Goal: Task Accomplishment & Management: Manage account settings

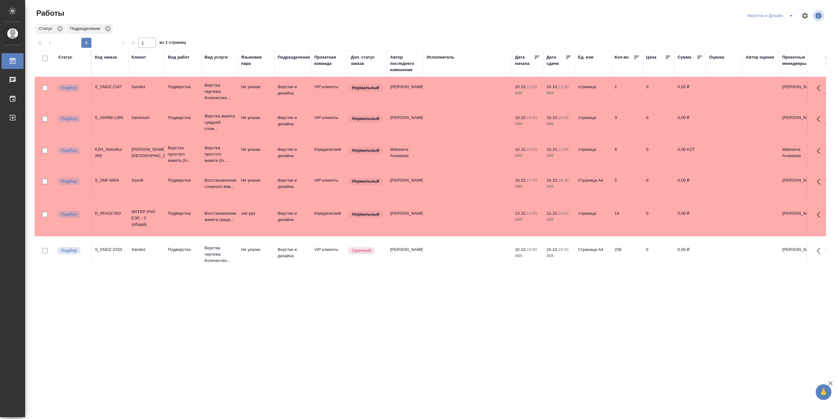
click at [791, 14] on icon "split button" at bounding box center [791, 16] width 8 height 8
click at [780, 46] on li "[PERSON_NAME]" at bounding box center [774, 48] width 60 height 10
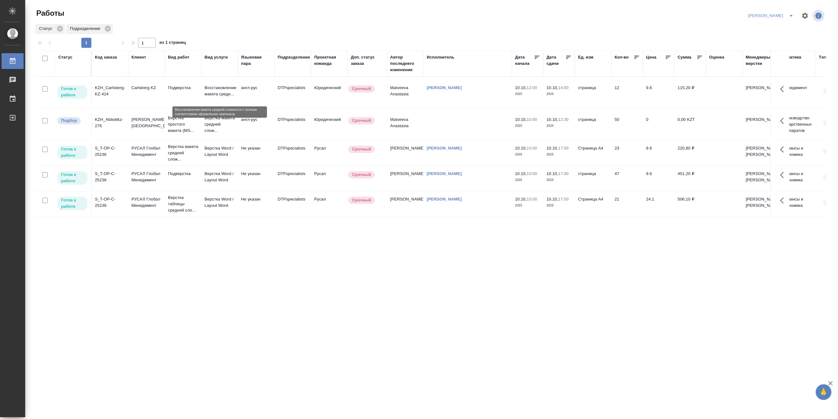
click at [207, 89] on p "Восстановление макета средн..." at bounding box center [220, 91] width 30 height 13
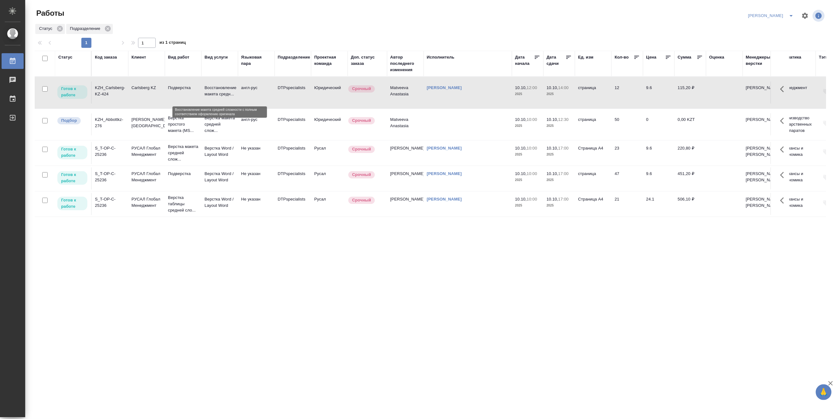
click at [207, 89] on p "Восстановление макета средн..." at bounding box center [220, 91] width 30 height 13
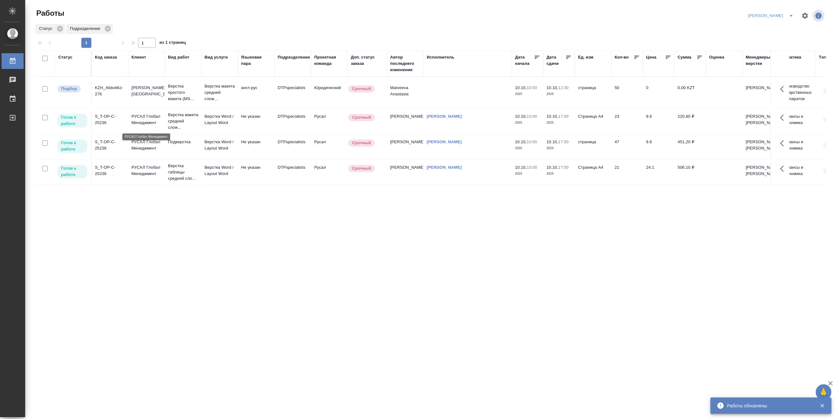
click at [161, 126] on p "РУСАЛ Глобал Менеджмент" at bounding box center [146, 119] width 30 height 13
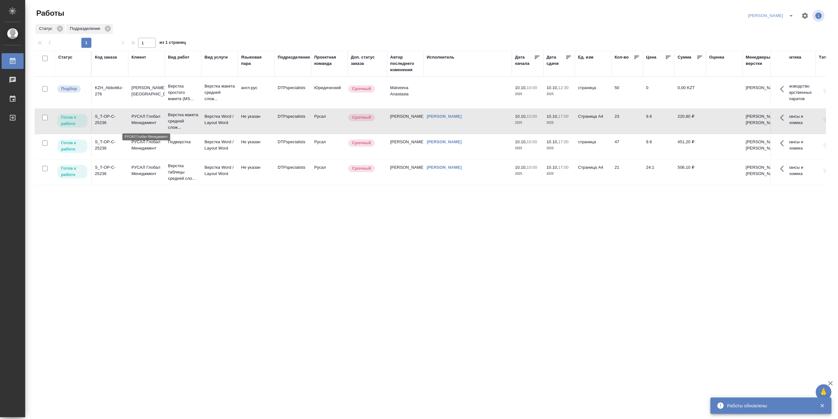
click at [161, 126] on p "РУСАЛ Глобал Менеджмент" at bounding box center [146, 119] width 30 height 13
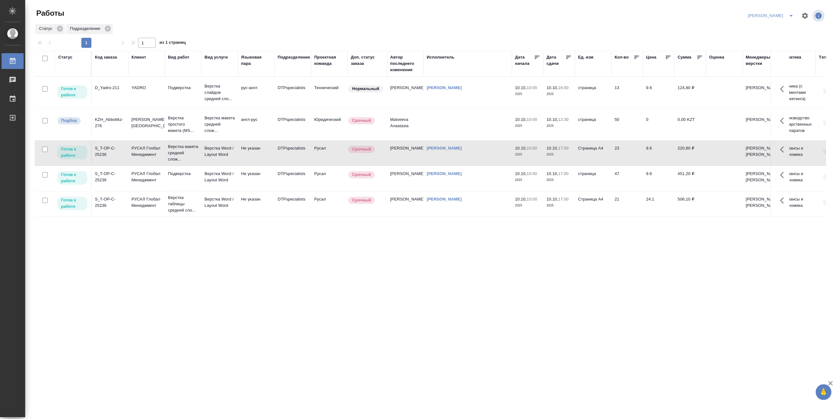
click at [217, 162] on td "Верстка Word / Layout Word" at bounding box center [219, 153] width 37 height 22
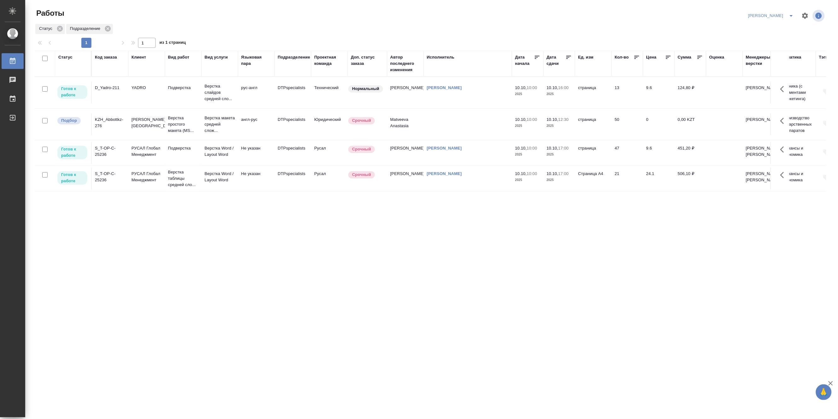
click at [167, 159] on td "Подверстка" at bounding box center [183, 153] width 37 height 22
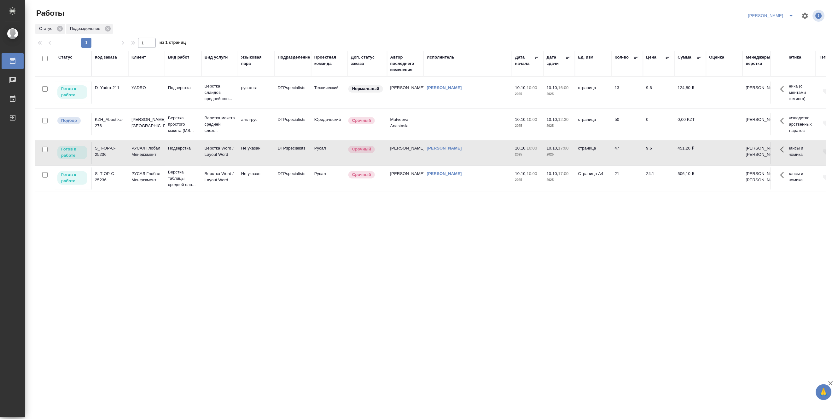
click at [167, 159] on td "Подверстка" at bounding box center [183, 153] width 37 height 22
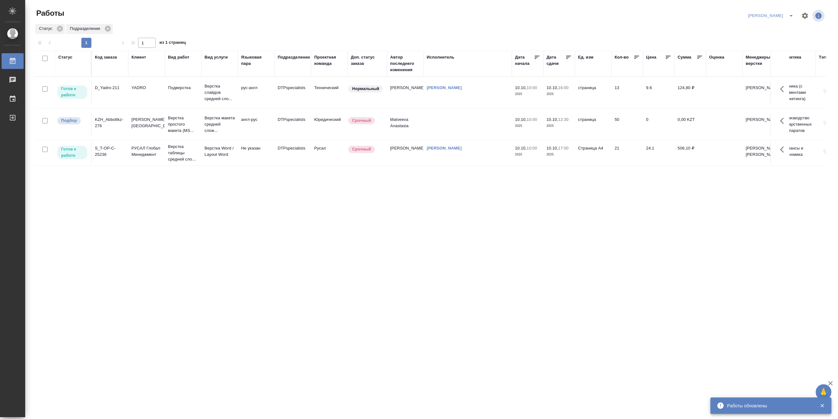
click at [148, 157] on p "РУСАЛ Глобал Менеджмент" at bounding box center [146, 151] width 30 height 13
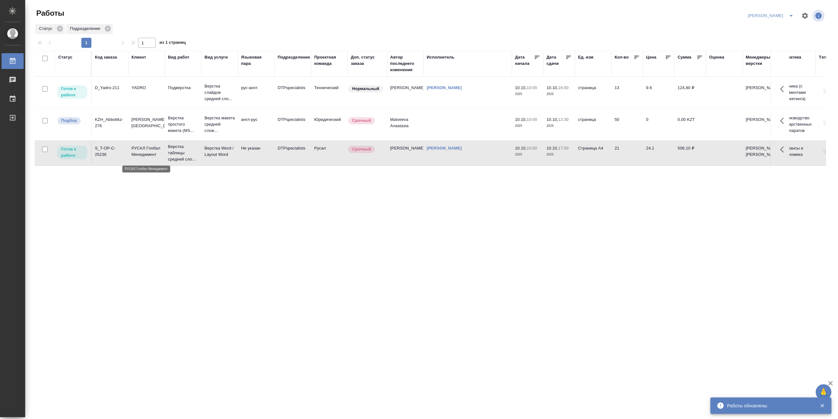
click at [148, 157] on p "РУСАЛ Глобал Менеджмент" at bounding box center [146, 151] width 30 height 13
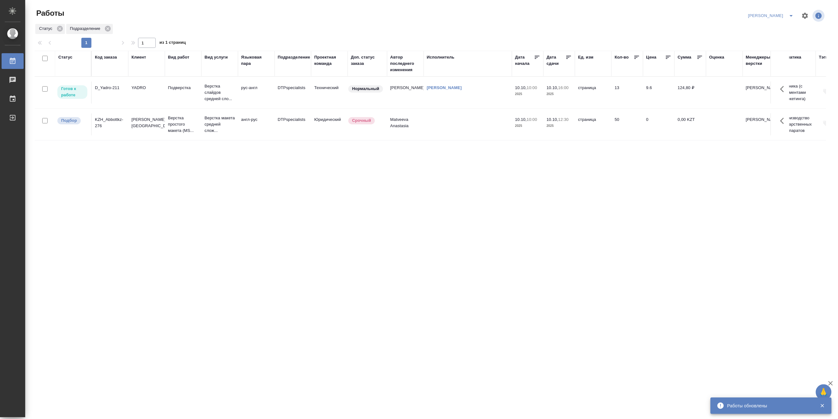
click at [266, 89] on td "рус-англ" at bounding box center [256, 93] width 37 height 22
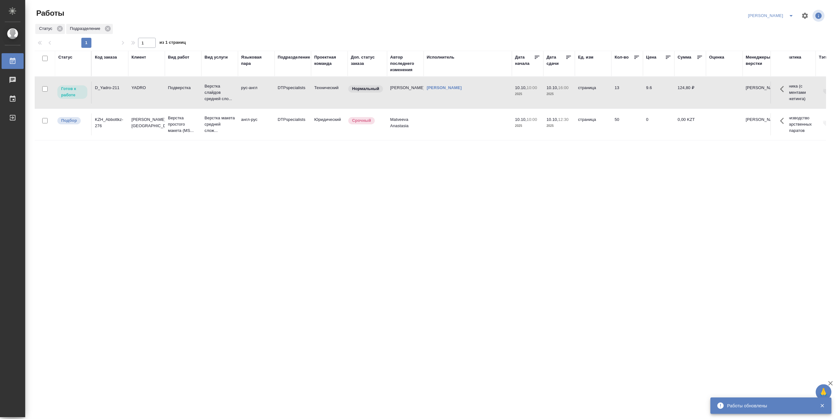
click at [266, 89] on td "рус-англ" at bounding box center [256, 93] width 37 height 22
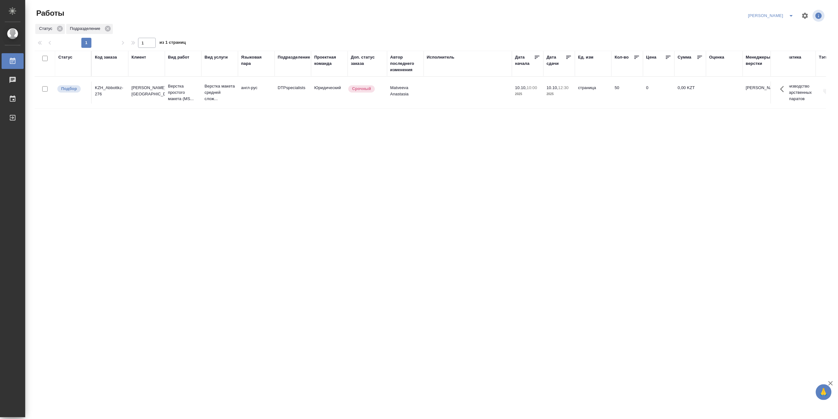
click at [101, 59] on div "Код заказа" at bounding box center [106, 57] width 22 height 6
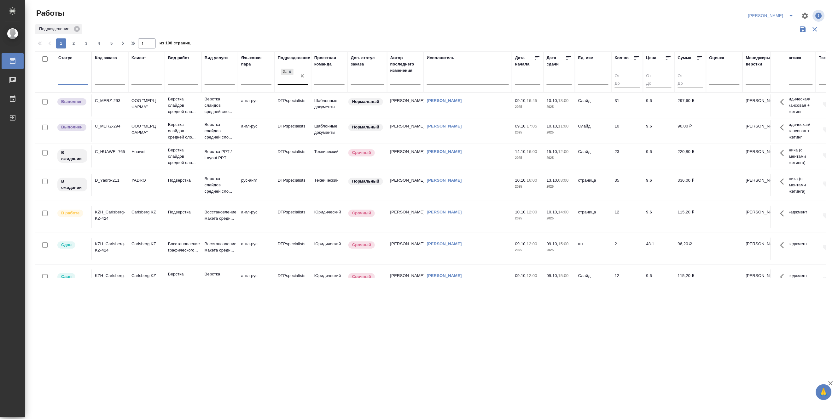
drag, startPoint x: 303, startPoint y: 76, endPoint x: 161, endPoint y: 87, distance: 142.2
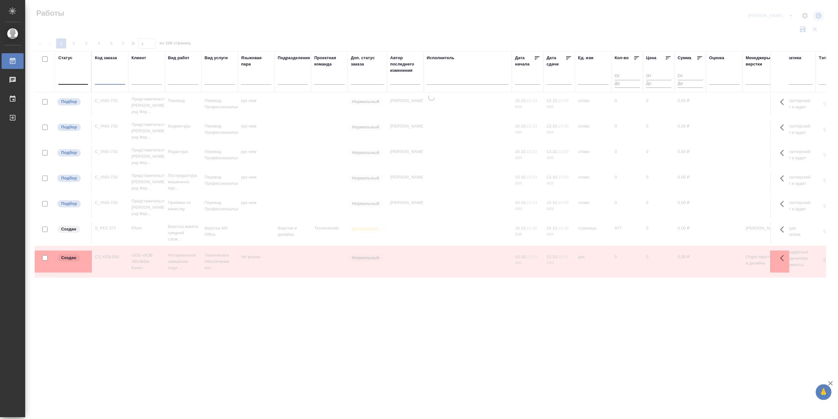
click at [107, 82] on input "text" at bounding box center [110, 81] width 30 height 8
paste input "S_T-OP-C-25370-WK-015"
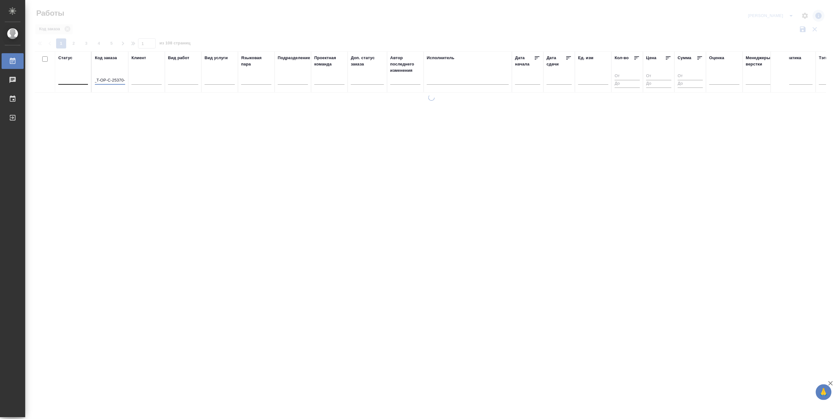
scroll to position [0, 3]
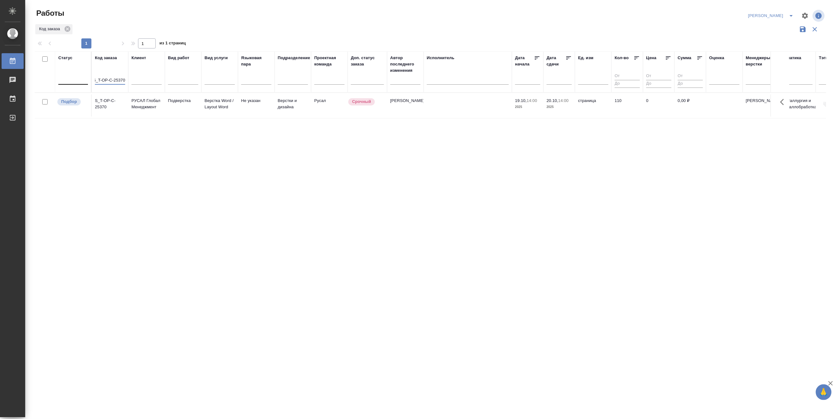
type input "S_T-OP-C-25370"
click at [223, 105] on p "Верстка Word / Layout Word" at bounding box center [220, 104] width 30 height 13
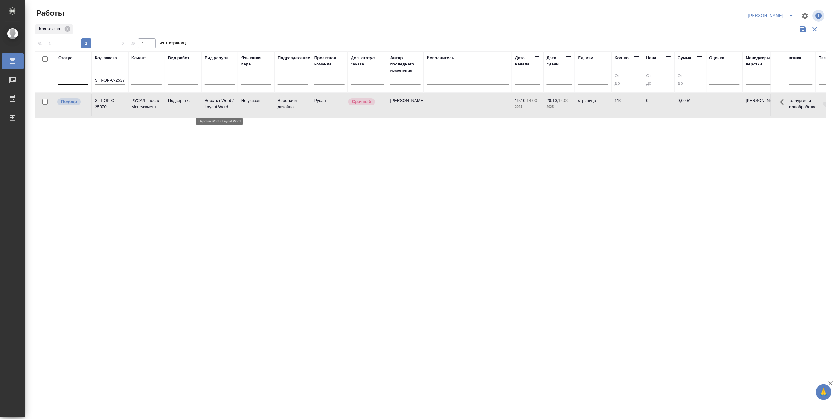
click at [223, 105] on p "Верстка Word / Layout Word" at bounding box center [220, 104] width 30 height 13
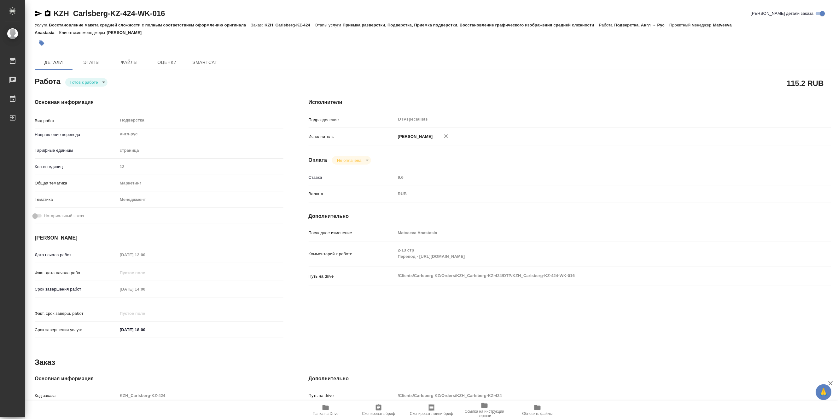
type textarea "x"
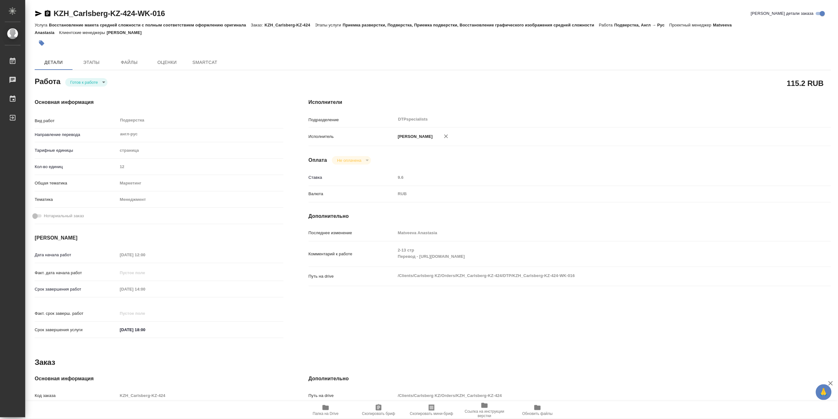
type textarea "x"
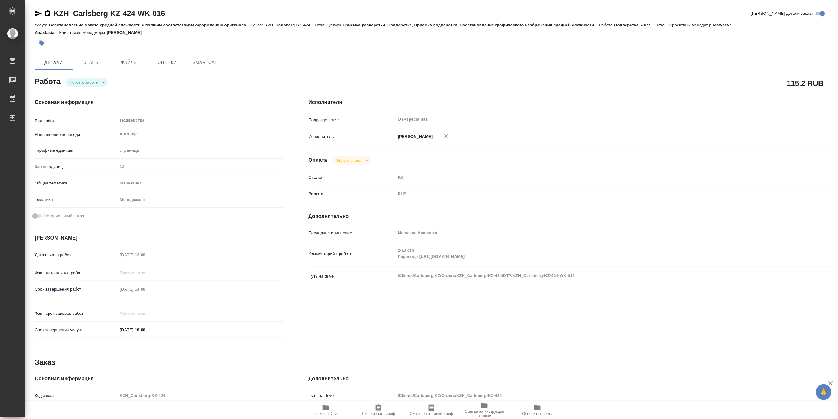
type textarea "x"
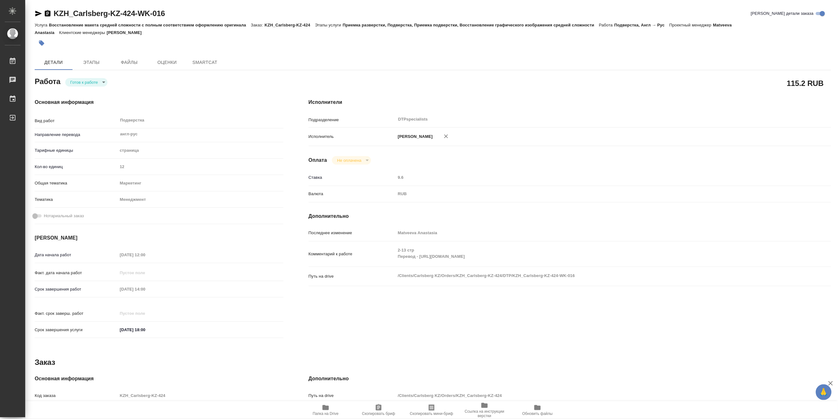
type textarea "x"
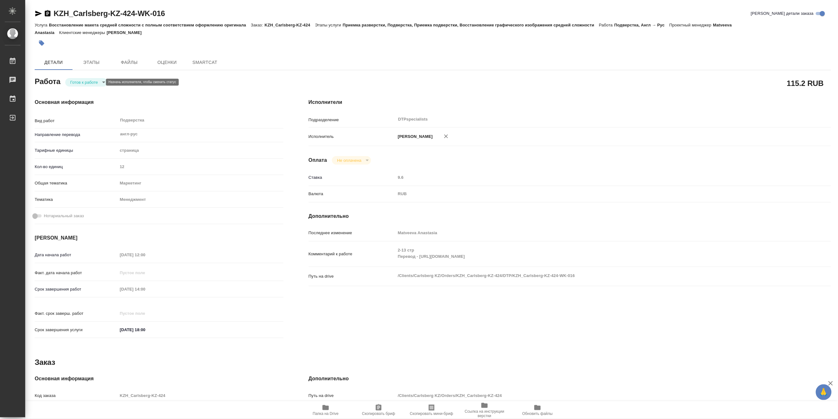
type textarea "x"
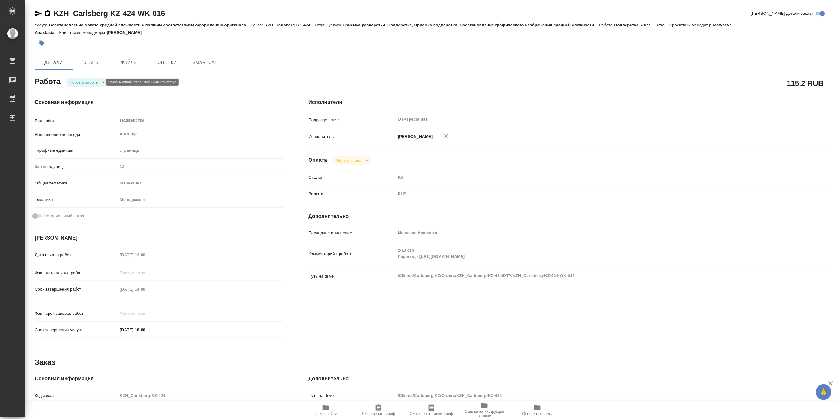
click at [81, 82] on body "🙏 .cls-1 fill:#fff; AWATERA Matveeva Maria Работы Чаты График Выйти KZH_Carlsbe…" at bounding box center [419, 209] width 838 height 419
click at [80, 82] on button "В работе" at bounding box center [80, 82] width 21 height 7
type textarea "x"
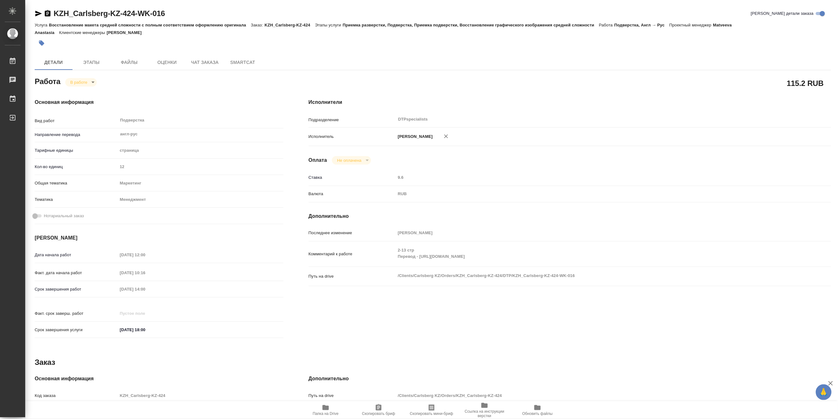
type textarea "x"
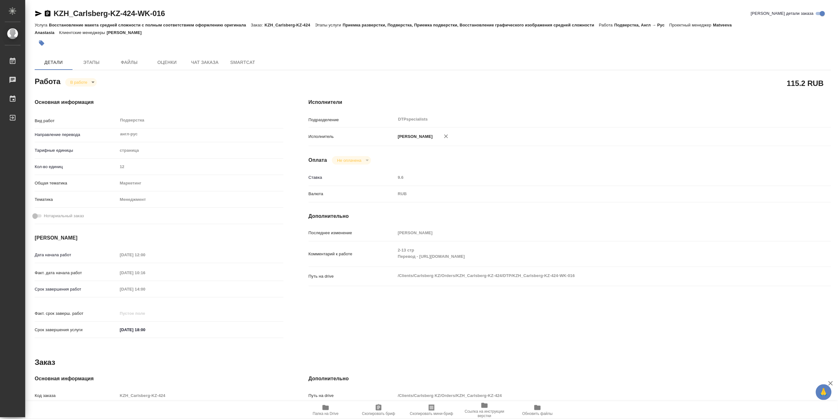
type textarea "x"
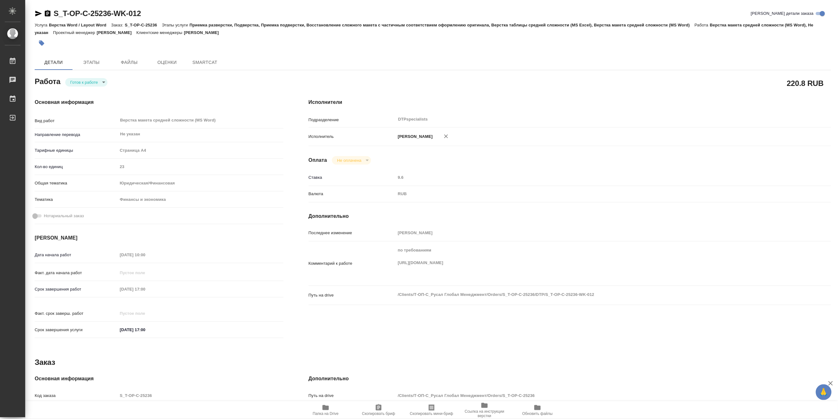
type textarea "x"
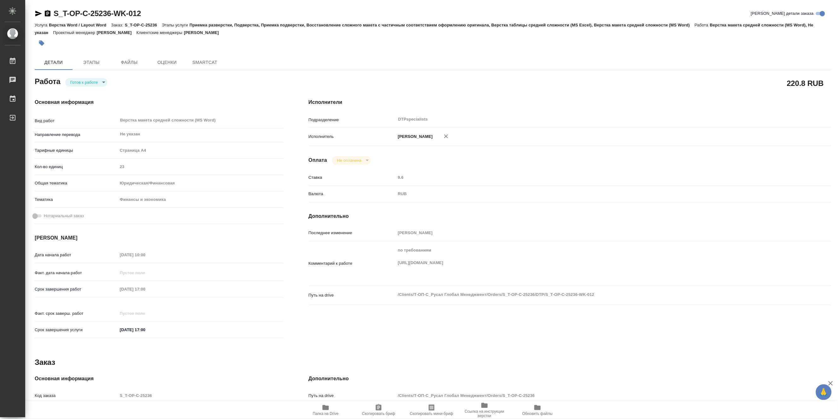
type textarea "x"
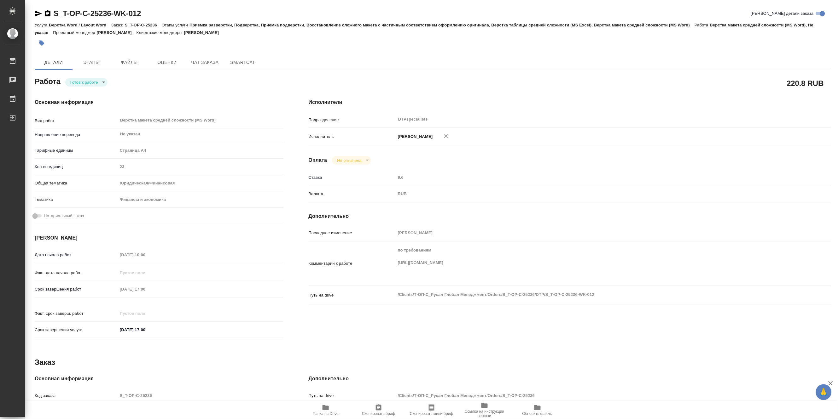
type textarea "x"
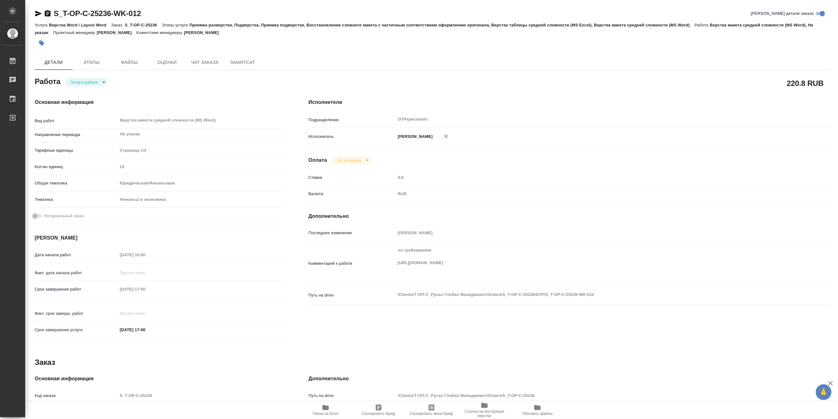
type textarea "x"
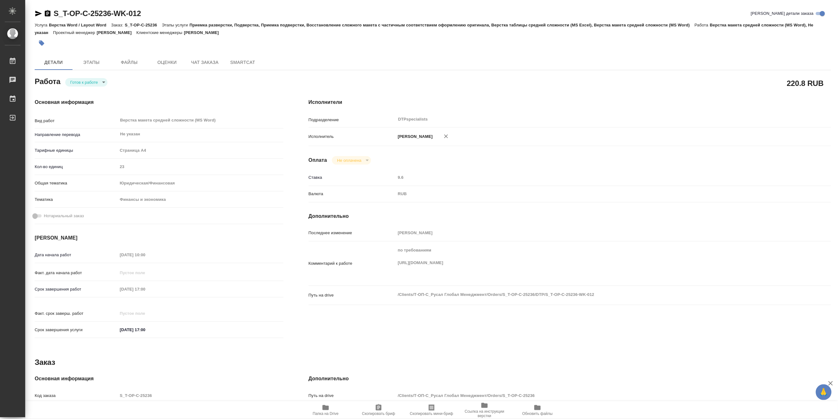
type textarea "x"
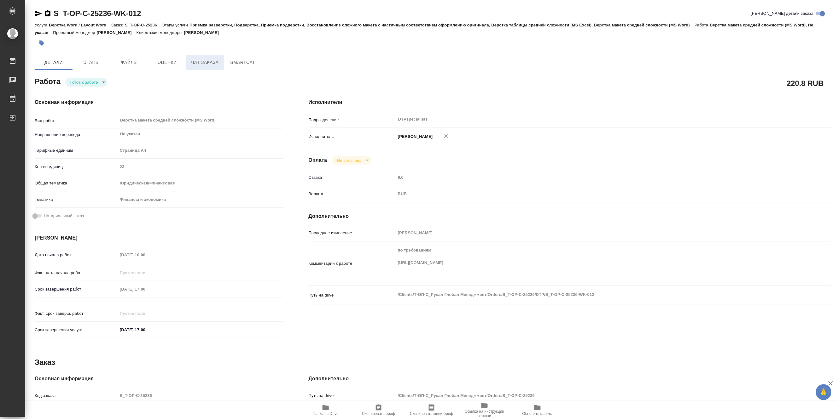
click at [198, 63] on span "Чат заказа" at bounding box center [205, 63] width 30 height 8
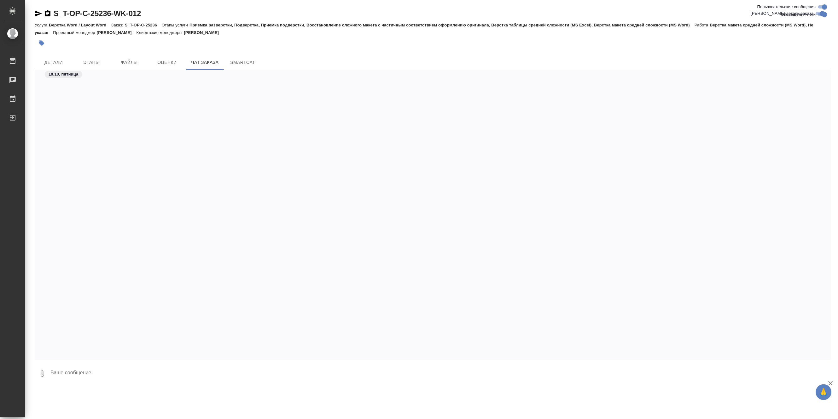
scroll to position [5922, 0]
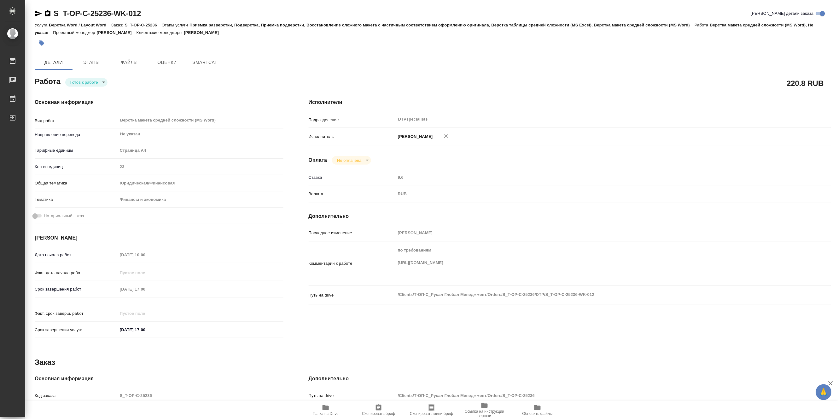
type textarea "x"
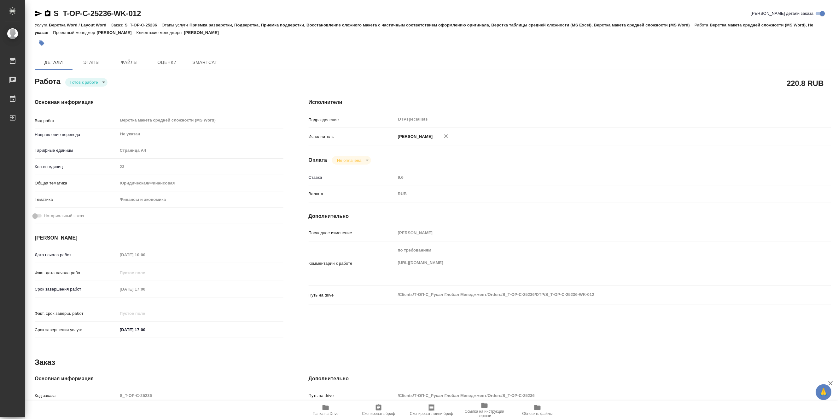
type textarea "x"
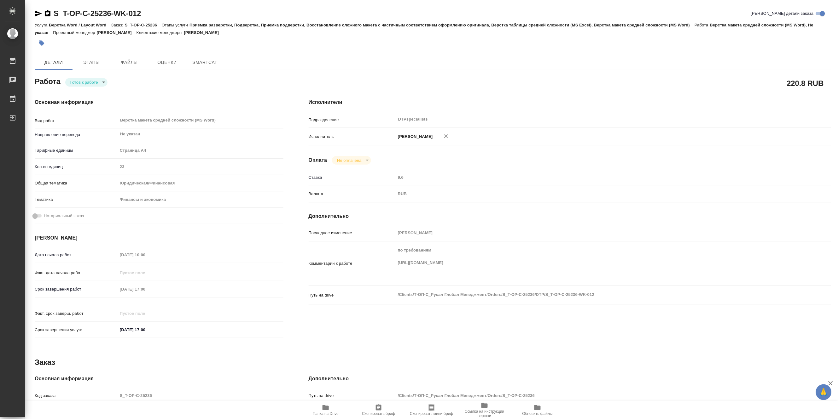
type textarea "x"
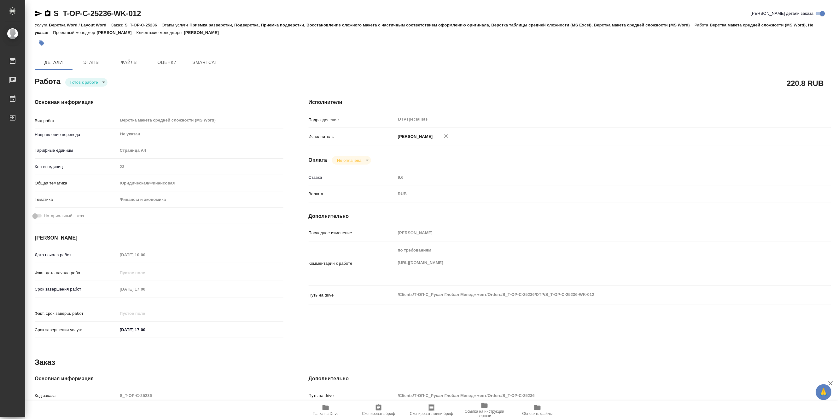
type textarea "x"
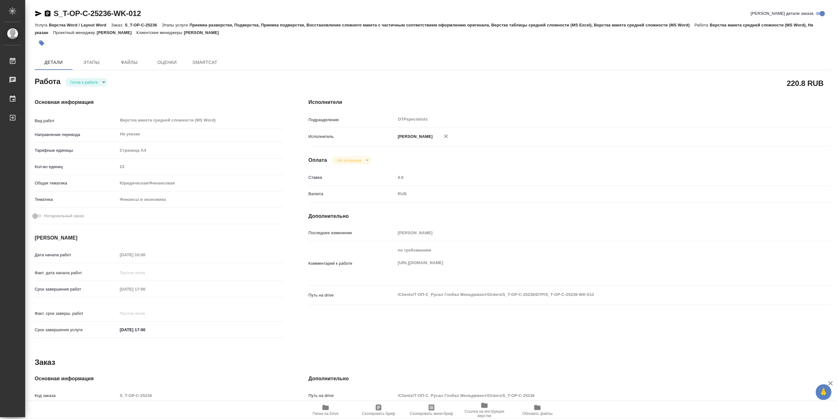
type textarea "x"
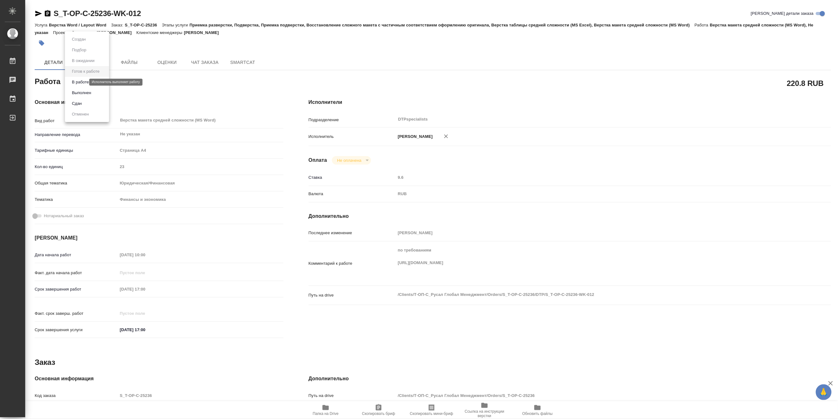
click at [80, 83] on body "🙏 .cls-1 fill:#fff; AWATERA Matveeva Maria Работы Чаты График Выйти S_T-OP-C-25…" at bounding box center [419, 209] width 838 height 419
type textarea "x"
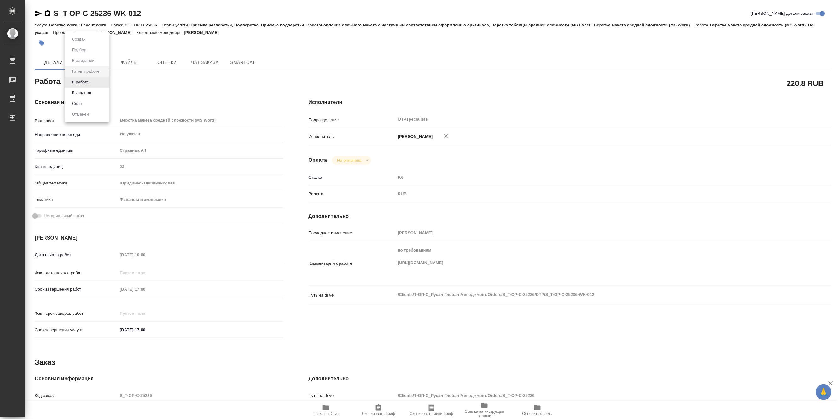
type textarea "x"
click at [80, 83] on button "В работе" at bounding box center [80, 82] width 21 height 7
type textarea "x"
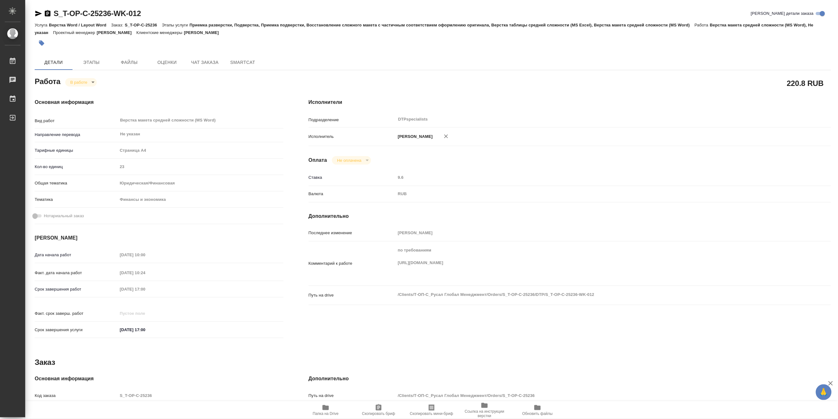
type textarea "x"
click at [83, 81] on body "🙏 .cls-1 fill:#fff; AWATERA Matveeva Maria Работы Чаты График Выйти S_T-OP-C-25…" at bounding box center [419, 209] width 838 height 419
type textarea "x"
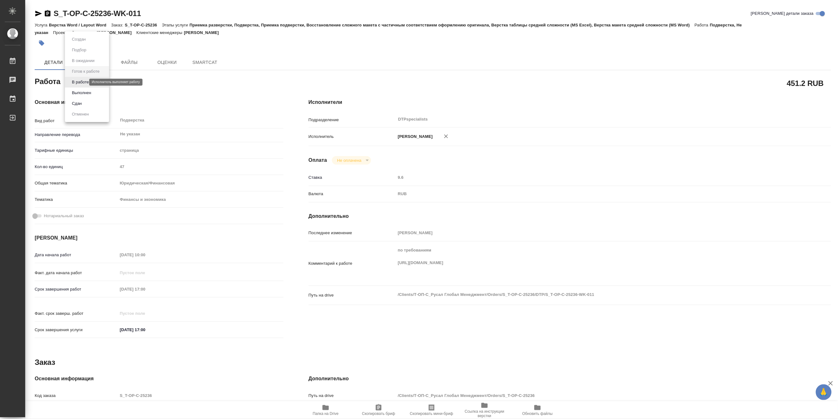
type textarea "x"
click at [82, 83] on button "В работе" at bounding box center [80, 82] width 21 height 7
type textarea "x"
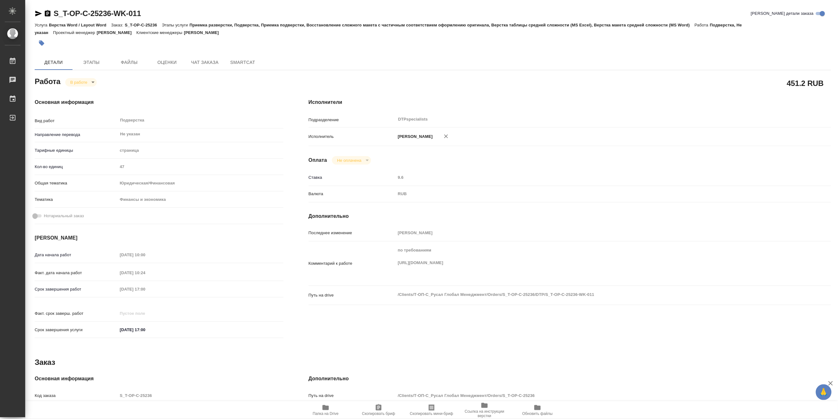
type textarea "x"
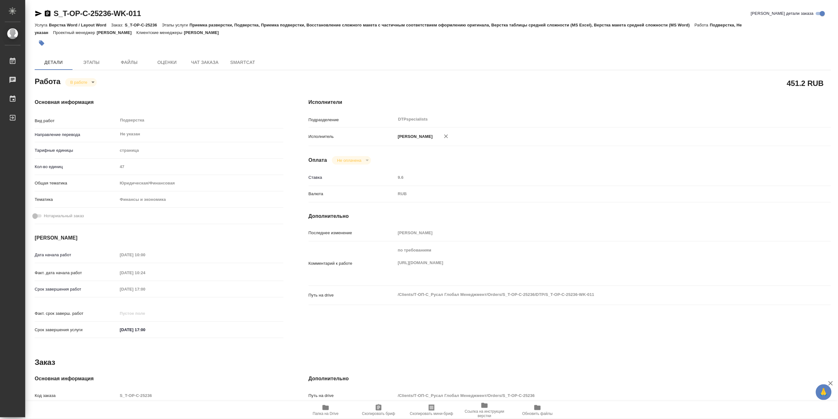
type textarea "x"
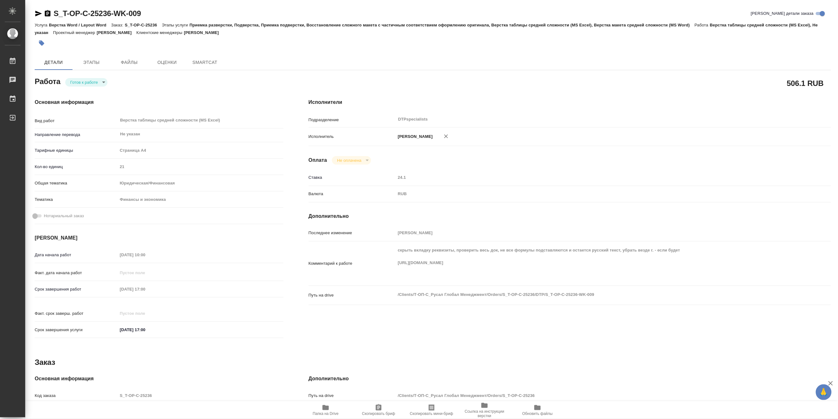
type textarea "x"
click at [78, 82] on body "🙏 .cls-1 fill:#fff; AWATERA [PERSON_NAME] Чаты График Выйти S_T-OP-C-25236-WK-0…" at bounding box center [419, 209] width 838 height 419
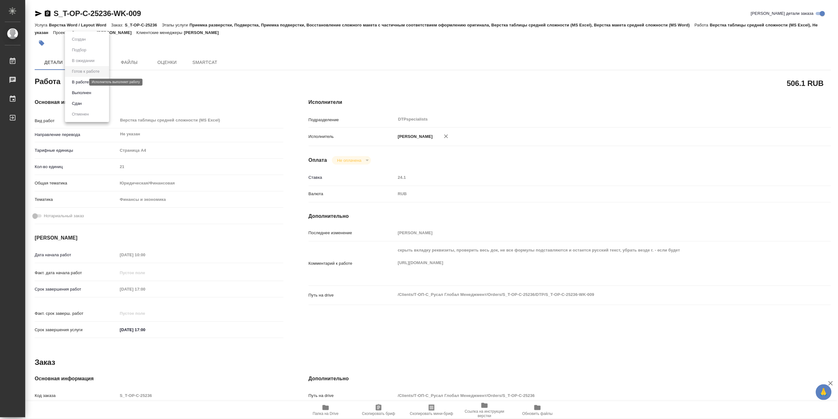
type textarea "x"
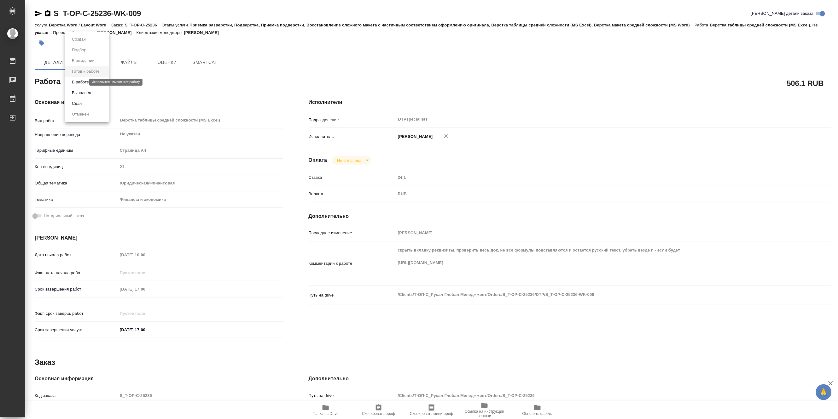
click at [76, 84] on button "В работе" at bounding box center [80, 82] width 21 height 7
type textarea "x"
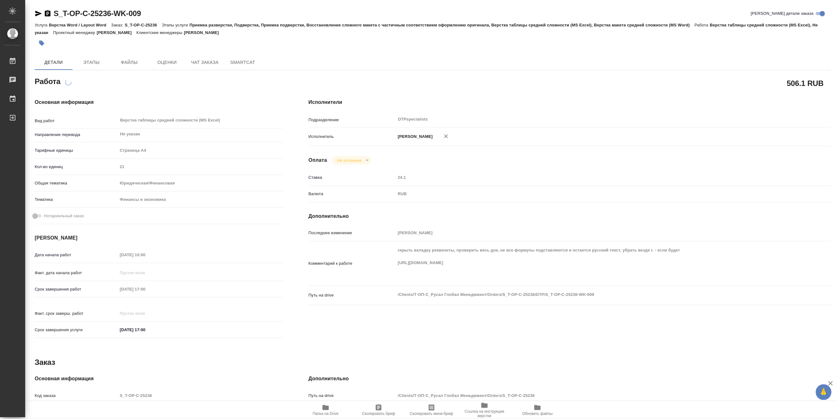
type textarea "x"
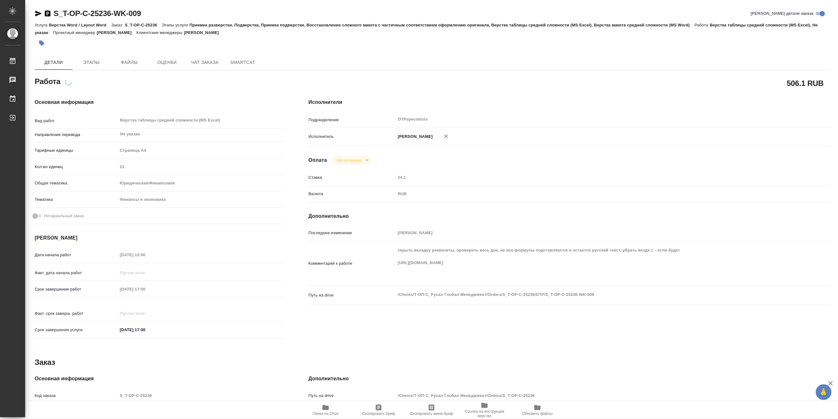
type textarea "x"
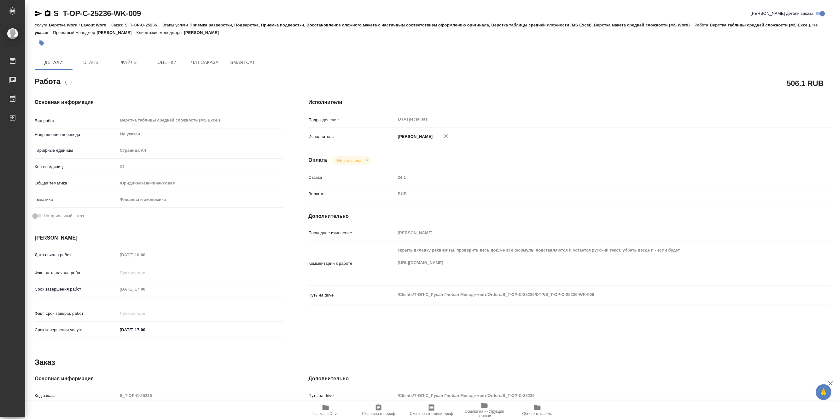
type textarea "x"
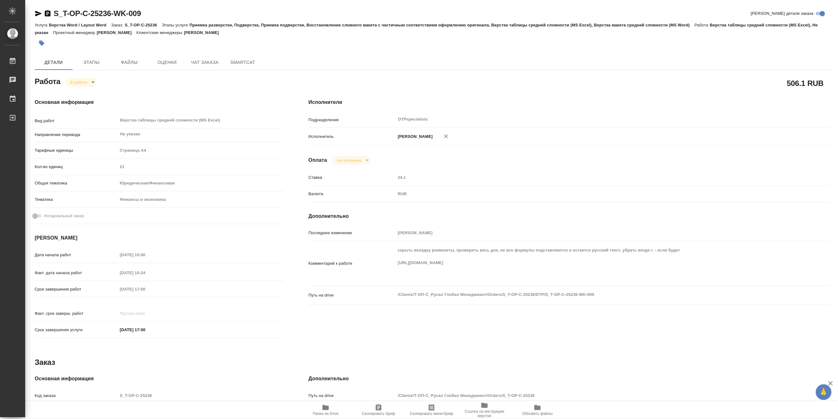
type textarea "x"
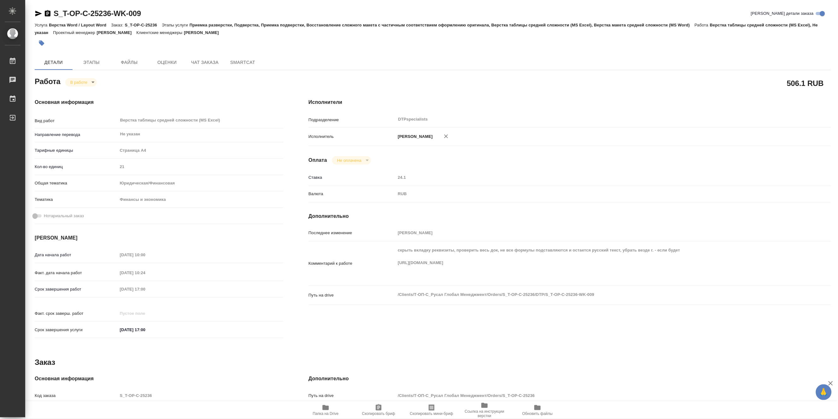
type textarea "x"
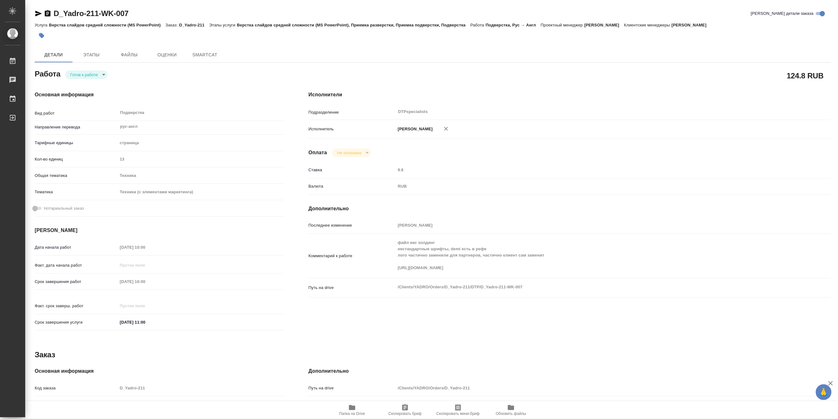
type textarea "x"
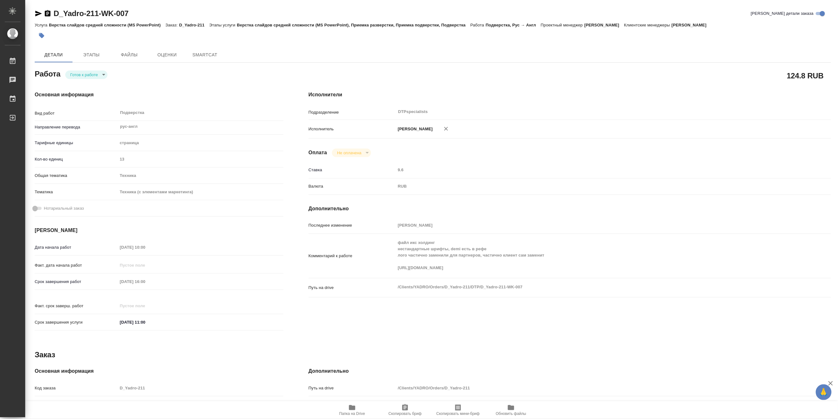
type textarea "x"
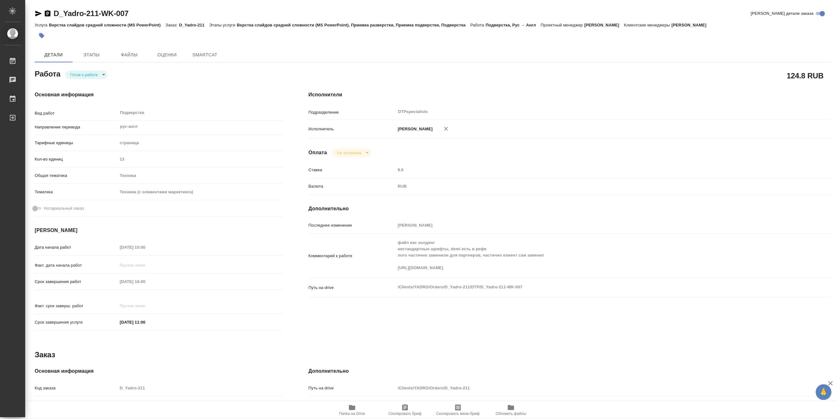
type textarea "x"
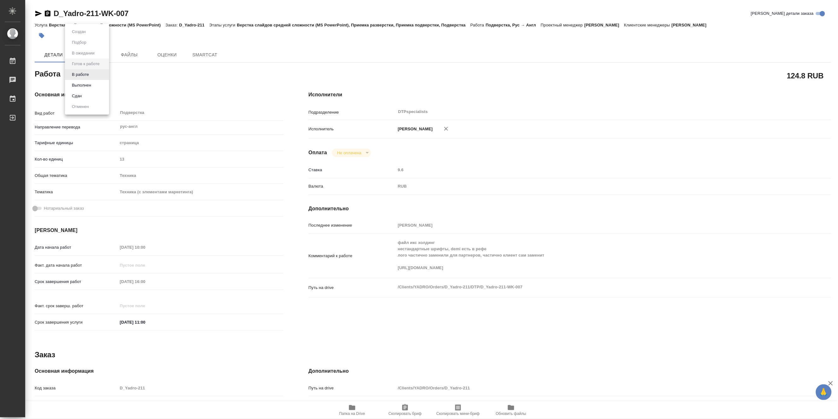
click at [72, 72] on body "🙏 .cls-1 fill:#fff; AWATERA Matveeva Maria Работы Чаты График Выйти D_Yadro-211…" at bounding box center [419, 209] width 838 height 419
type textarea "x"
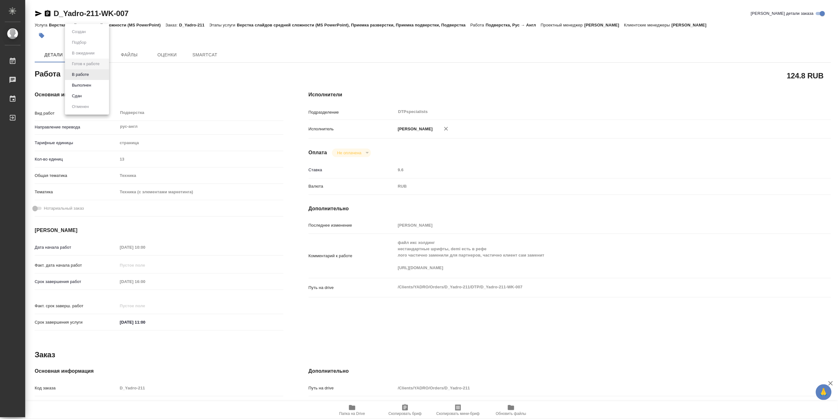
type textarea "x"
click at [73, 76] on button "В работе" at bounding box center [80, 74] width 21 height 7
type textarea "x"
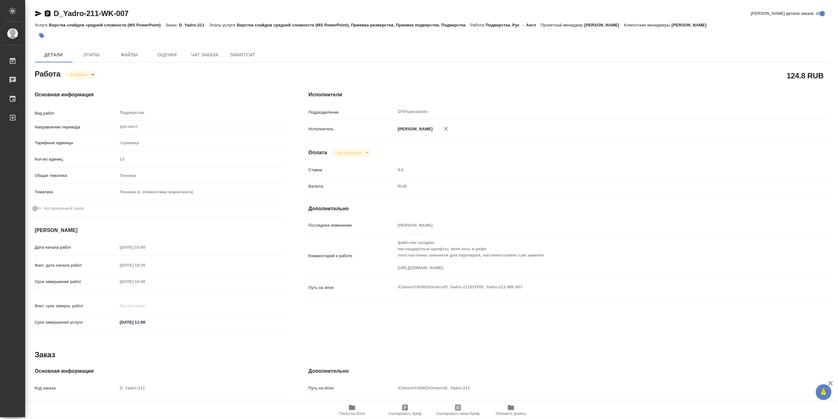
type textarea "x"
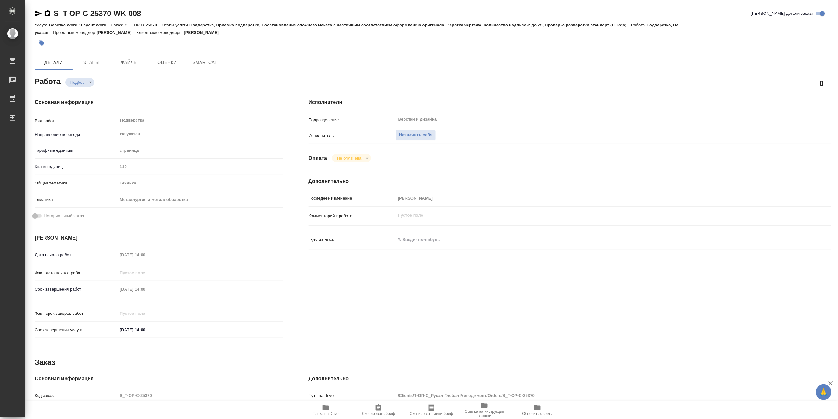
type textarea "x"
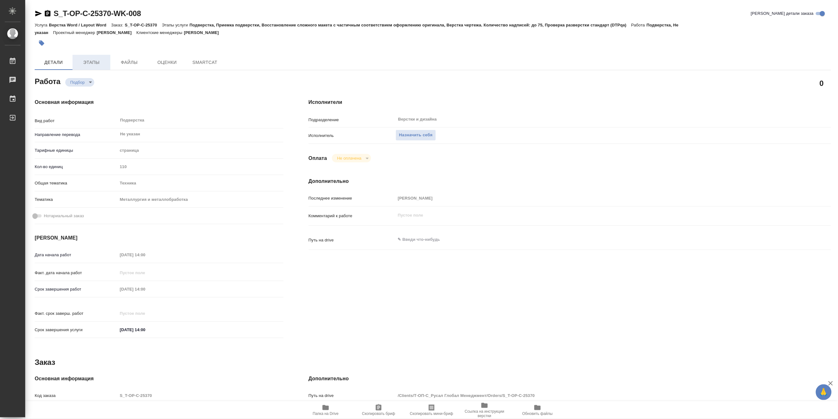
type textarea "x"
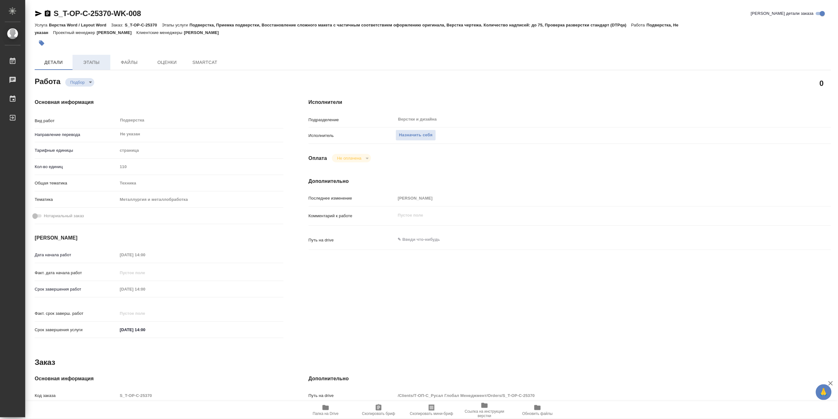
click at [93, 60] on span "Этапы" at bounding box center [91, 63] width 30 height 8
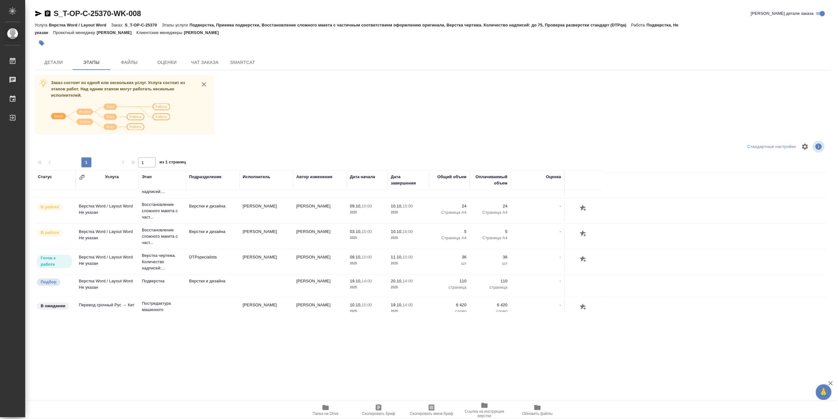
scroll to position [54, 0]
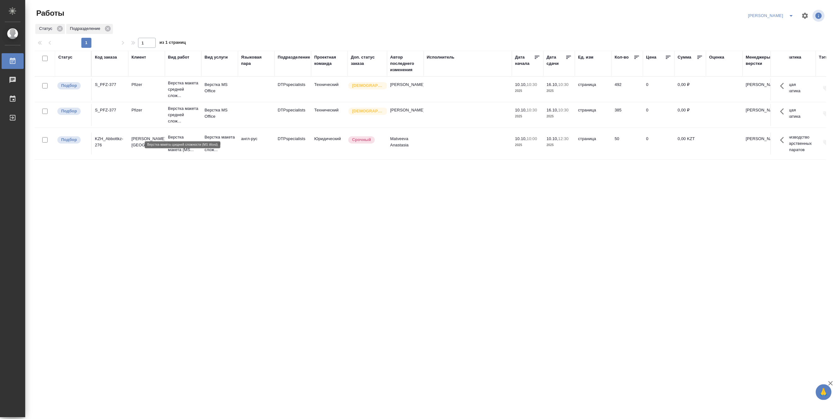
click at [172, 122] on p "Верстка макета средней слож..." at bounding box center [183, 115] width 30 height 19
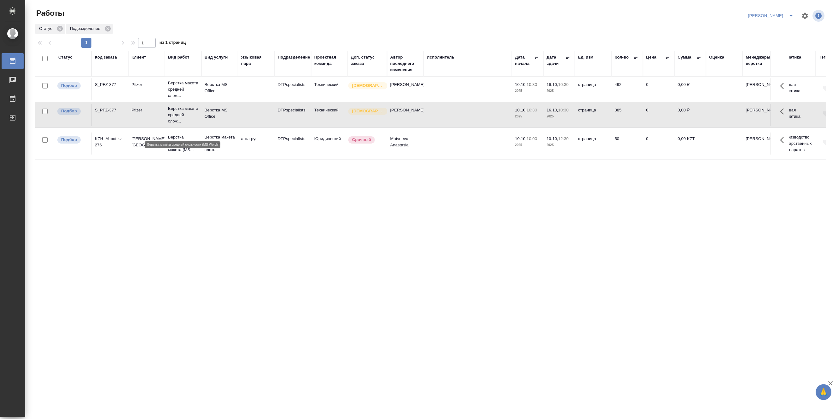
click at [172, 122] on p "Верстка макета средней слож..." at bounding box center [183, 115] width 30 height 19
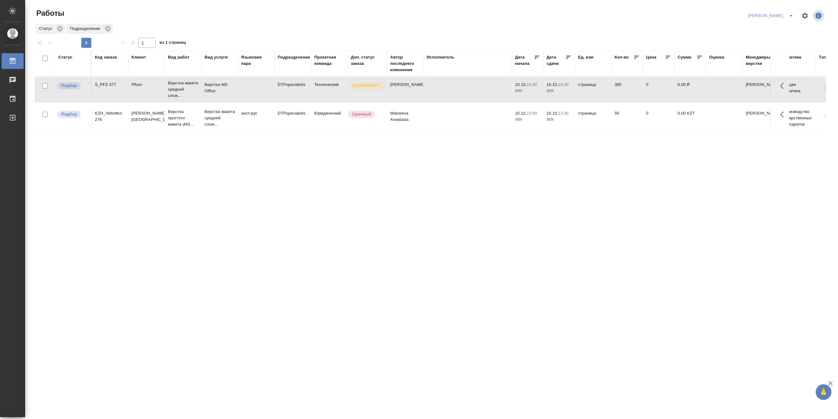
click at [161, 101] on td "Pfizer" at bounding box center [146, 89] width 37 height 22
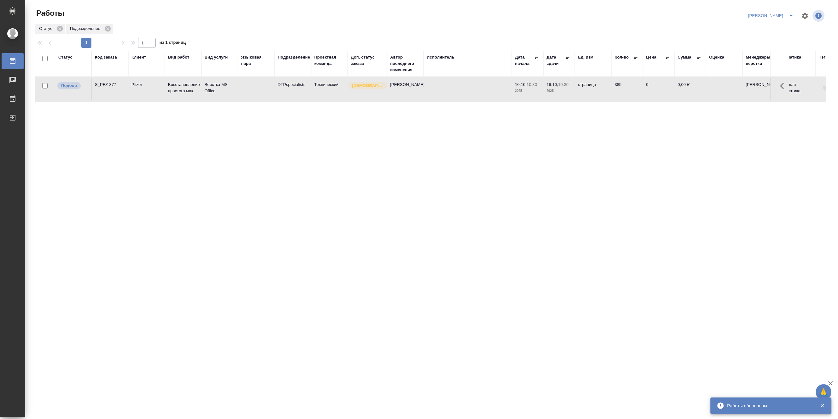
click at [204, 98] on td "Верстка MS Office" at bounding box center [219, 89] width 37 height 22
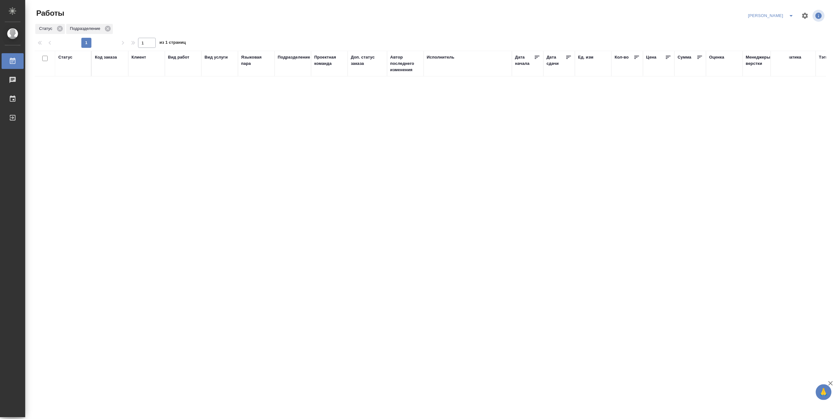
click at [789, 14] on icon "split button" at bounding box center [791, 16] width 8 height 8
click at [769, 28] on li "Матвеева_В работе" at bounding box center [767, 28] width 60 height 10
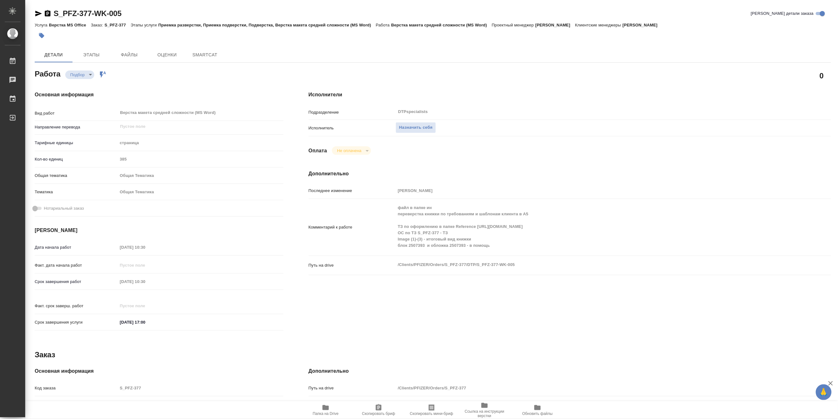
type textarea "x"
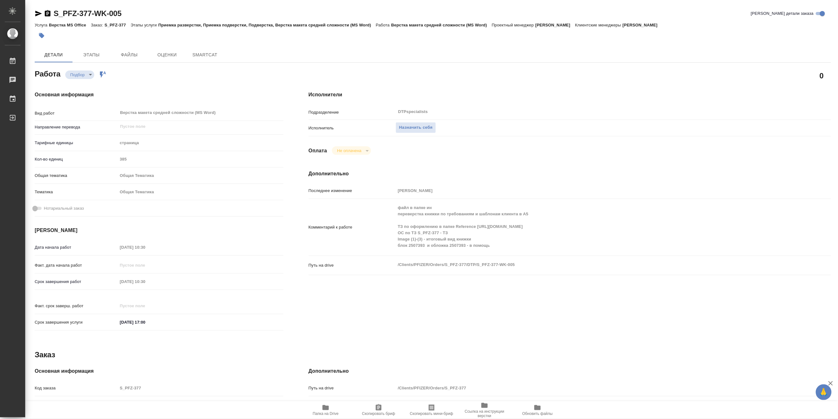
type textarea "x"
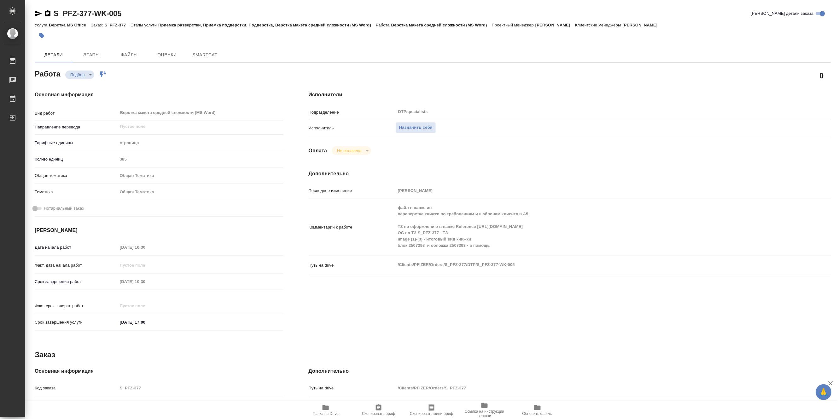
type textarea "x"
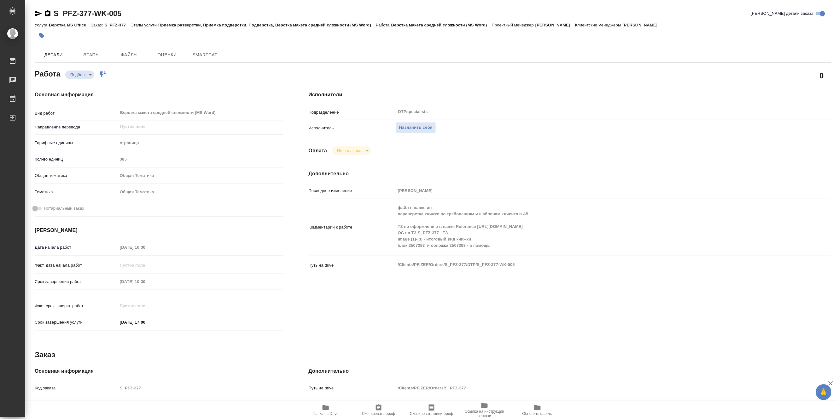
type textarea "x"
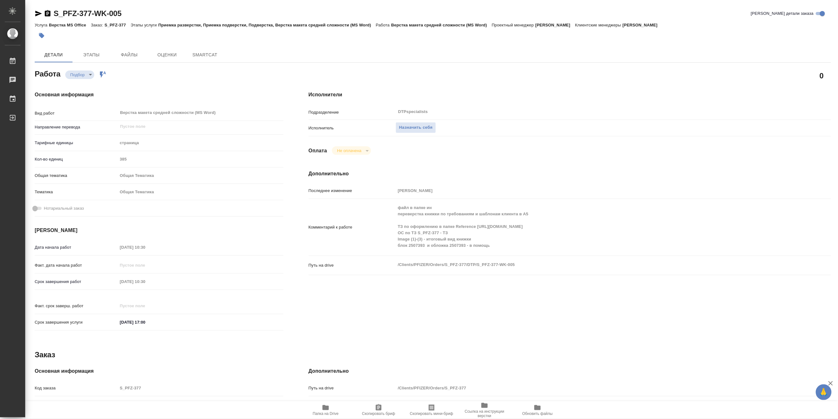
type textarea "x"
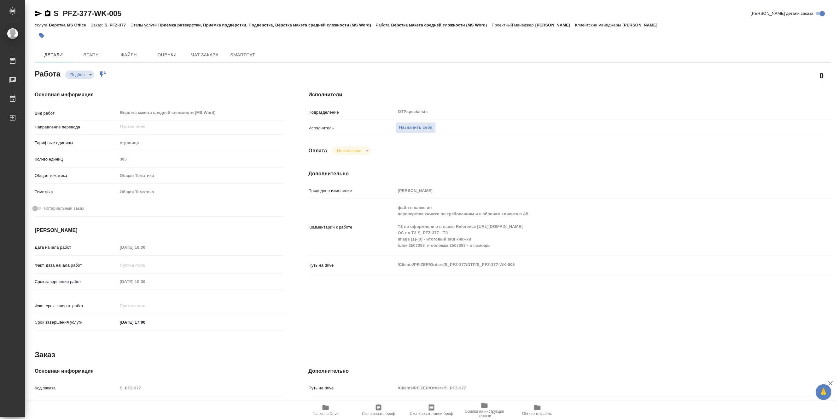
type textarea "x"
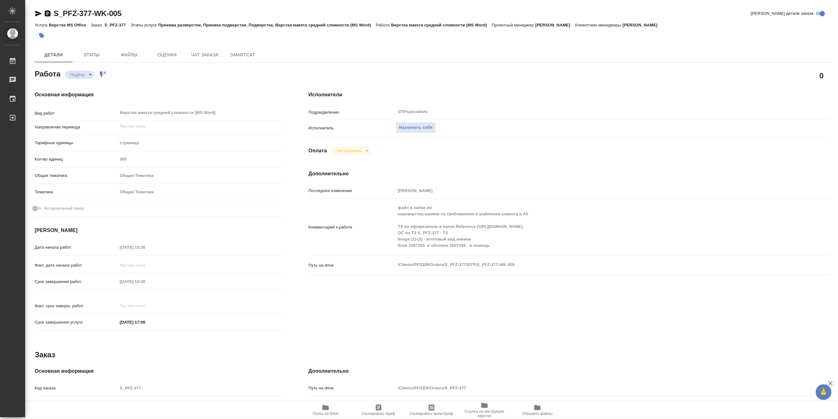
type textarea "x"
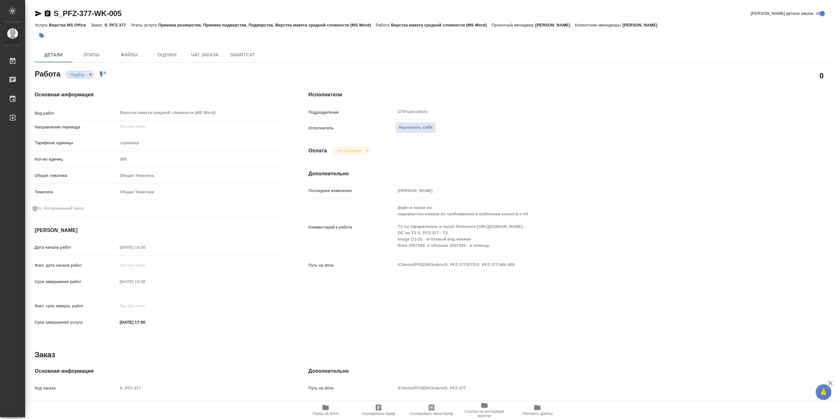
click at [329, 410] on span "Папка на Drive" at bounding box center [325, 410] width 45 height 12
click at [160, 92] on h4 "Основная информация" at bounding box center [159, 95] width 249 height 8
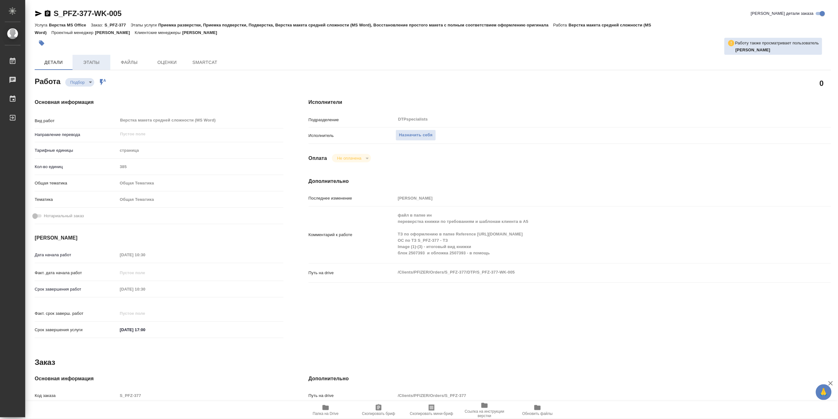
type textarea "x"
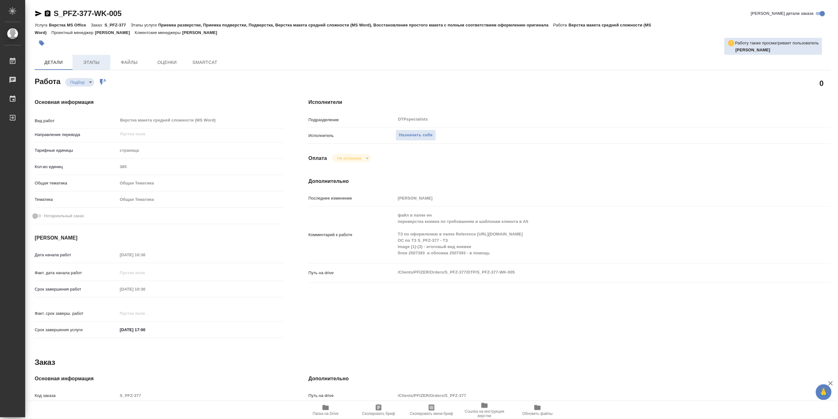
type textarea "x"
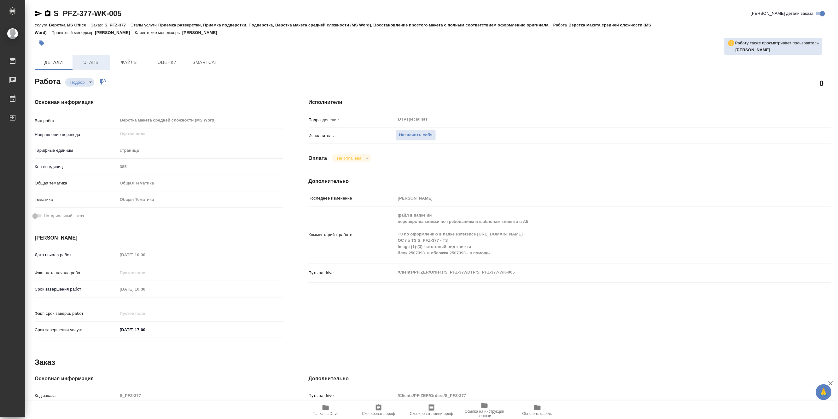
type textarea "x"
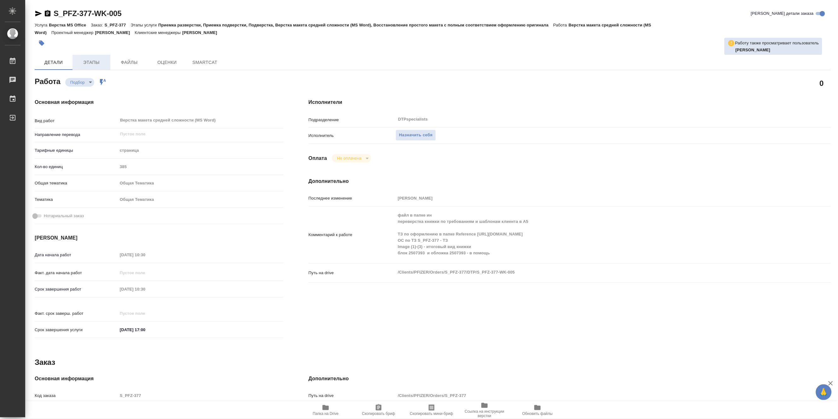
type textarea "x"
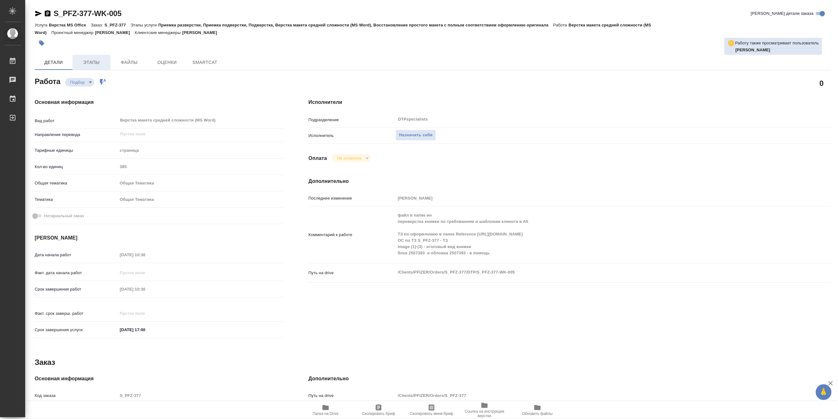
type textarea "x"
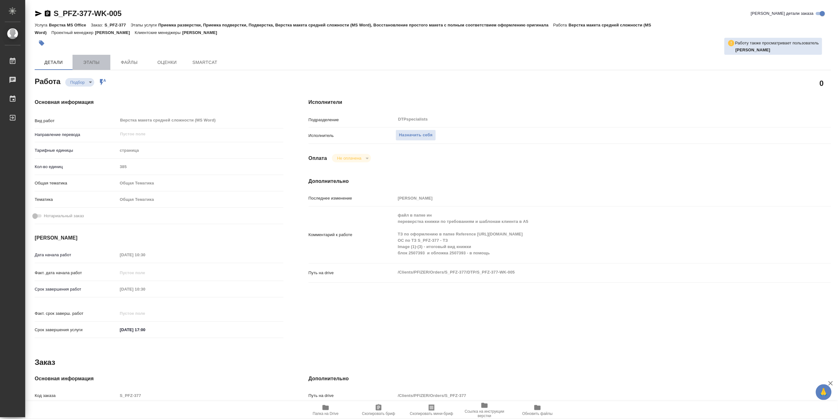
click at [100, 63] on span "Этапы" at bounding box center [91, 63] width 30 height 8
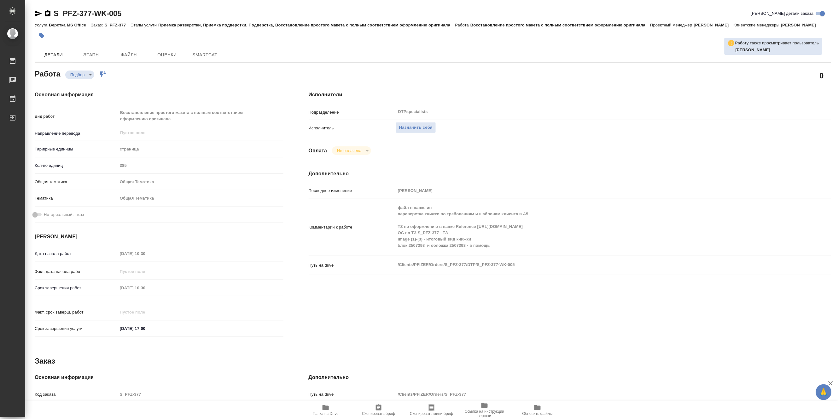
type textarea "x"
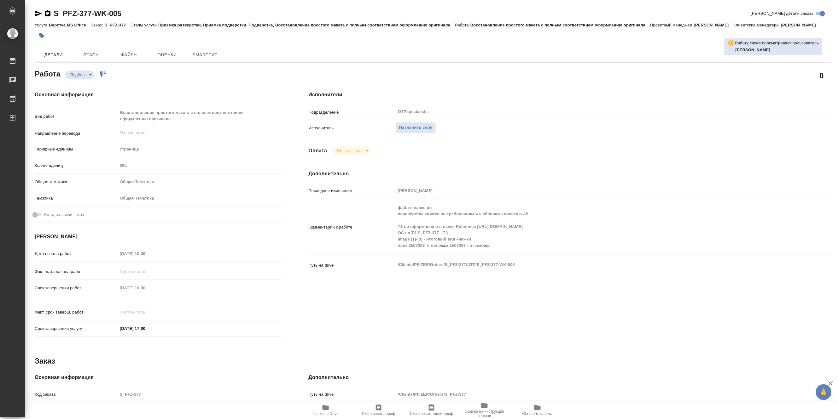
type textarea "x"
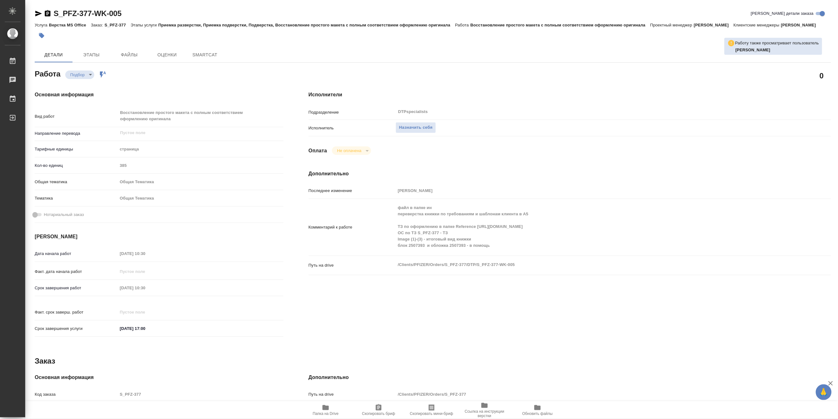
type textarea "x"
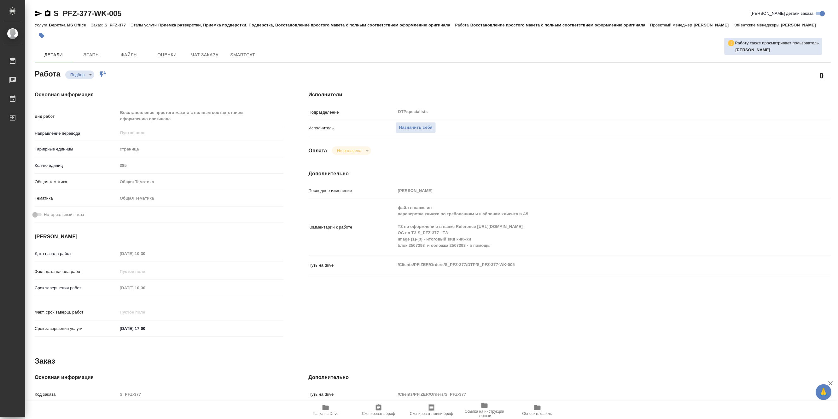
type textarea "x"
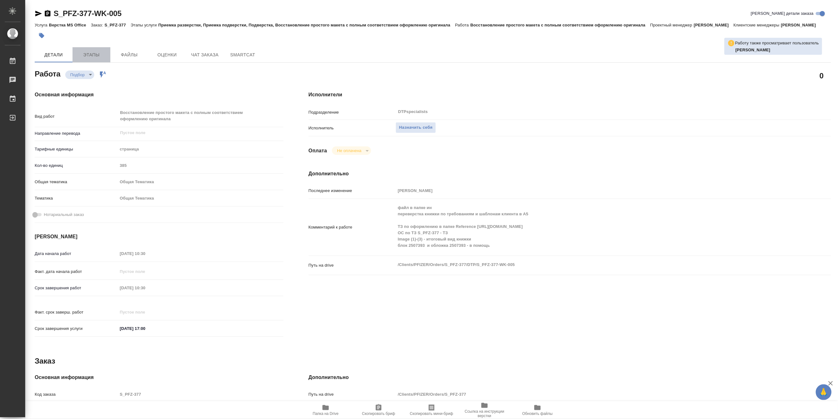
type textarea "x"
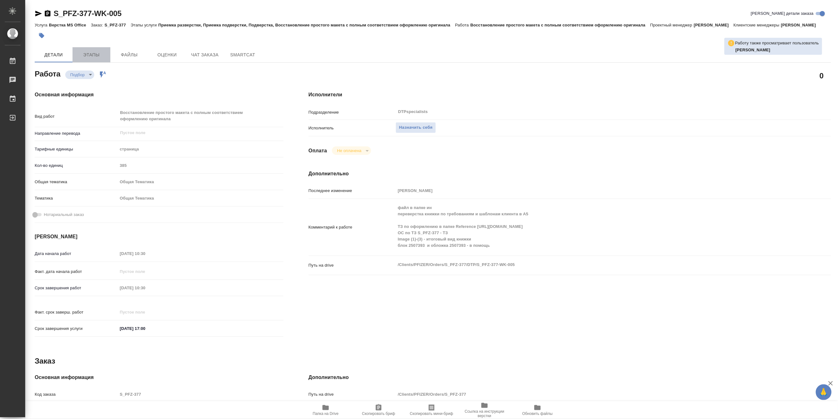
click at [97, 59] on span "Этапы" at bounding box center [91, 55] width 30 height 8
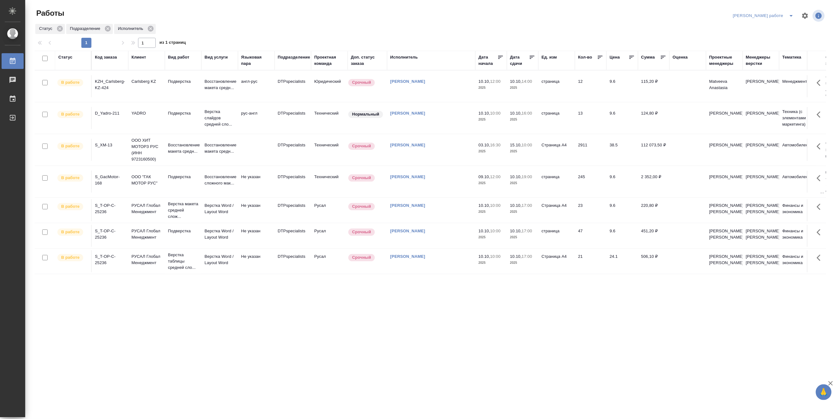
scroll to position [21, 0]
click at [215, 174] on p "Восстановление сложного мак..." at bounding box center [220, 180] width 30 height 13
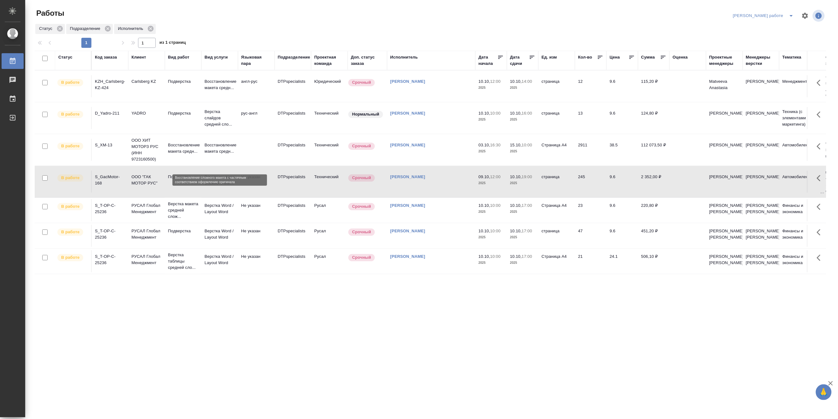
click at [215, 174] on p "Восстановление сложного мак..." at bounding box center [220, 180] width 30 height 13
click at [221, 88] on p "Восстановление макета средн..." at bounding box center [220, 84] width 30 height 13
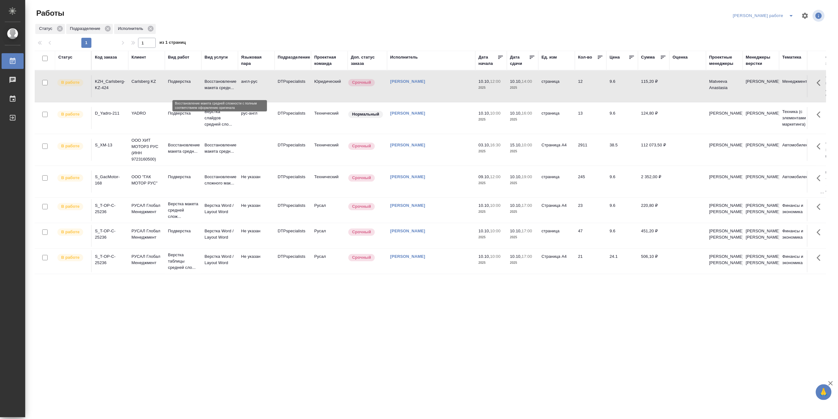
click at [221, 88] on p "Восстановление макета средн..." at bounding box center [220, 84] width 30 height 13
click at [213, 111] on p "Верстка слайдов средней сло..." at bounding box center [220, 118] width 30 height 19
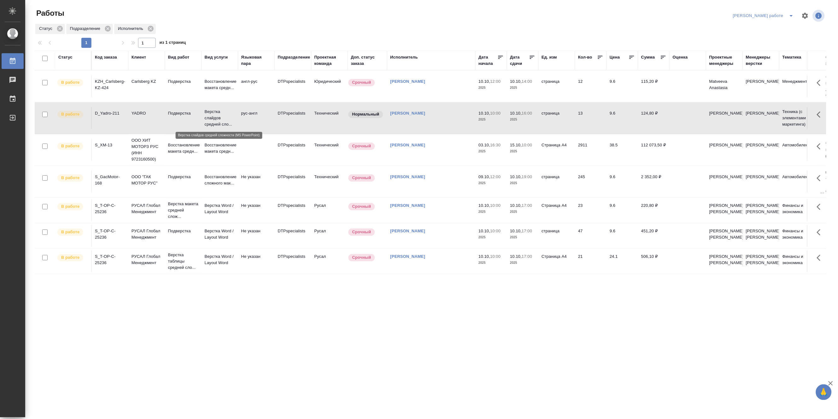
click at [213, 111] on p "Верстка слайдов средней сло..." at bounding box center [220, 118] width 30 height 19
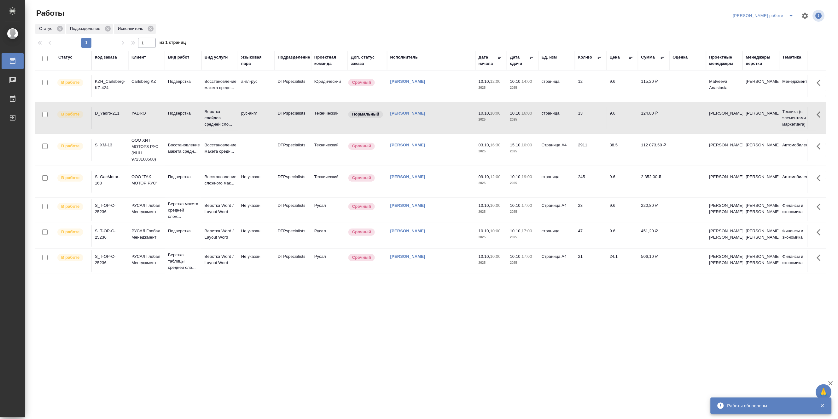
click at [792, 14] on icon "split button" at bounding box center [791, 16] width 8 height 8
click at [772, 35] on li "Матвеева_назначено" at bounding box center [768, 38] width 57 height 10
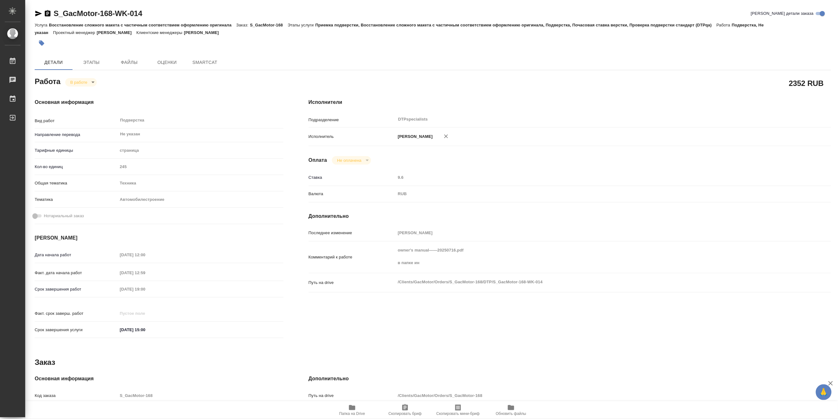
type textarea "x"
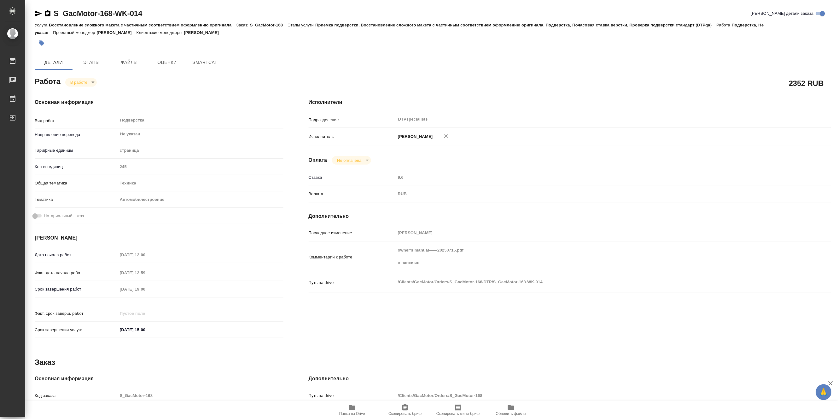
type textarea "x"
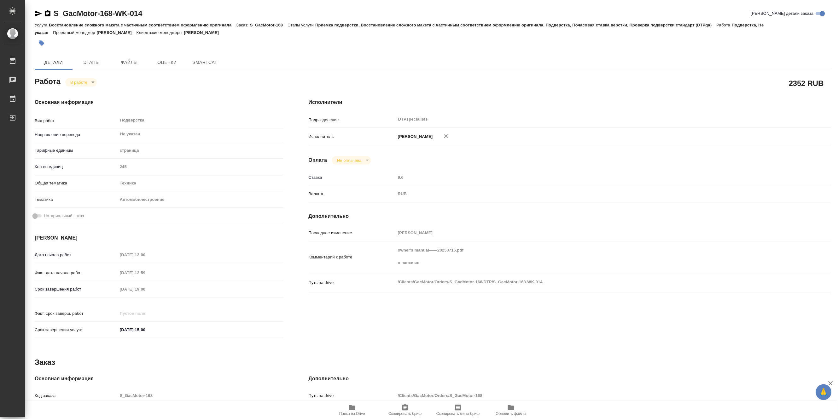
type textarea "x"
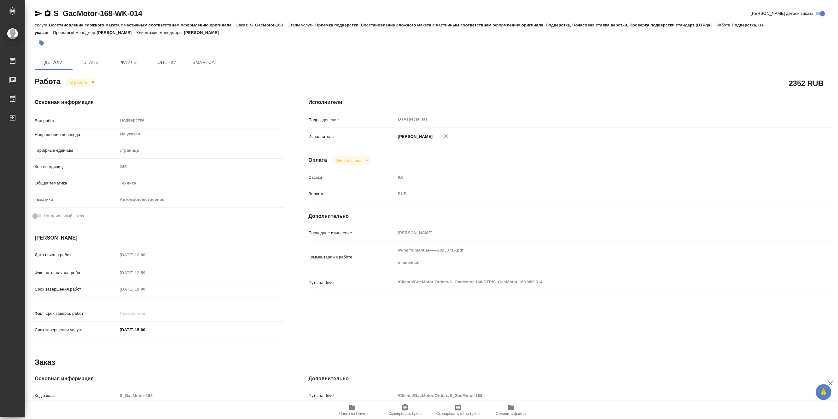
type textarea "x"
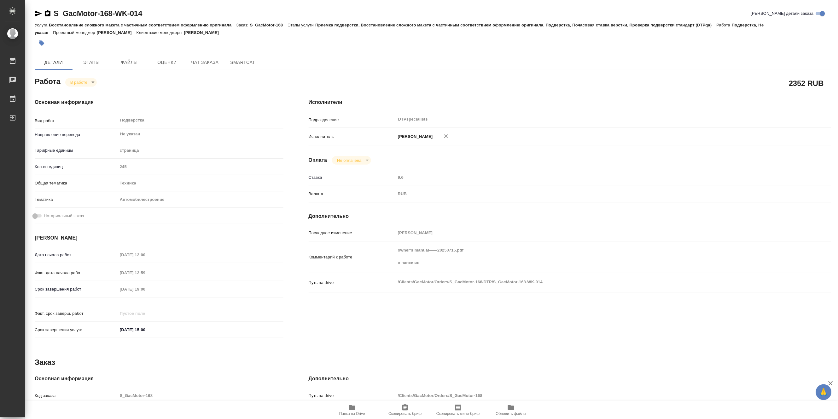
type textarea "x"
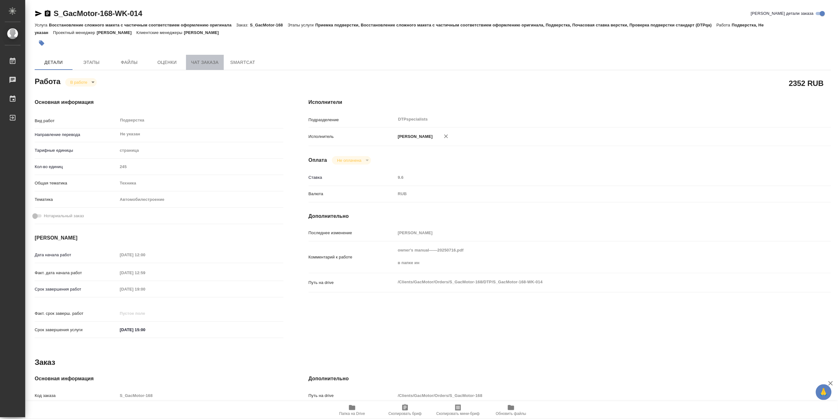
click at [202, 62] on span "Чат заказа" at bounding box center [205, 63] width 30 height 8
type textarea "x"
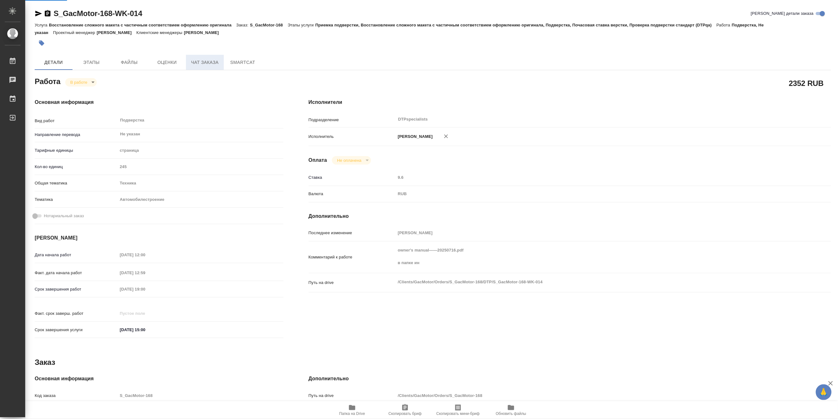
type textarea "x"
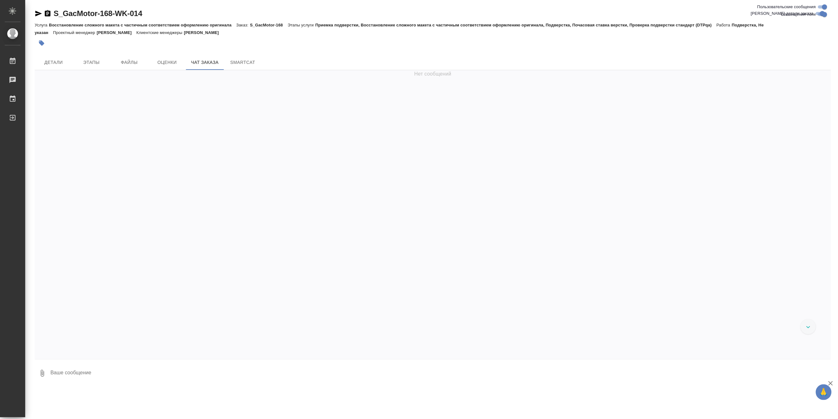
scroll to position [23054, 0]
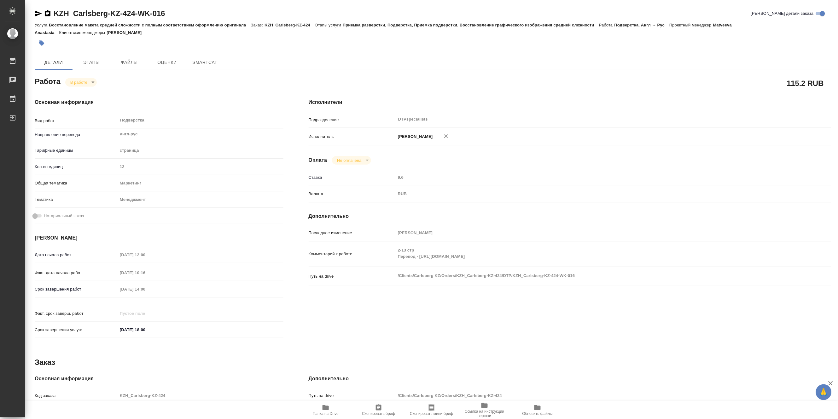
type textarea "x"
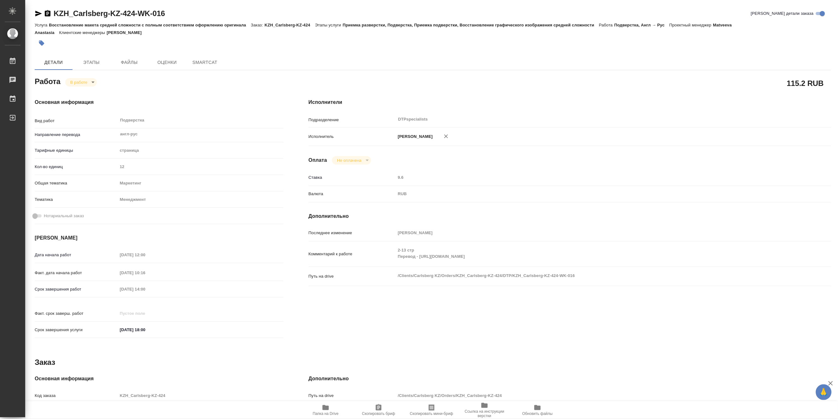
type textarea "x"
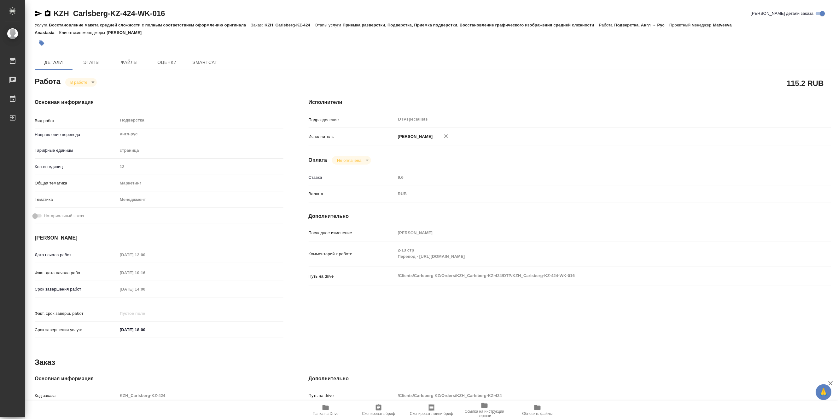
type textarea "x"
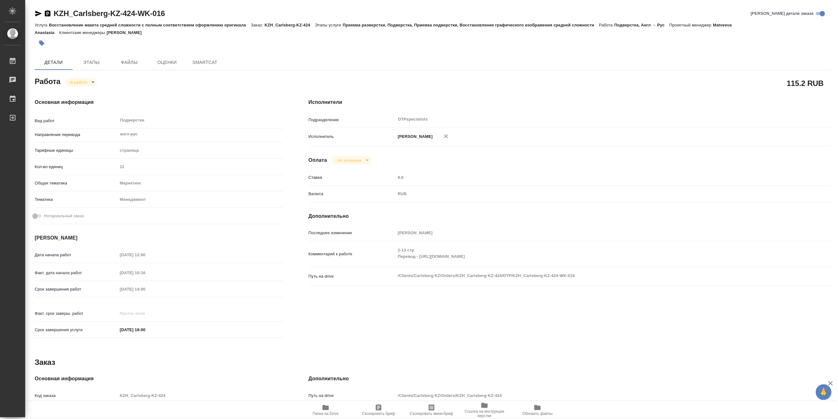
type textarea "x"
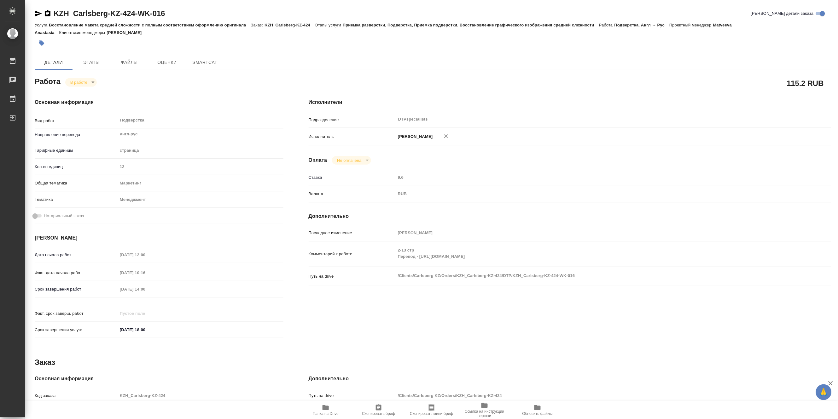
type textarea "x"
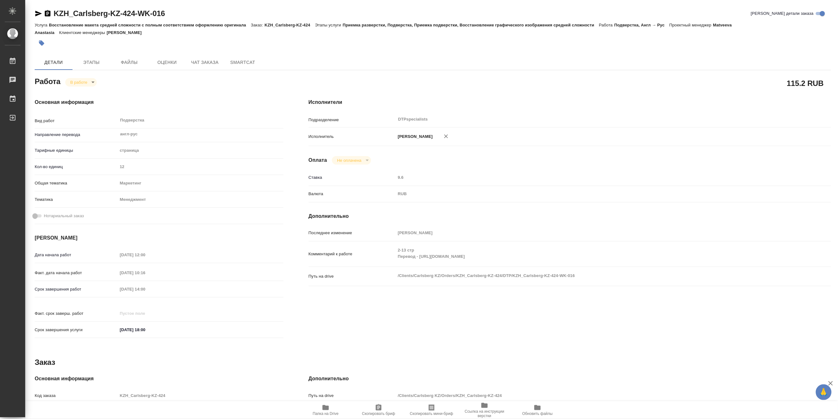
type textarea "x"
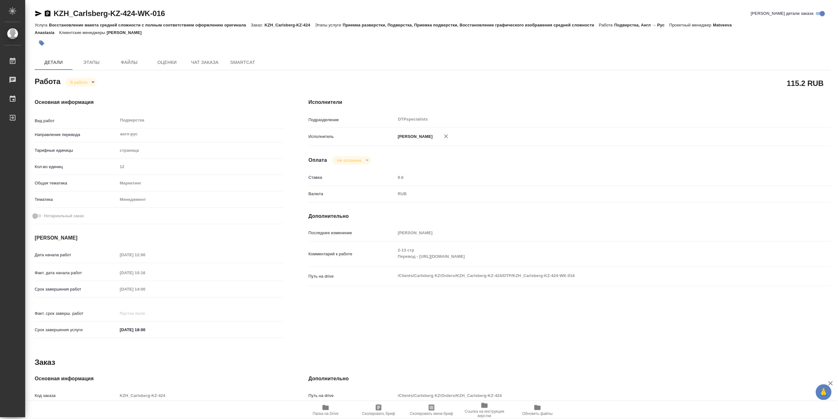
type textarea "x"
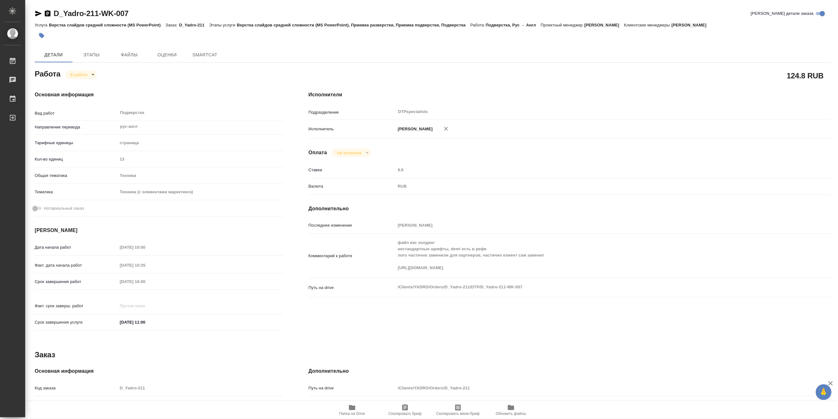
type textarea "x"
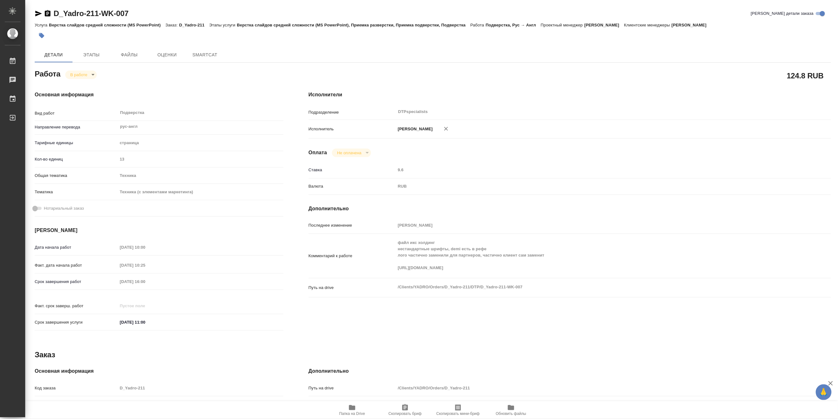
type textarea "x"
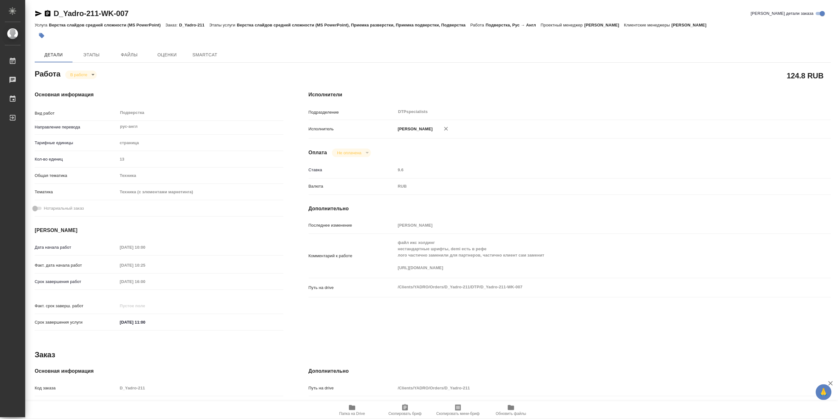
type textarea "x"
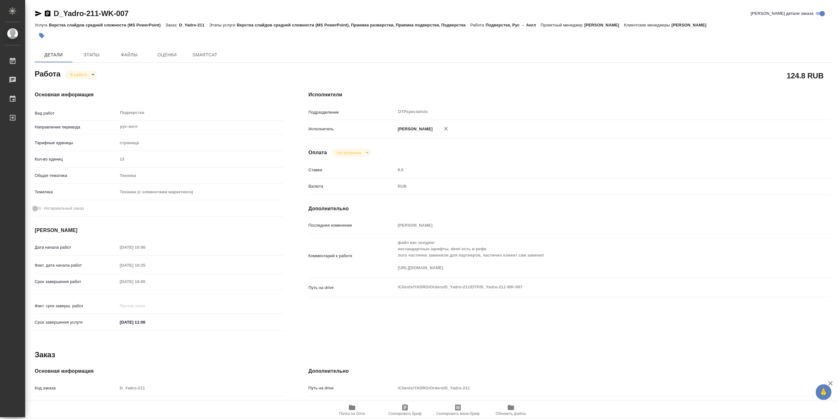
type textarea "x"
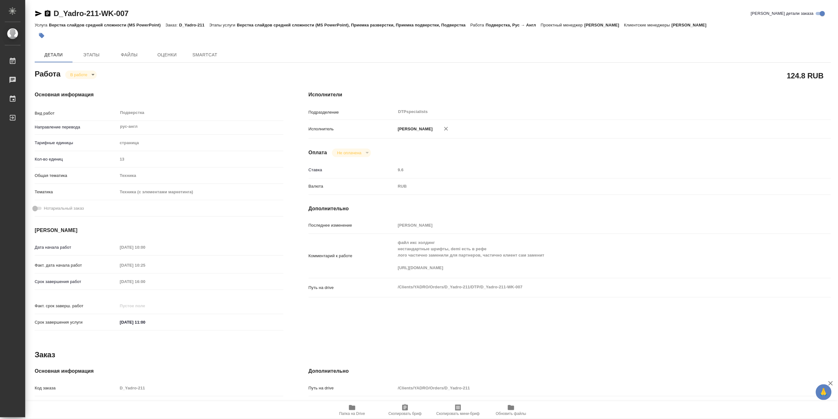
type textarea "x"
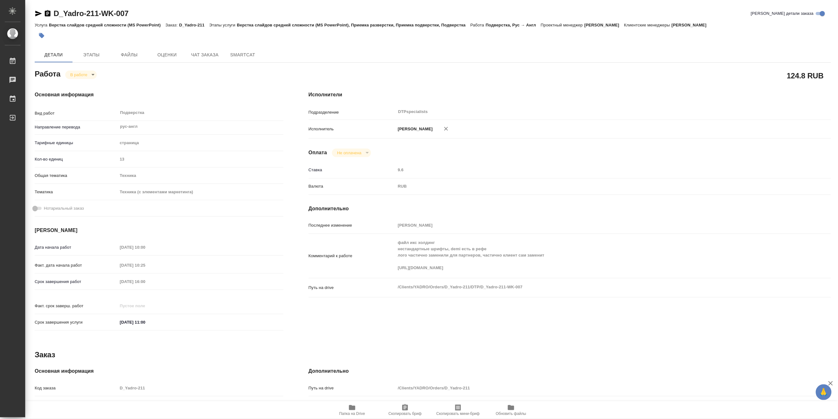
type textarea "x"
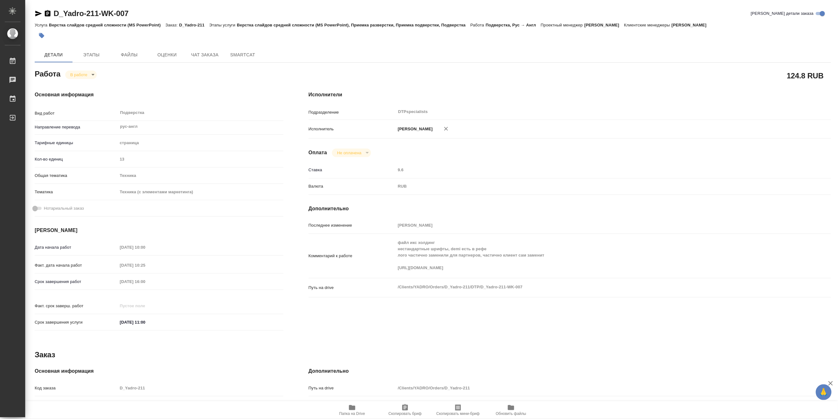
type textarea "x"
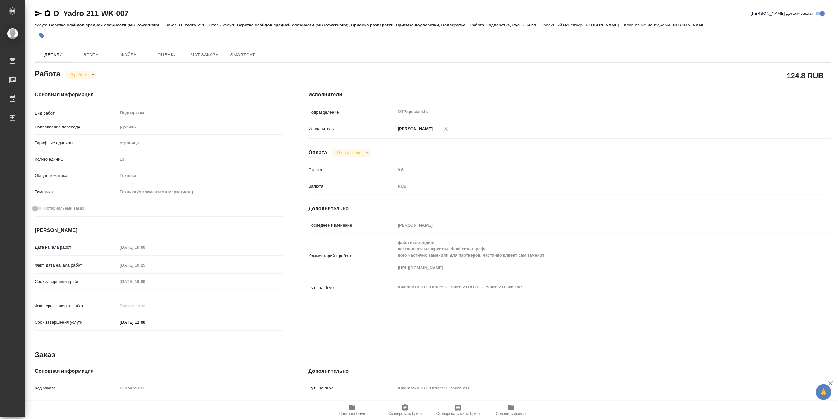
click at [395, 275] on div "Комментарий к работе файл икс холдинг нестандартные шрифты, demi есть в рефе ло…" at bounding box center [569, 256] width 522 height 39
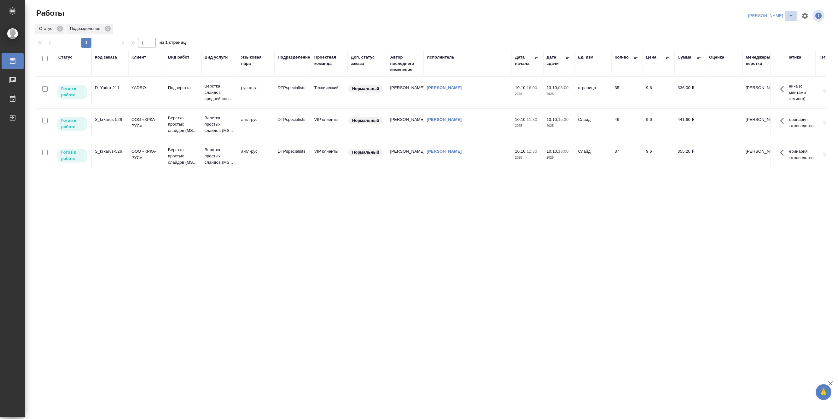
click at [789, 11] on button "split button" at bounding box center [791, 16] width 13 height 10
click at [769, 30] on li "[PERSON_NAME] работе" at bounding box center [767, 28] width 60 height 10
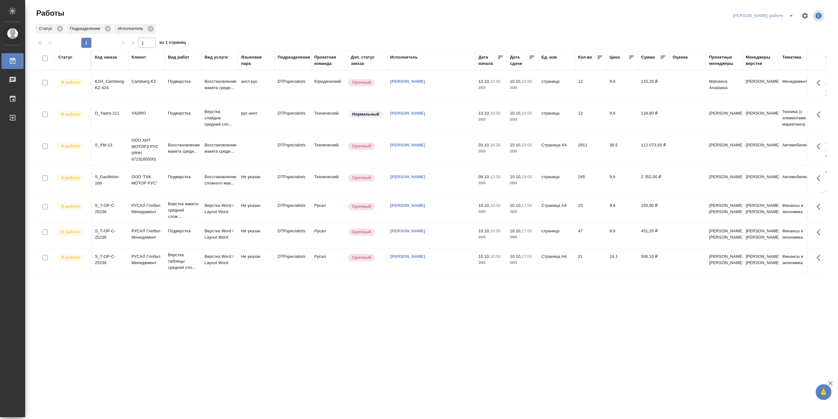
scroll to position [21, 0]
click at [216, 228] on p "Верстка Word / Layout Word" at bounding box center [220, 234] width 30 height 13
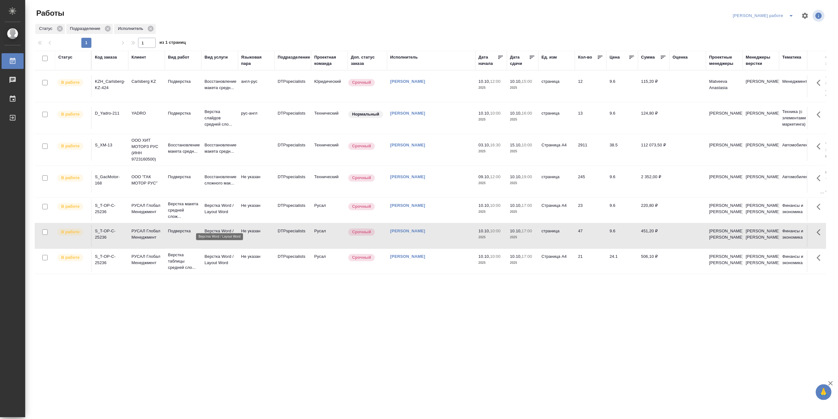
click at [216, 228] on p "Верстка Word / Layout Word" at bounding box center [220, 234] width 30 height 13
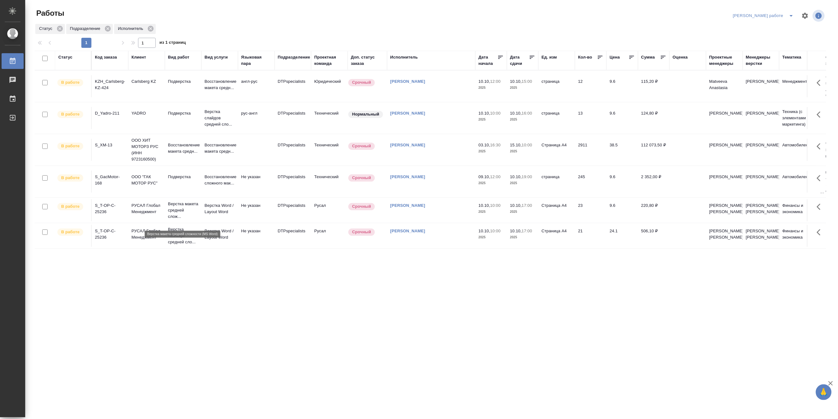
click at [174, 215] on p "Верстка макета средней слож..." at bounding box center [183, 210] width 30 height 19
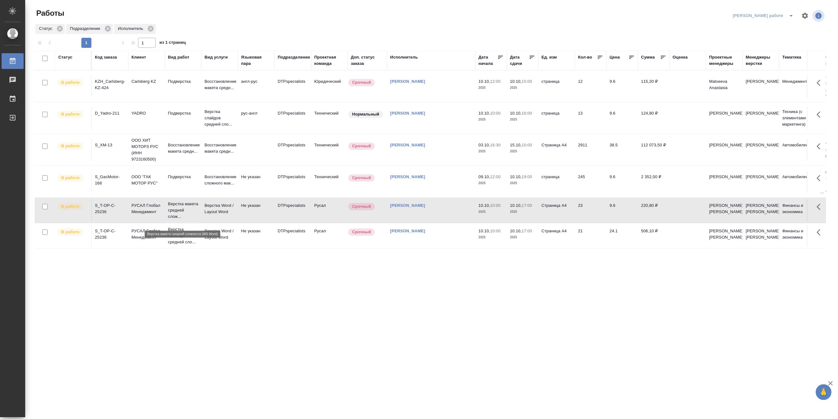
click at [174, 215] on p "Верстка макета средней слож..." at bounding box center [183, 210] width 30 height 19
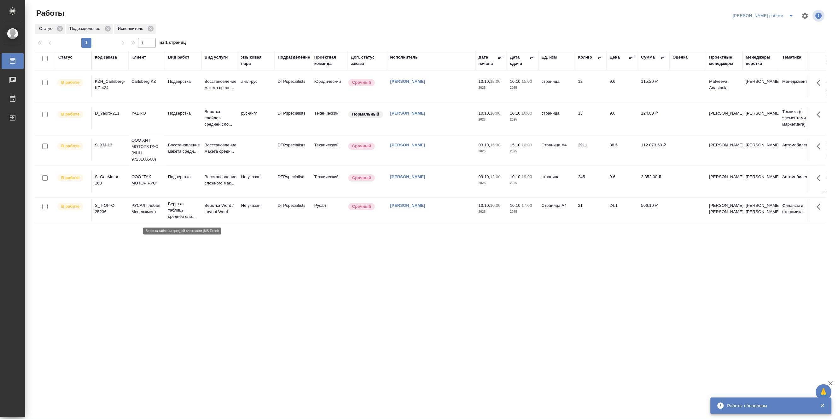
click at [168, 212] on p "Верстка таблицы средней сло..." at bounding box center [183, 210] width 30 height 19
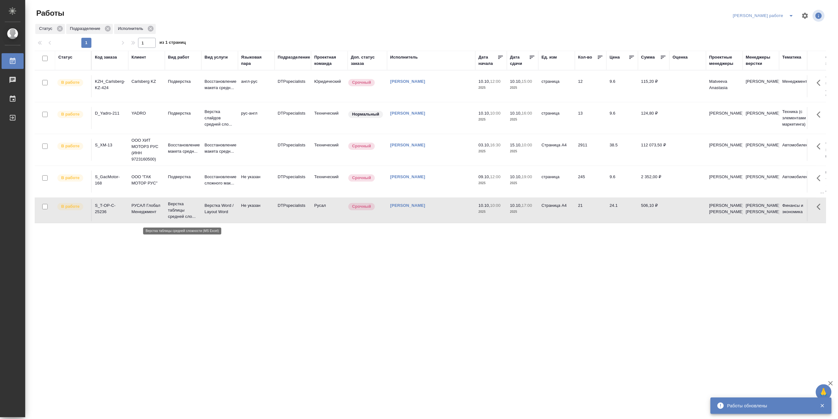
click at [168, 212] on p "Верстка таблицы средней сло..." at bounding box center [183, 210] width 30 height 19
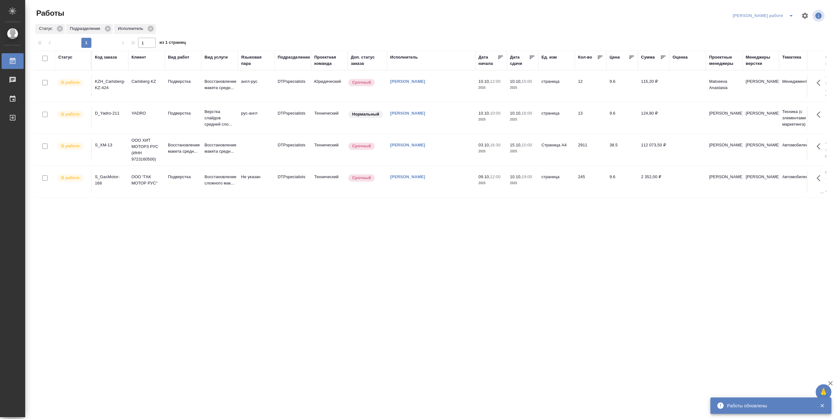
click at [789, 11] on button "split button" at bounding box center [791, 16] width 13 height 10
click at [779, 37] on li "Матвеева_назначено" at bounding box center [768, 38] width 57 height 10
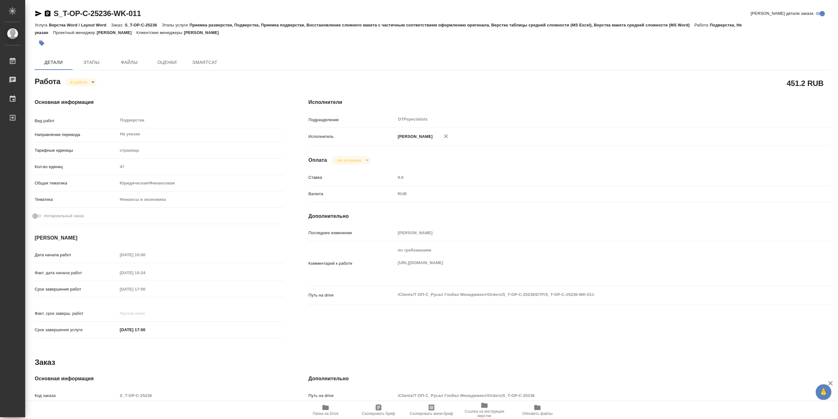
type textarea "x"
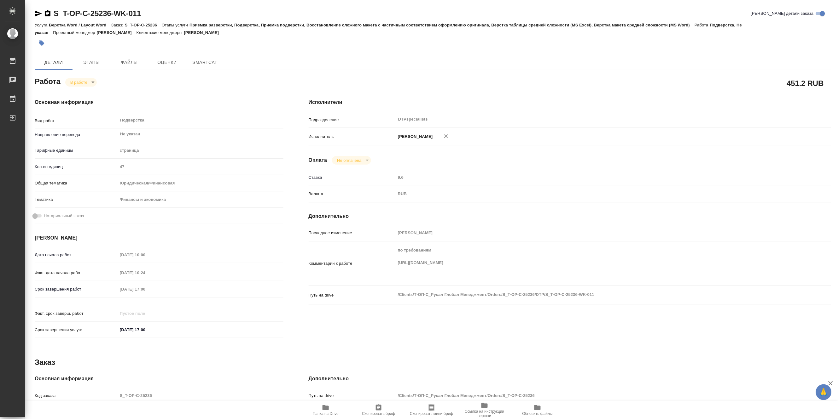
type textarea "x"
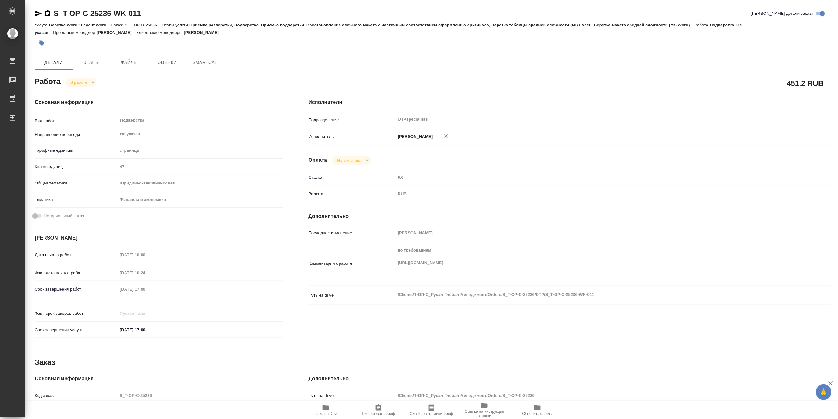
type textarea "x"
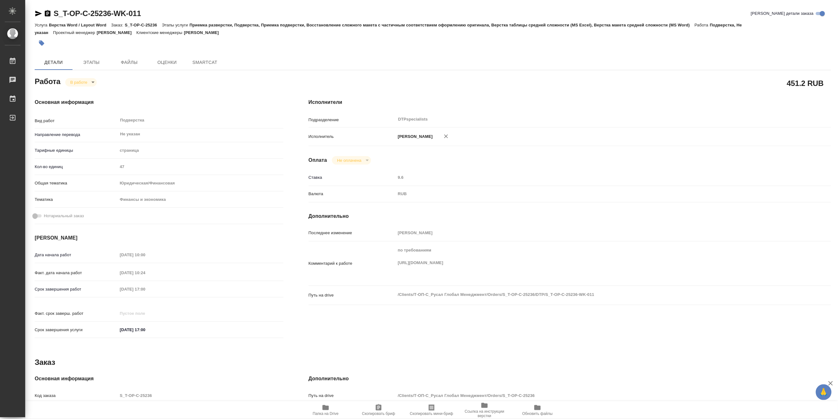
type textarea "x"
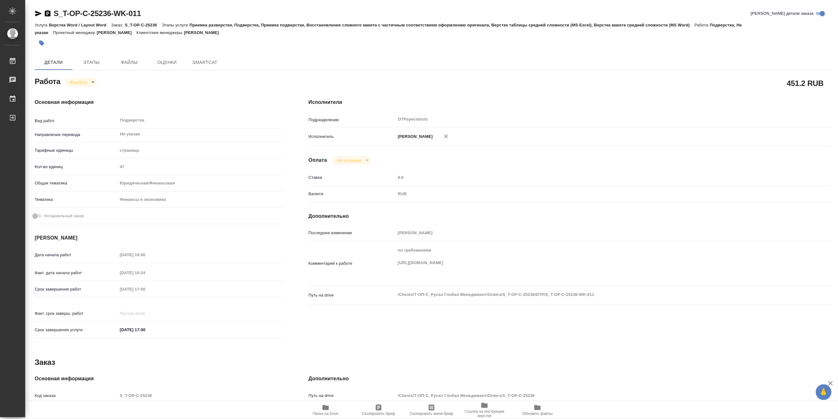
type textarea "x"
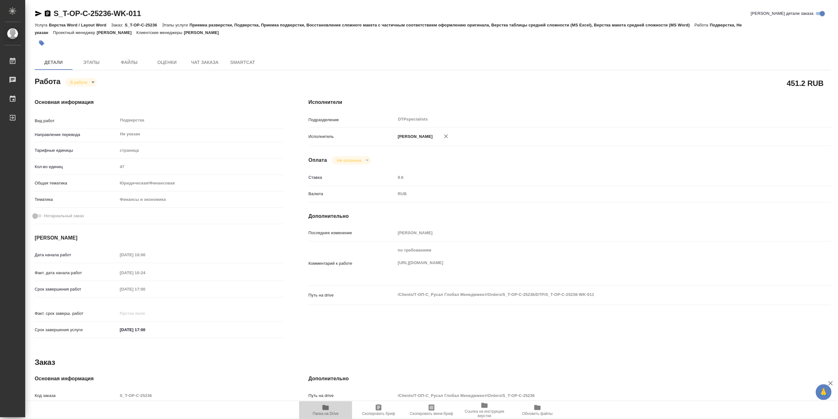
click at [321, 413] on span "Папка на Drive" at bounding box center [326, 414] width 26 height 4
type textarea "x"
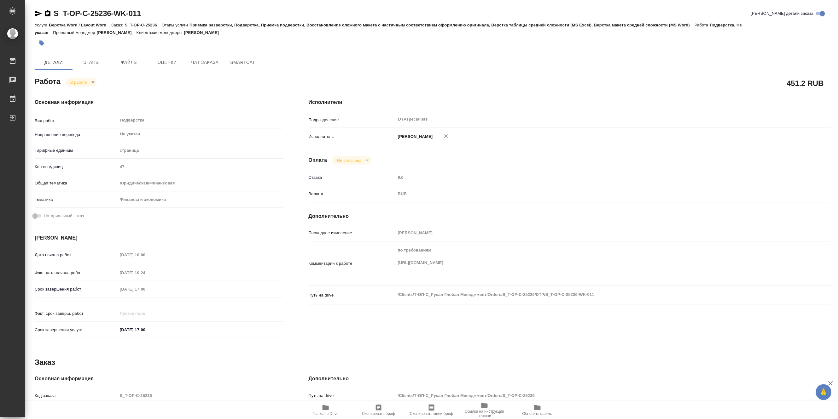
type textarea "x"
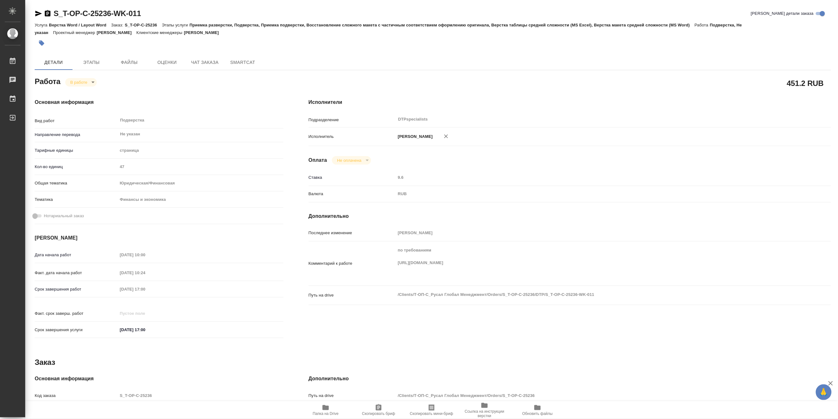
type textarea "x"
click at [75, 83] on body "🙏 .cls-1 fill:#fff; AWATERA Matveeva Maria Работы 0 Чаты График Выйти S_T-OP-C-…" at bounding box center [419, 209] width 838 height 419
click at [75, 90] on button "Выполнен" at bounding box center [81, 92] width 23 height 7
type textarea "x"
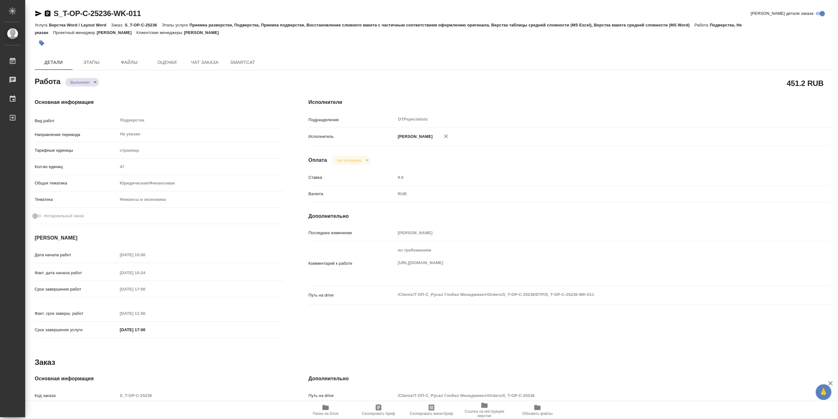
type textarea "x"
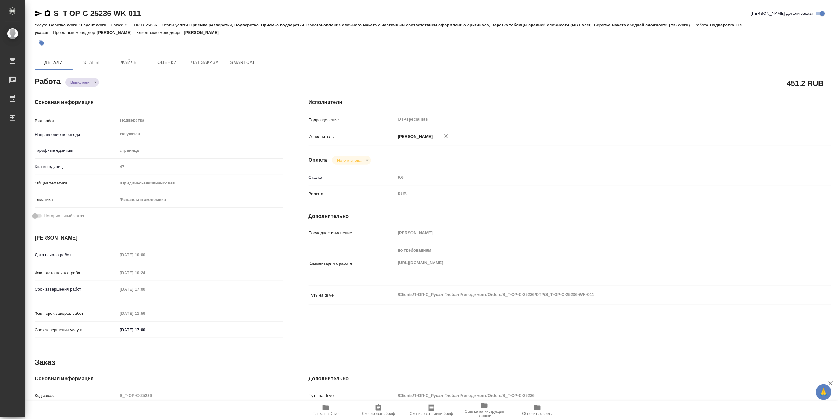
type textarea "x"
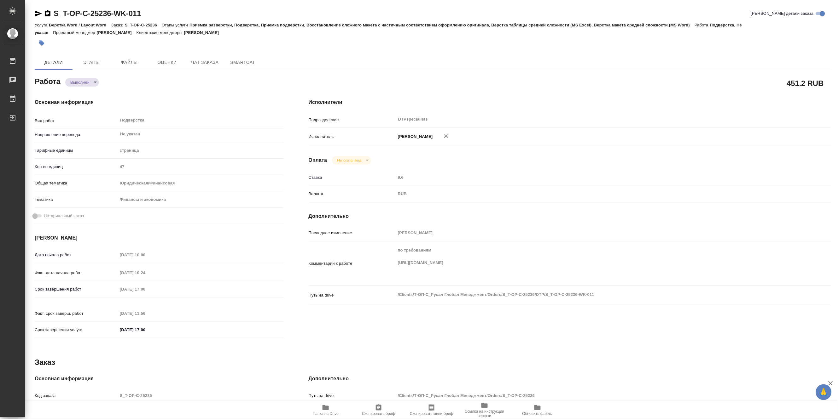
type textarea "x"
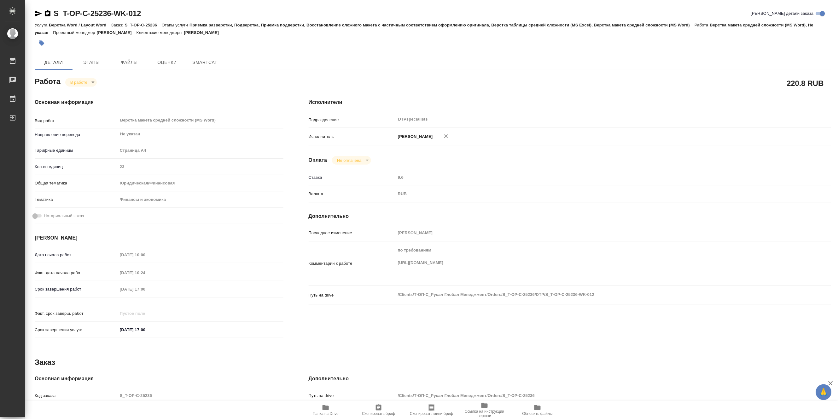
type textarea "x"
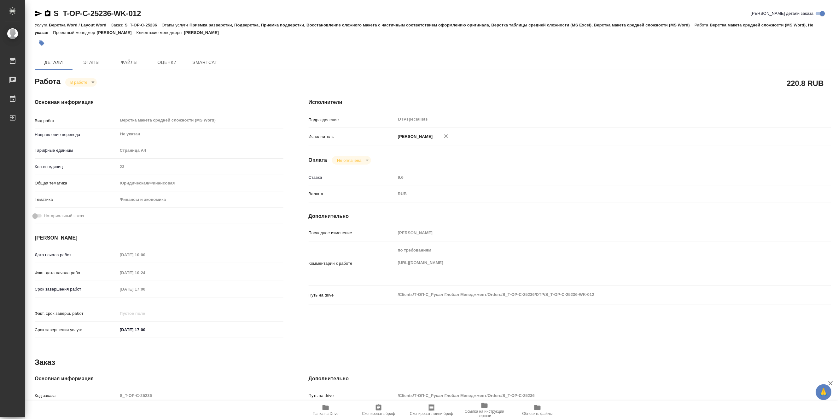
type textarea "x"
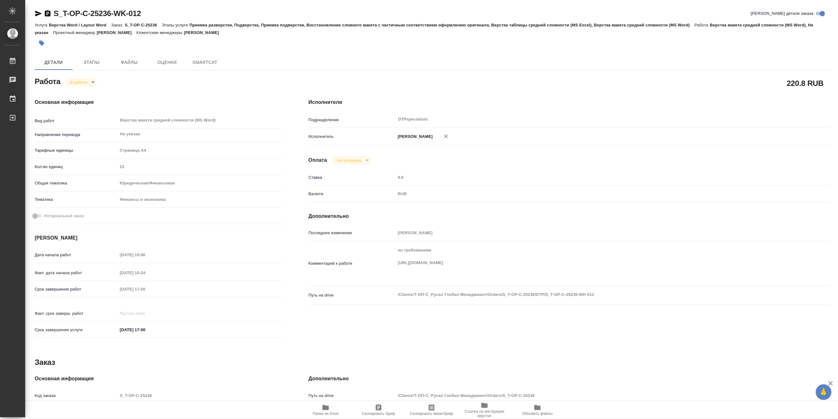
type textarea "x"
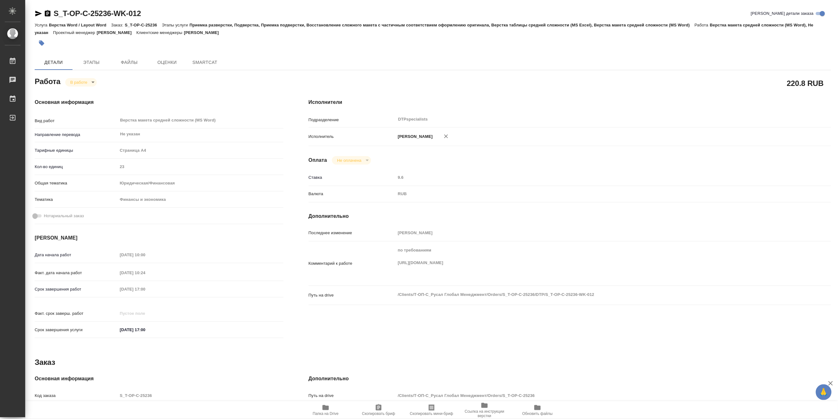
type textarea "x"
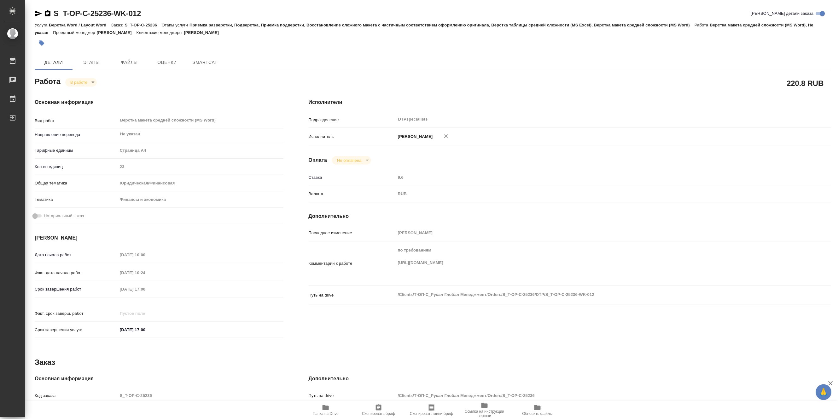
type textarea "x"
click at [75, 84] on body "🙏 .cls-1 fill:#fff; AWATERA Matveeva Maria Работы Чаты График Выйти S_T-OP-C-25…" at bounding box center [419, 209] width 838 height 419
type textarea "x"
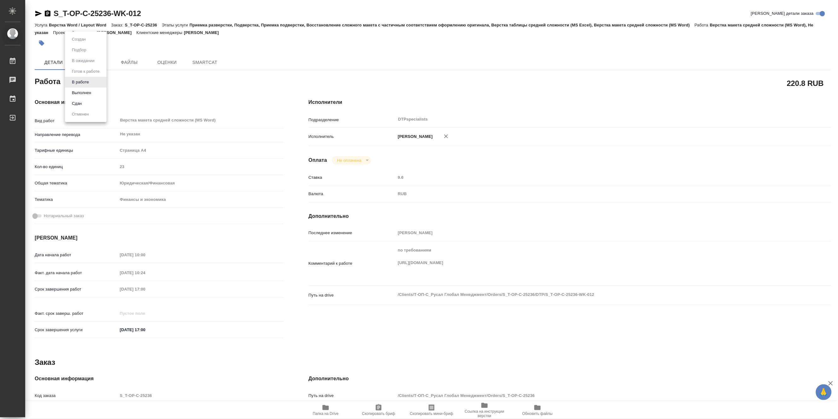
type textarea "x"
click at [74, 94] on button "Выполнен" at bounding box center [81, 92] width 23 height 7
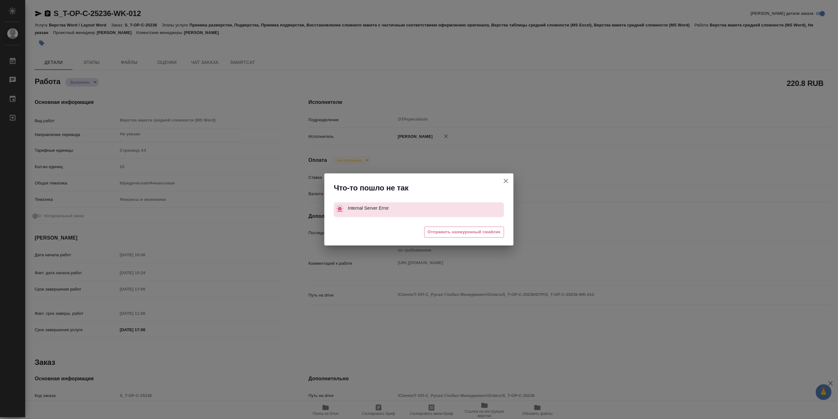
type textarea "x"
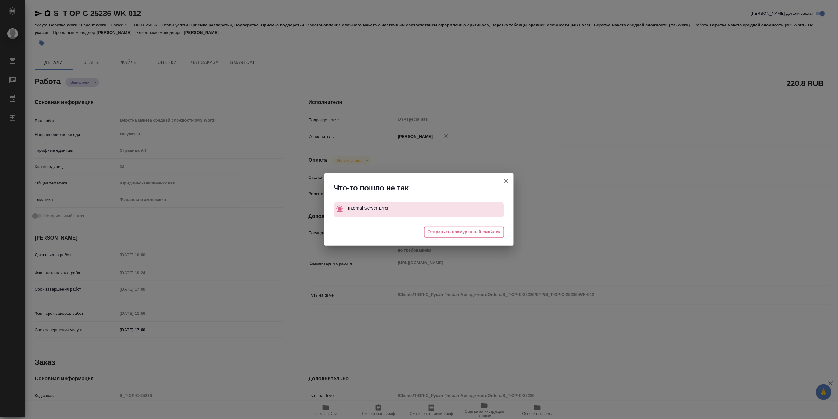
type textarea "x"
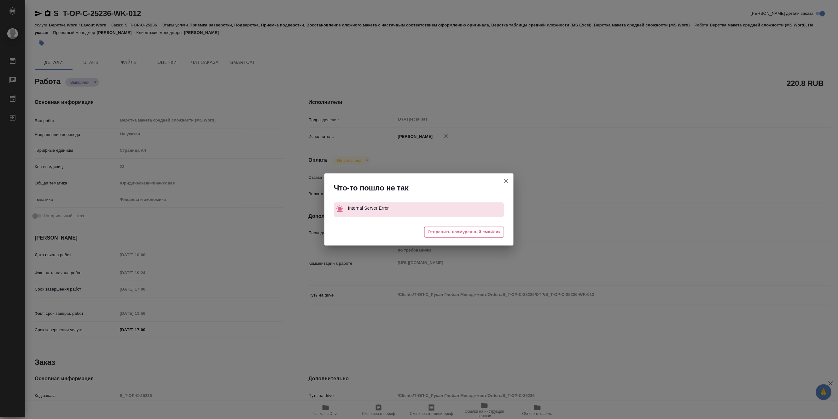
click at [505, 180] on icon "button" at bounding box center [506, 181] width 8 height 8
type textarea "x"
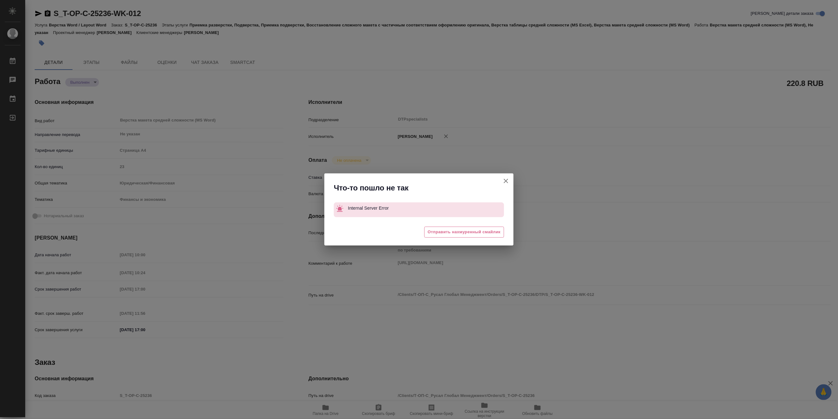
type textarea "x"
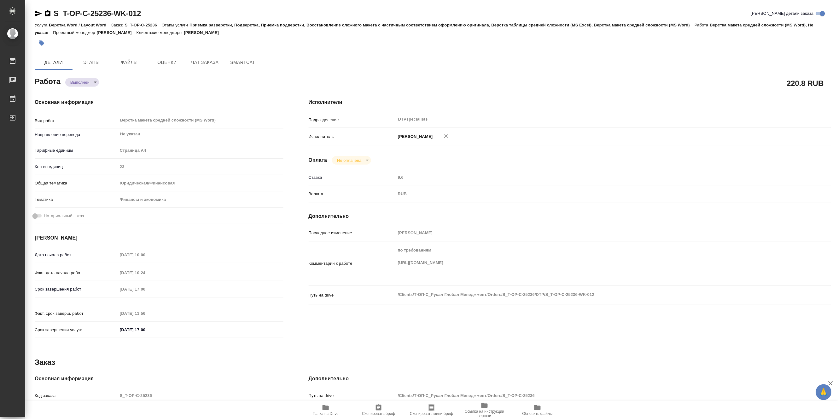
type textarea "x"
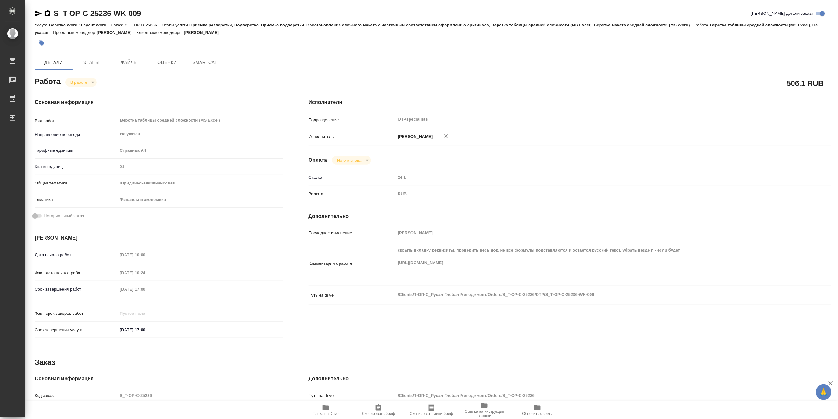
type textarea "x"
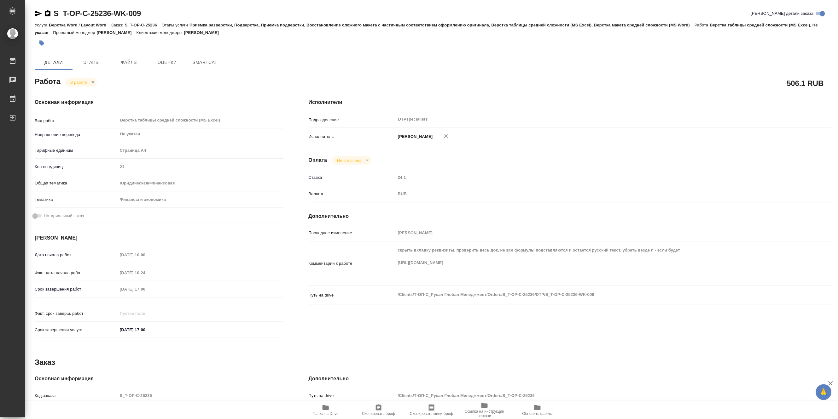
type textarea "x"
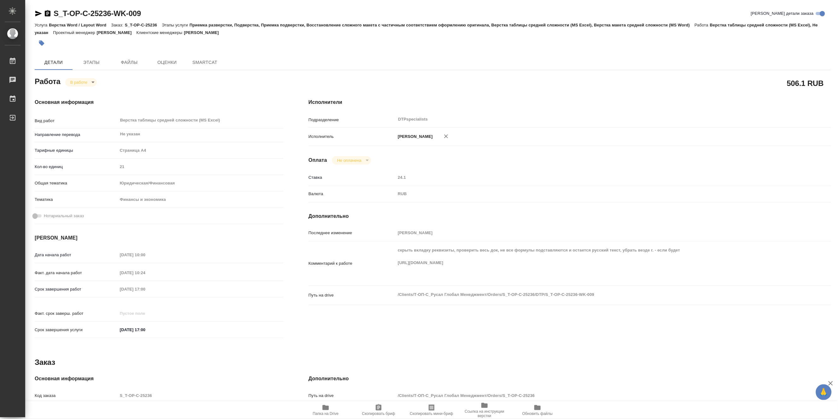
type textarea "x"
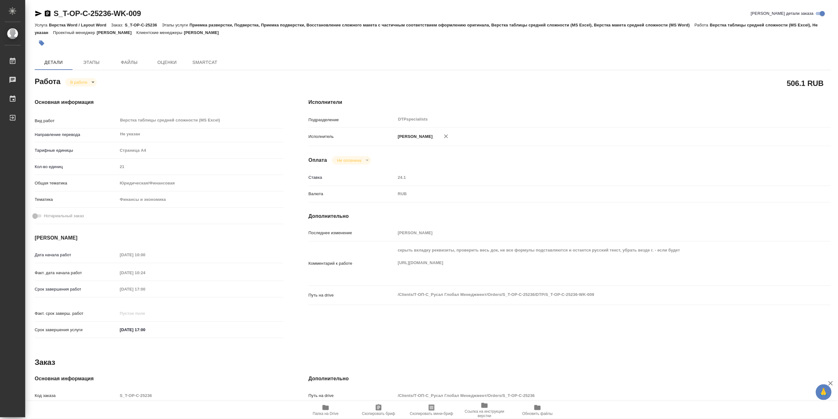
type textarea "x"
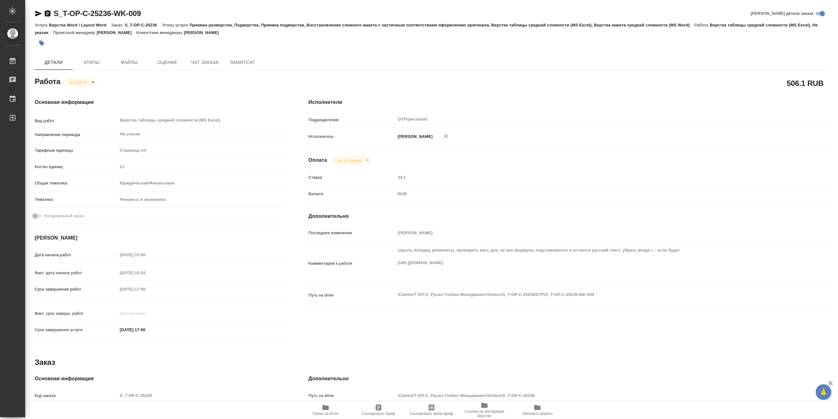
type textarea "x"
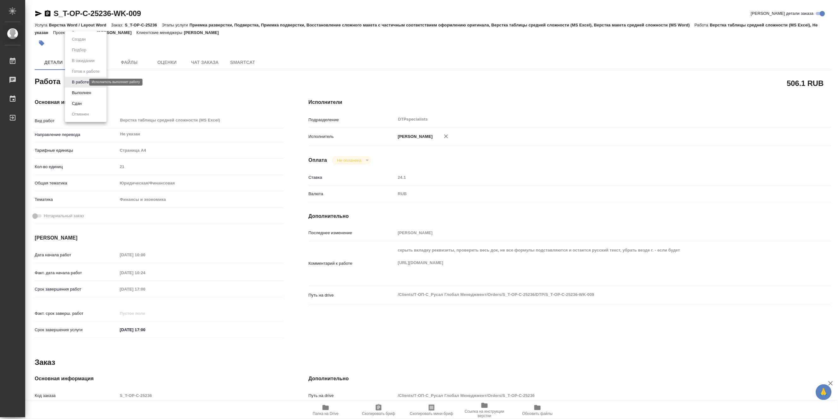
click at [75, 83] on body "🙏 .cls-1 fill:#fff; AWATERA Matveeva Maria Работы Чаты График Выйти S_T-OP-C-25…" at bounding box center [419, 209] width 838 height 419
type textarea "x"
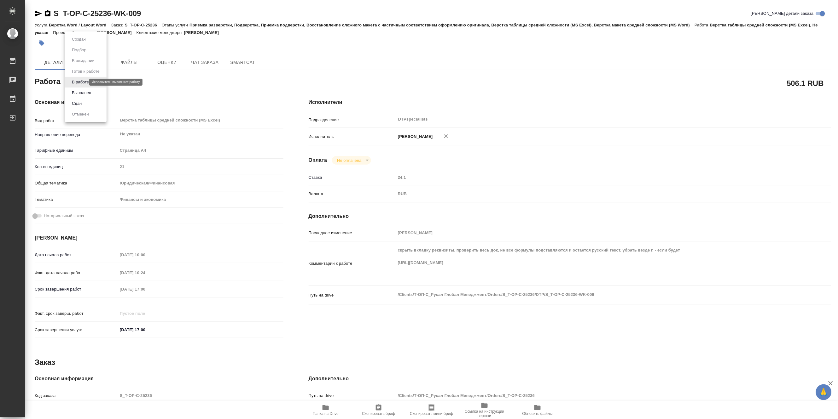
type textarea "x"
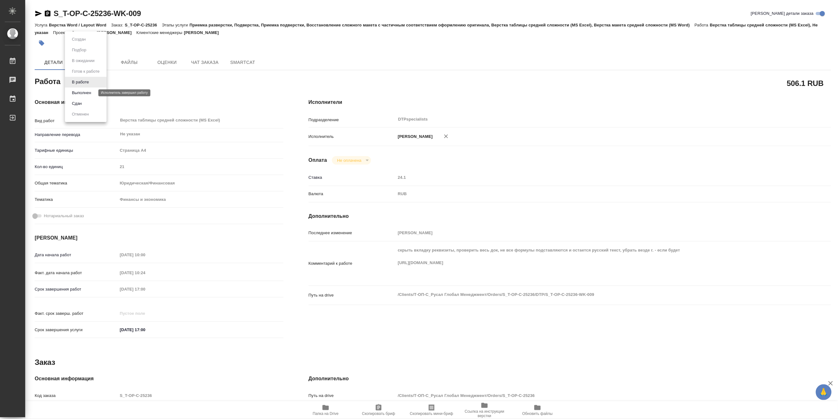
type textarea "x"
click at [75, 92] on button "Выполнен" at bounding box center [81, 92] width 23 height 7
type textarea "x"
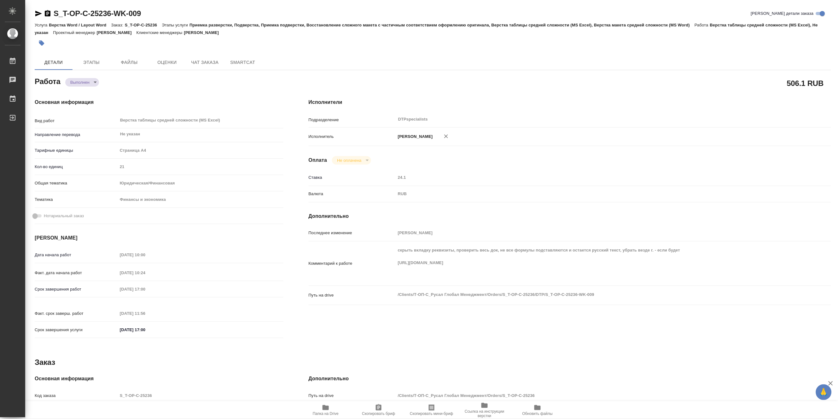
type textarea "x"
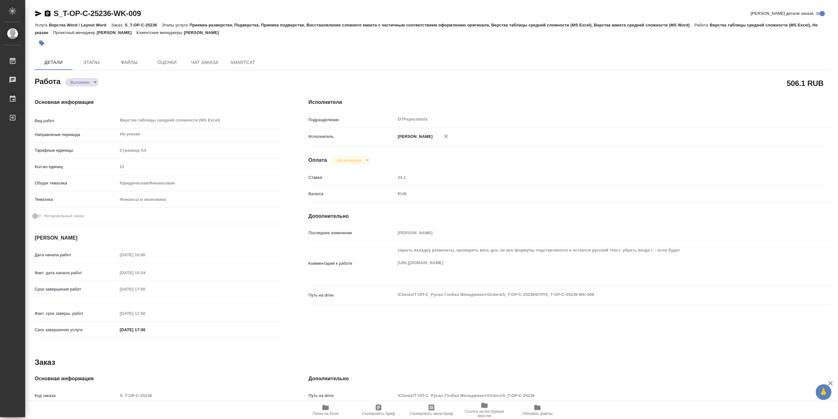
type textarea "x"
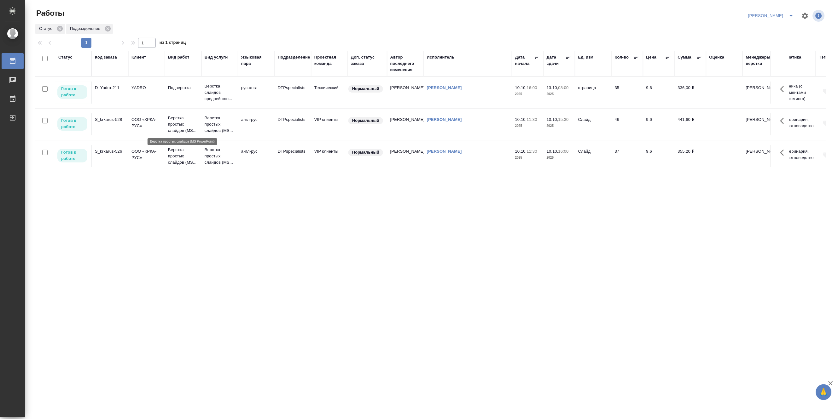
click at [181, 125] on p "Верстка простых слайдов (MS..." at bounding box center [183, 124] width 30 height 19
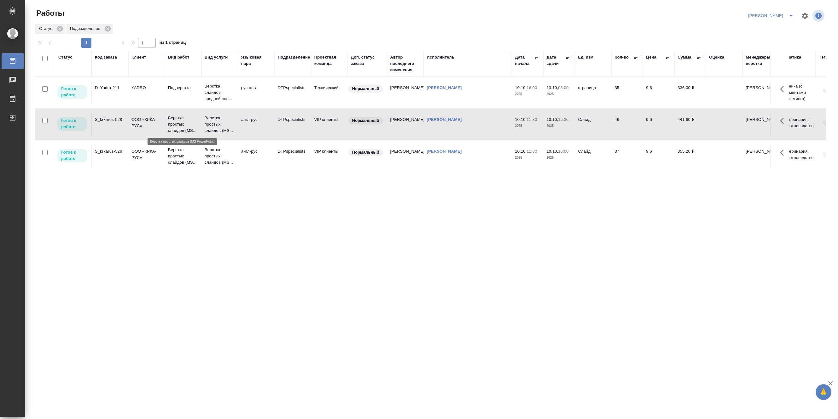
click at [181, 125] on p "Верстка простых слайдов (MS..." at bounding box center [183, 124] width 30 height 19
click at [210, 153] on p "Верстка простых слайдов (MS..." at bounding box center [220, 156] width 30 height 19
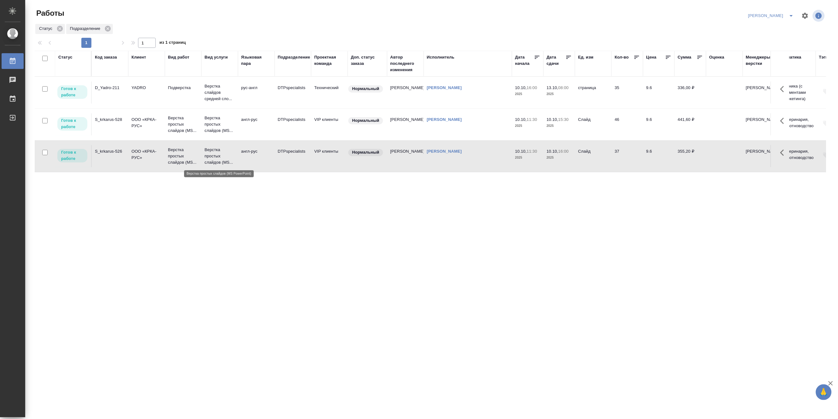
click at [210, 153] on p "Верстка простых слайдов (MS..." at bounding box center [220, 156] width 30 height 19
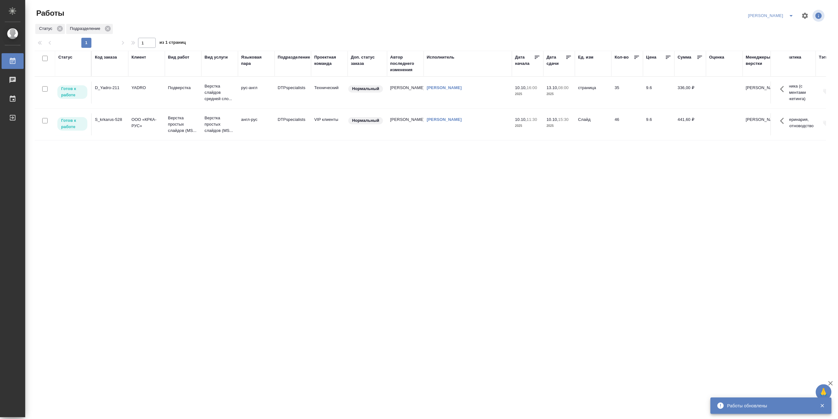
click at [792, 12] on icon "split button" at bounding box center [791, 16] width 8 height 8
click at [762, 30] on li "Матвеева_В работе" at bounding box center [767, 28] width 60 height 10
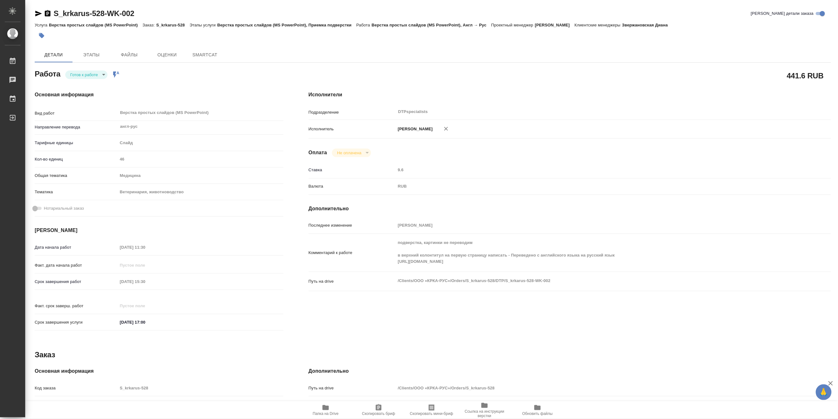
type textarea "x"
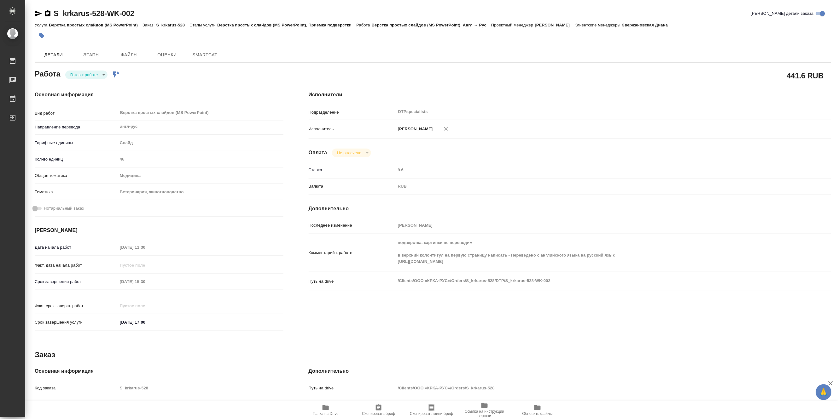
type textarea "x"
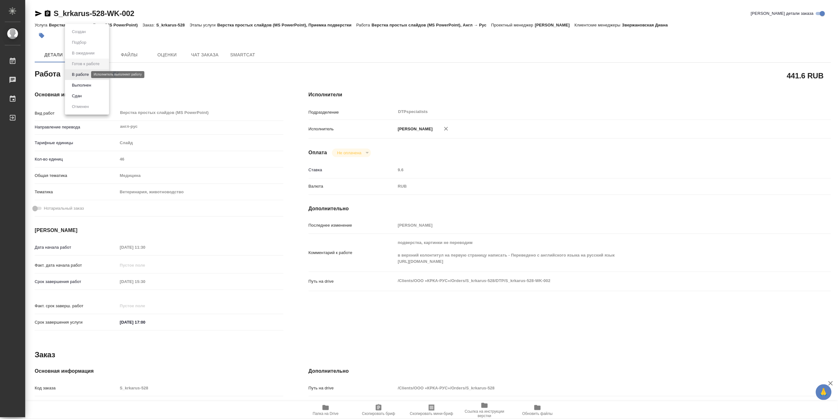
click at [72, 76] on body "🙏 .cls-1 fill:#fff; AWATERA [PERSON_NAME] Работы Чаты График Выйти S_krkarus-52…" at bounding box center [419, 209] width 838 height 419
click at [72, 77] on button "В работе" at bounding box center [80, 74] width 21 height 7
type textarea "x"
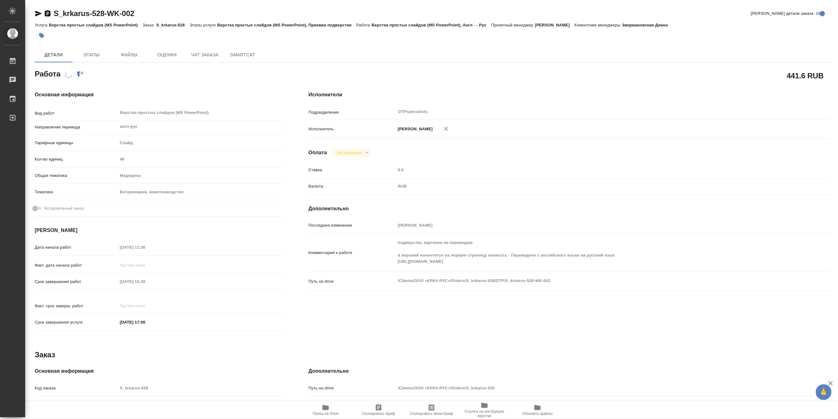
type textarea "x"
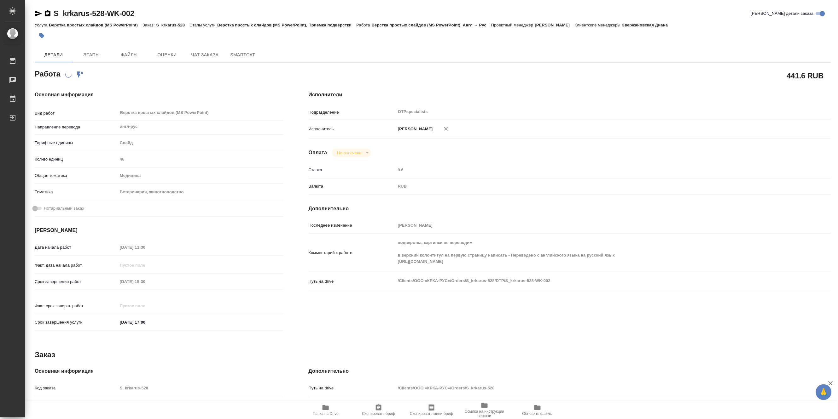
type textarea "x"
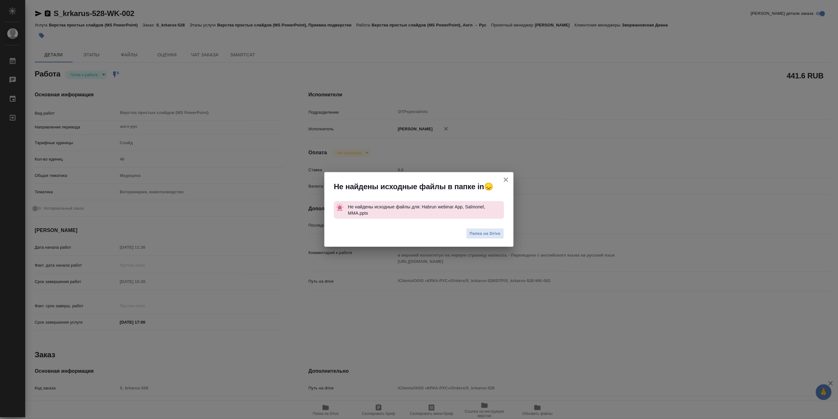
type textarea "x"
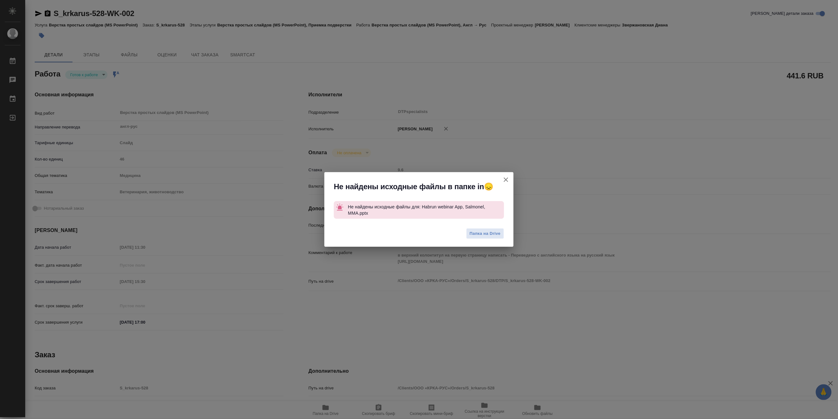
click at [553, 228] on div "Не найдены исходные файлы в папке in😞 Не найдены исходные файлы для: Habrun web…" at bounding box center [419, 209] width 838 height 419
click at [506, 178] on icon "button" at bounding box center [506, 180] width 8 height 8
type textarea "x"
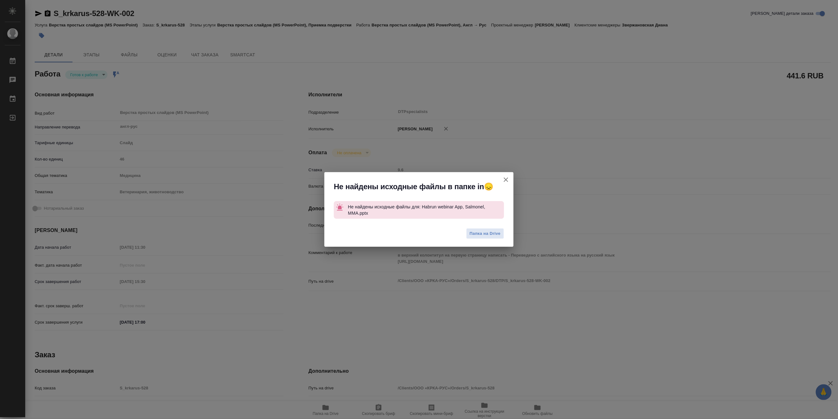
type textarea "x"
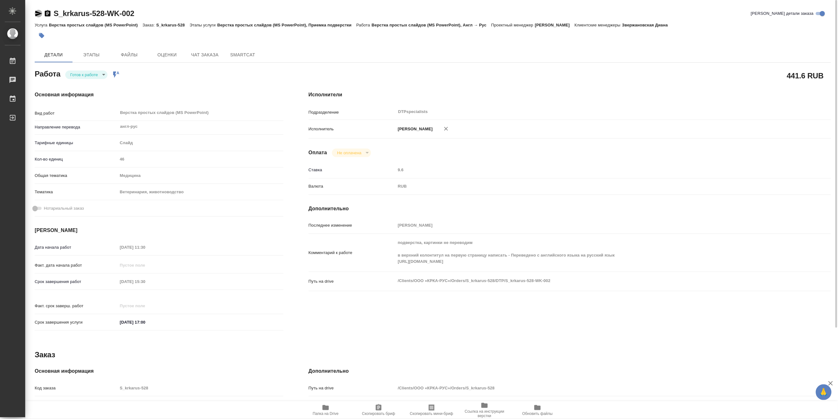
click at [35, 12] on icon "button" at bounding box center [39, 14] width 8 height 8
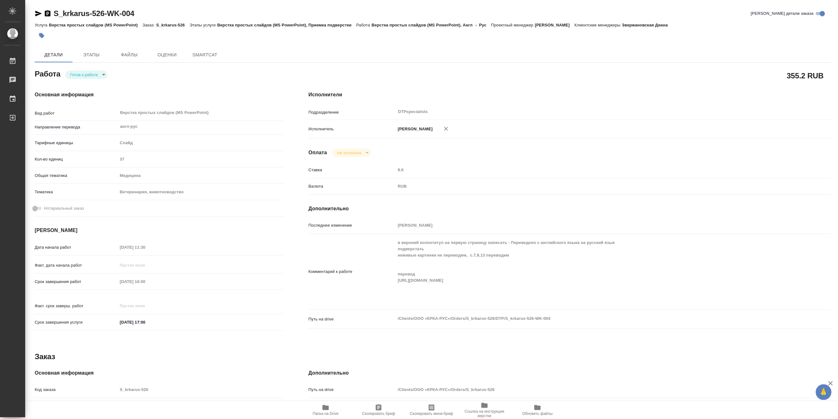
type textarea "x"
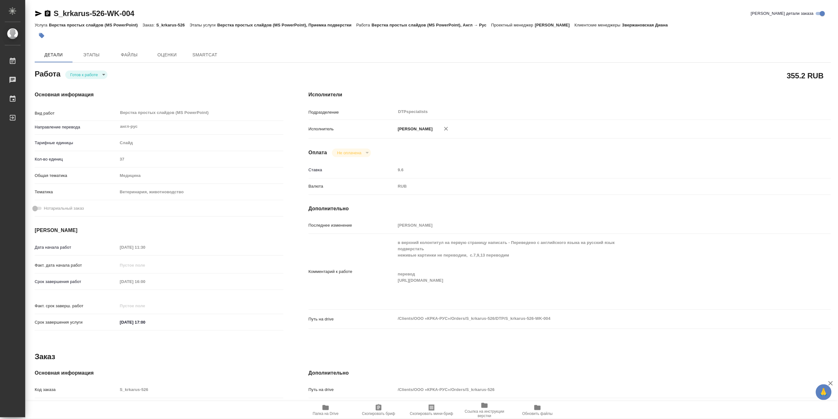
type textarea "x"
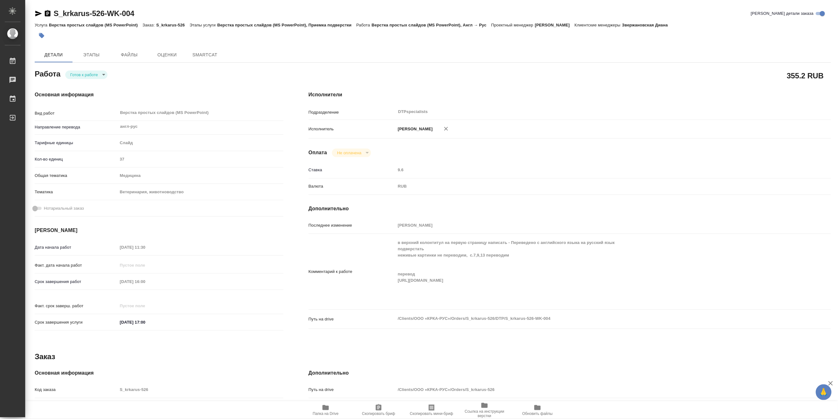
type textarea "x"
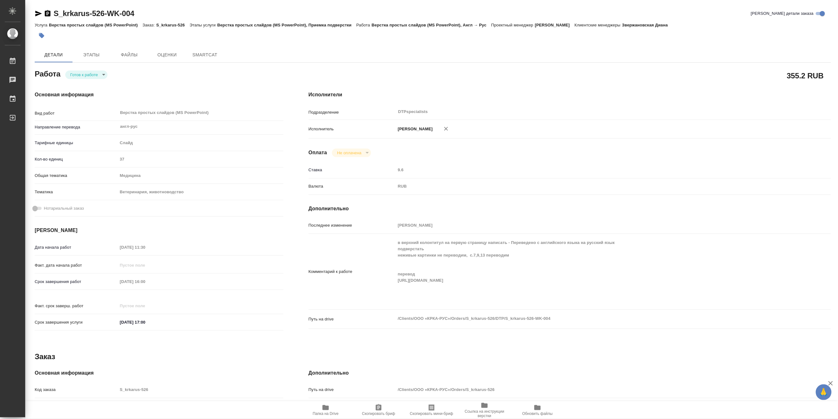
type textarea "x"
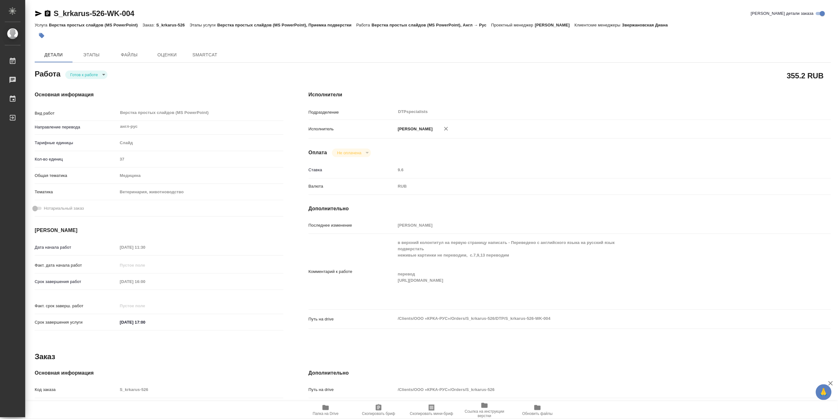
type textarea "x"
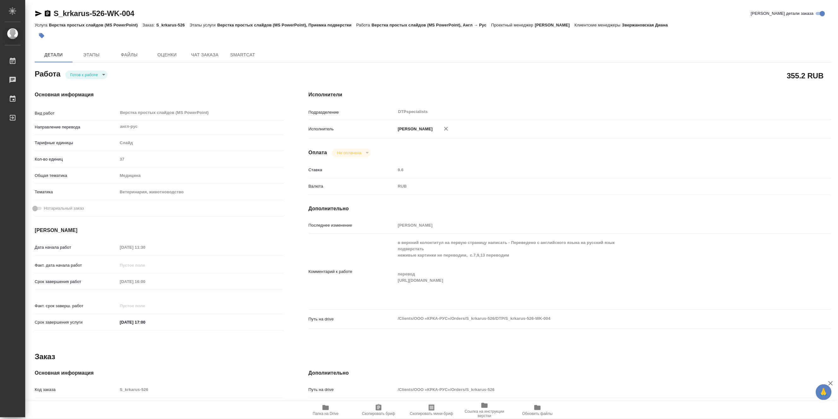
type textarea "x"
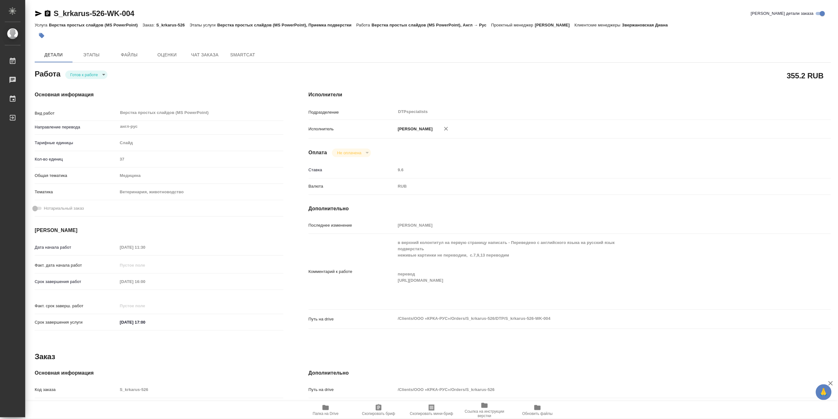
type textarea "x"
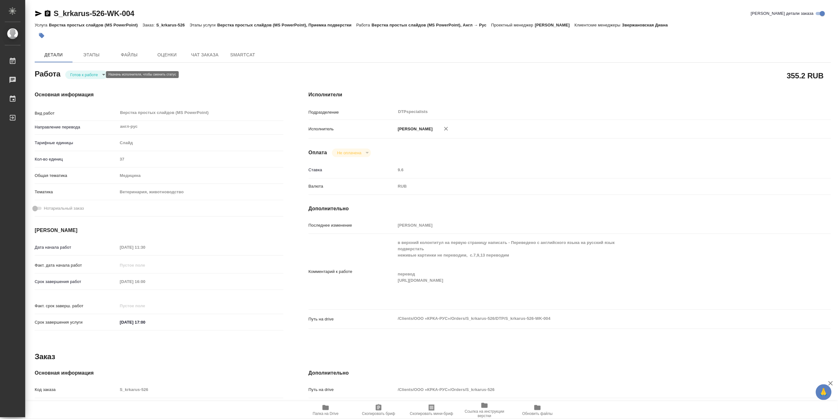
click at [79, 74] on body "🙏 .cls-1 fill:#fff; AWATERA Matveeva Maria Работы Чаты График Выйти S_krkarus-5…" at bounding box center [419, 209] width 838 height 419
click at [75, 75] on button "В работе" at bounding box center [80, 74] width 21 height 7
type textarea "x"
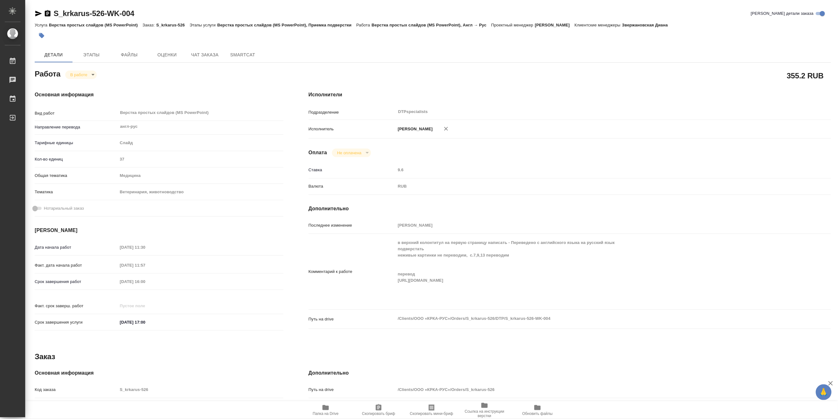
type textarea "x"
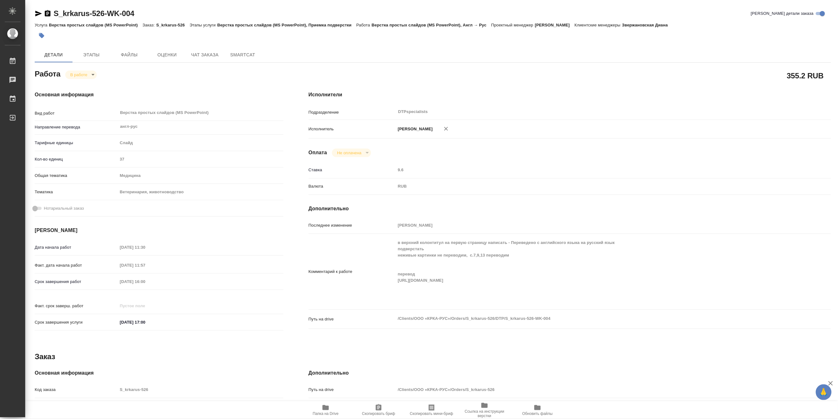
type textarea "x"
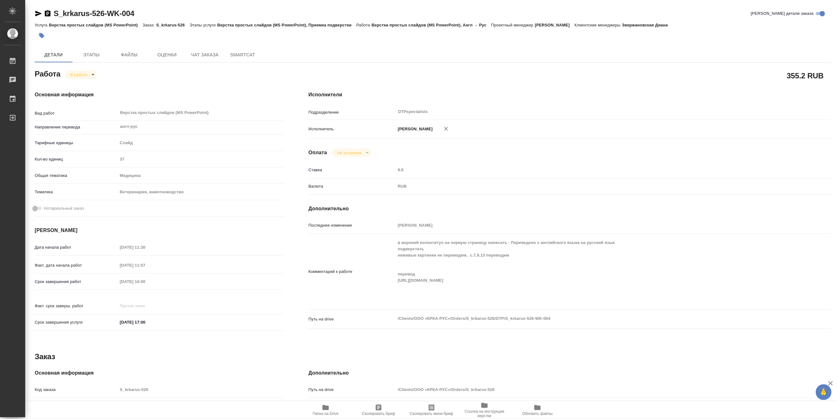
type textarea "x"
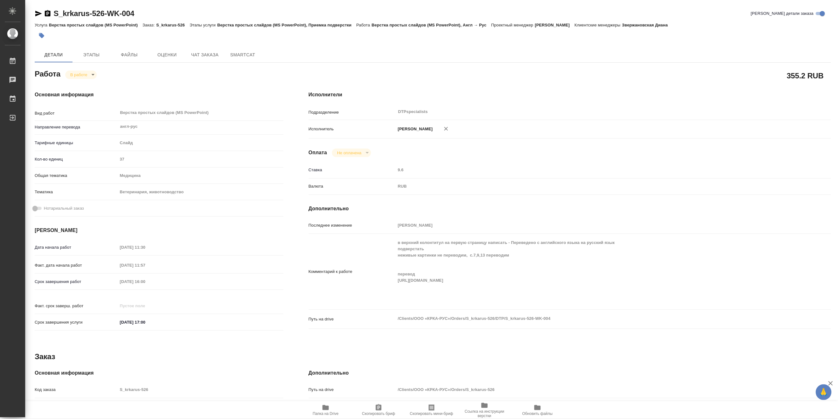
type textarea "x"
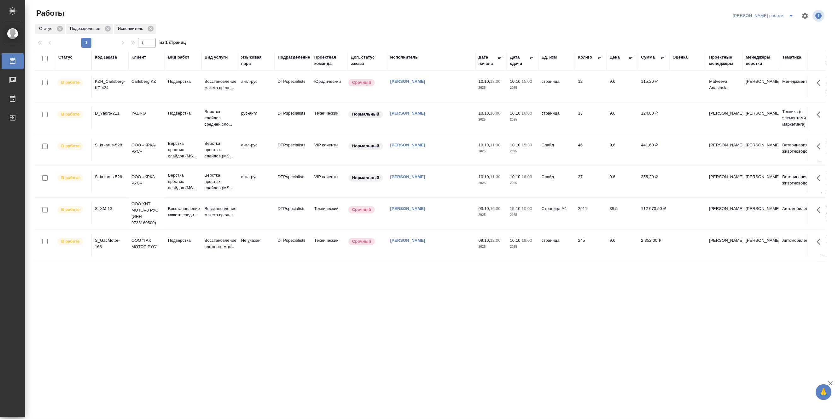
click at [516, 93] on td "10.10, 15:00 2025" at bounding box center [523, 86] width 32 height 22
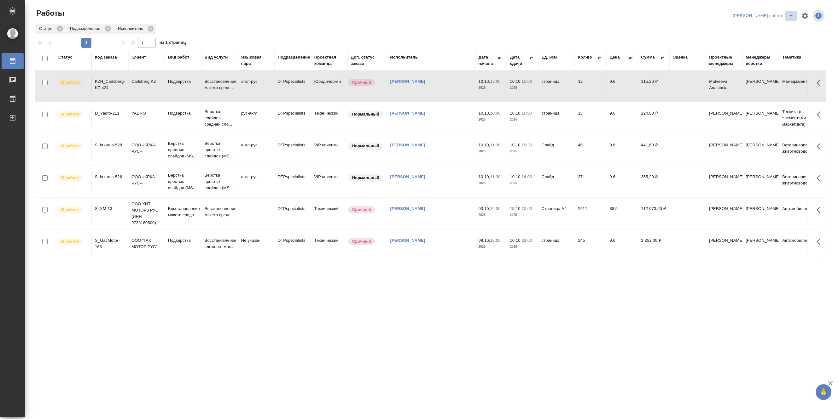
click at [792, 13] on icon "split button" at bounding box center [791, 16] width 8 height 8
click at [771, 39] on li "[PERSON_NAME]" at bounding box center [768, 38] width 57 height 10
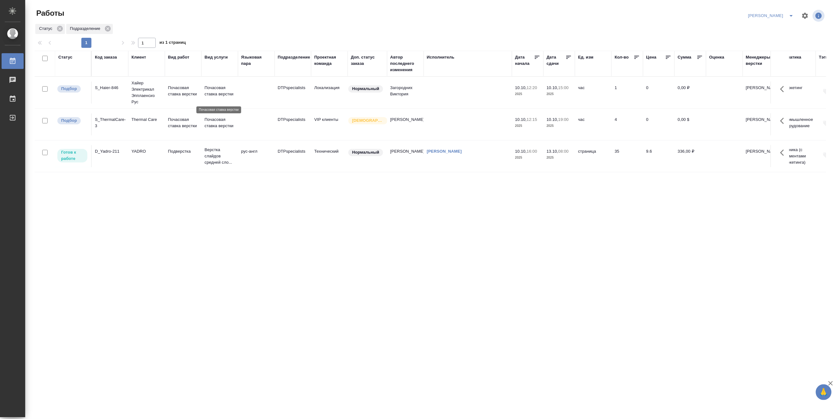
click at [213, 87] on p "Почасовая ставка верстки" at bounding box center [220, 91] width 30 height 13
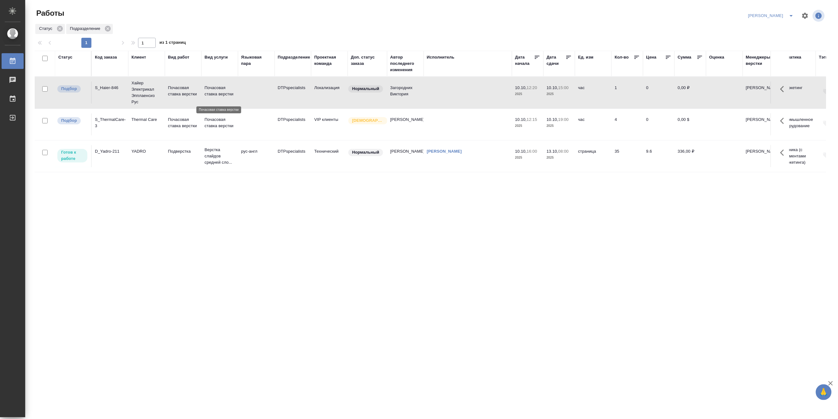
click at [213, 87] on p "Почасовая ставка верстки" at bounding box center [220, 91] width 30 height 13
click at [790, 13] on icon "split button" at bounding box center [791, 16] width 8 height 8
click at [776, 27] on li "Матвеева_В работе" at bounding box center [767, 28] width 60 height 10
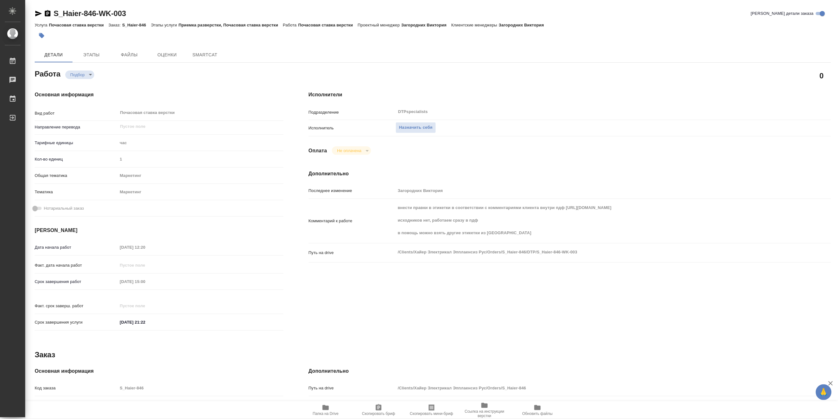
type textarea "x"
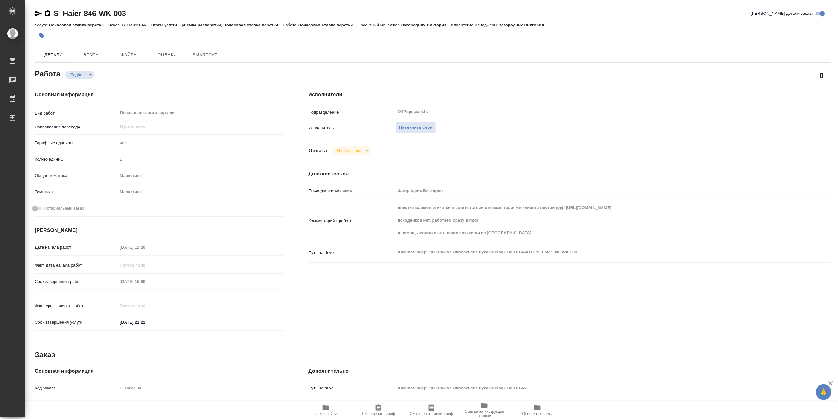
type textarea "x"
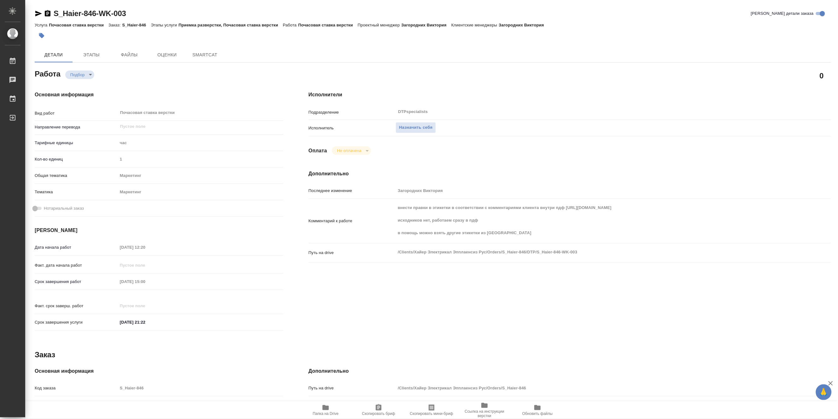
type textarea "x"
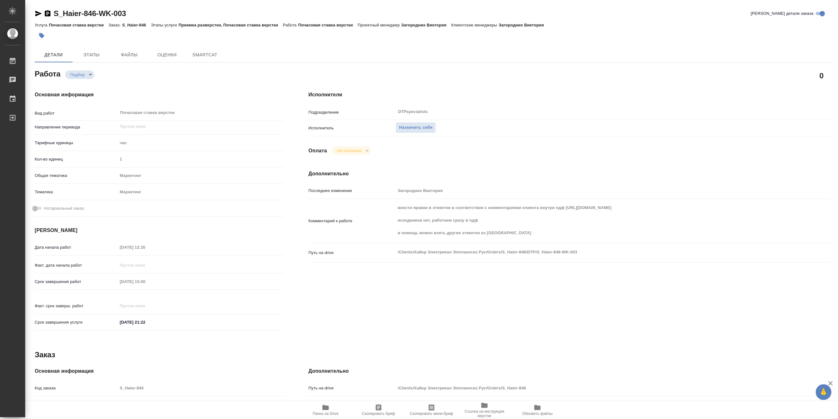
type textarea "x"
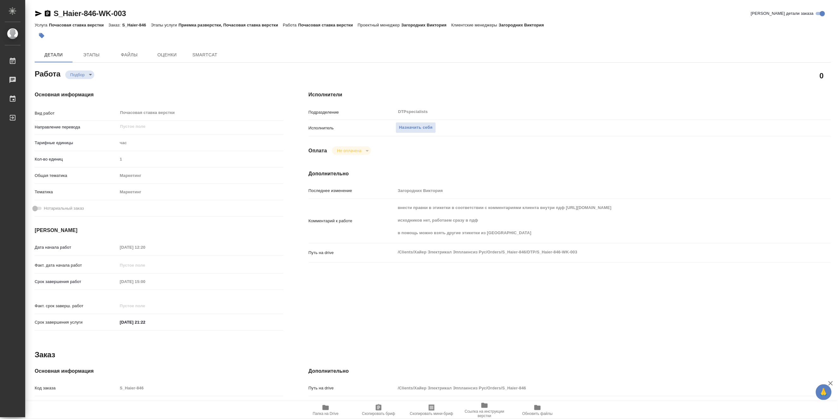
type textarea "x"
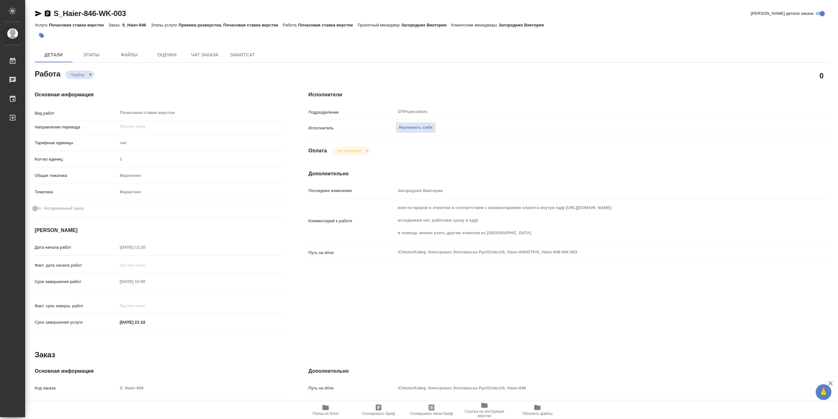
type textarea "x"
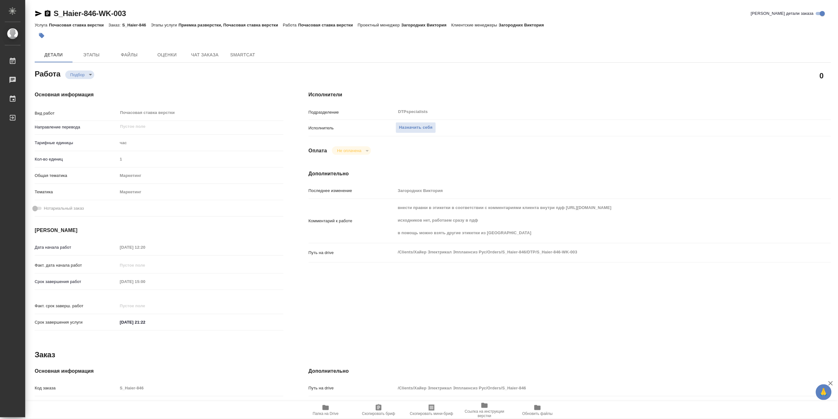
type textarea "x"
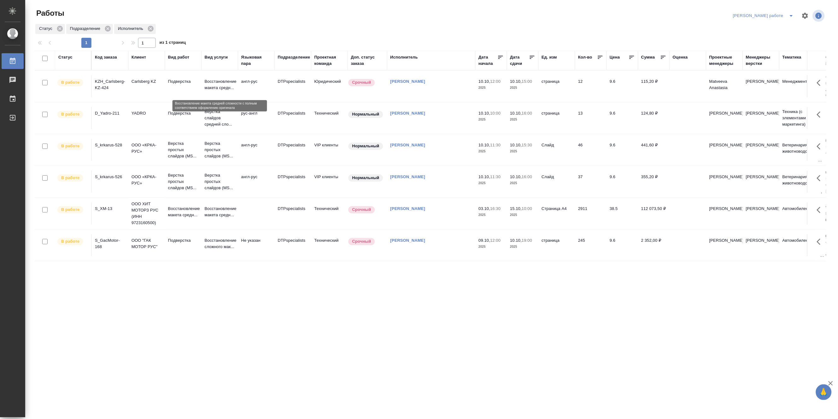
click at [217, 89] on p "Восстановление макета средн..." at bounding box center [220, 84] width 30 height 13
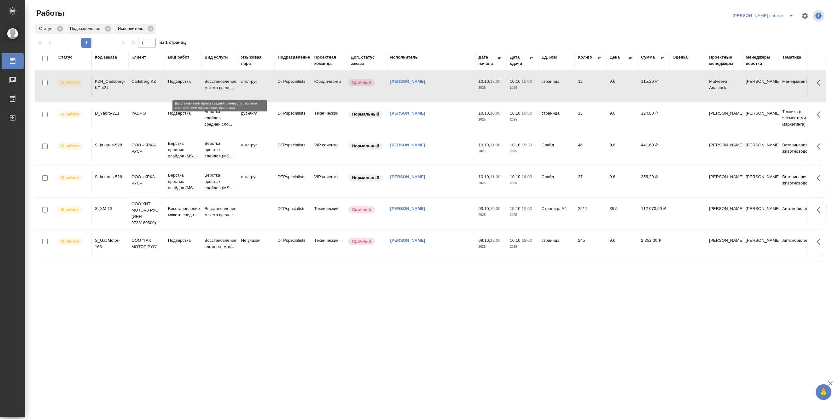
click at [217, 89] on p "Восстановление макета средн..." at bounding box center [220, 84] width 30 height 13
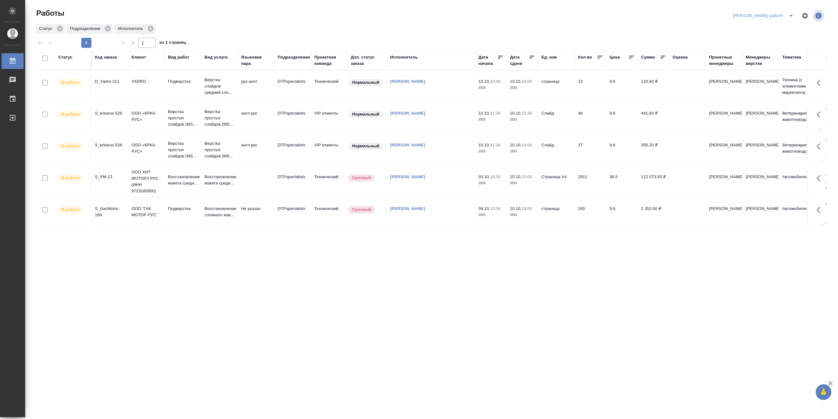
click at [626, 12] on div "[PERSON_NAME] работе" at bounding box center [695, 15] width 260 height 15
click at [221, 89] on p "Верстка слайдов средней сло..." at bounding box center [220, 86] width 30 height 19
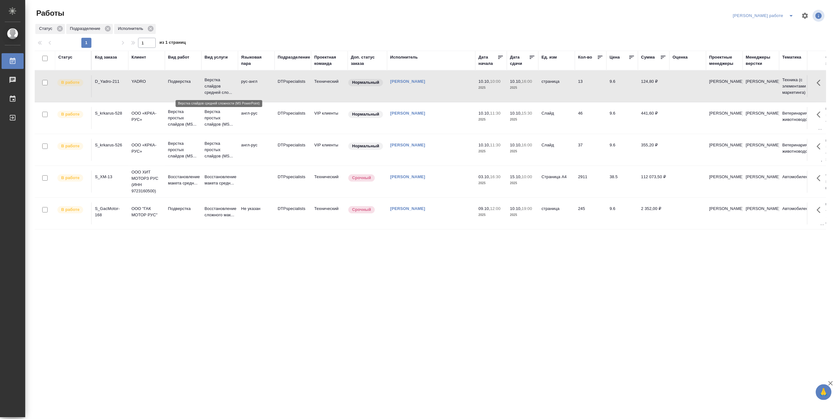
click at [221, 89] on p "Верстка слайдов средней сло..." at bounding box center [220, 86] width 30 height 19
click at [788, 13] on icon "split button" at bounding box center [791, 16] width 8 height 8
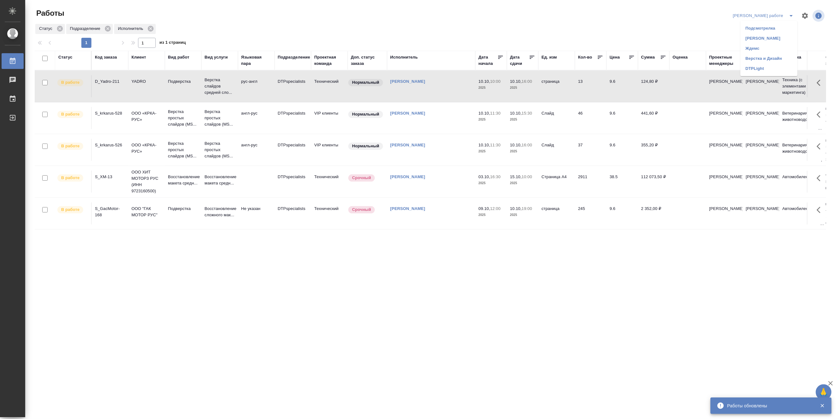
click at [769, 37] on li "Матвеева_назначено" at bounding box center [768, 38] width 57 height 10
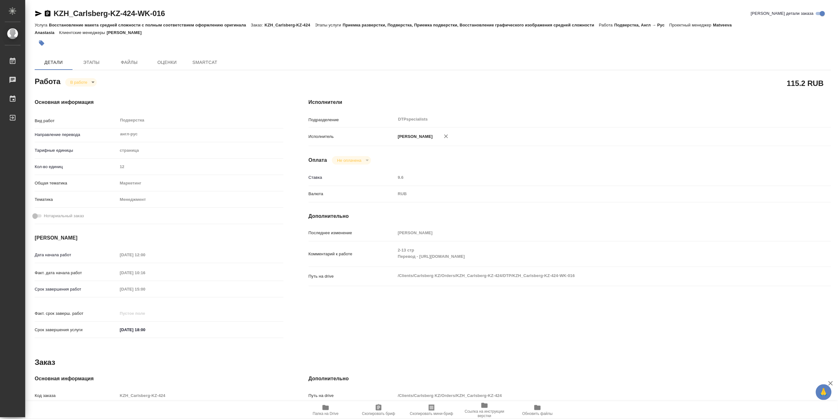
type textarea "x"
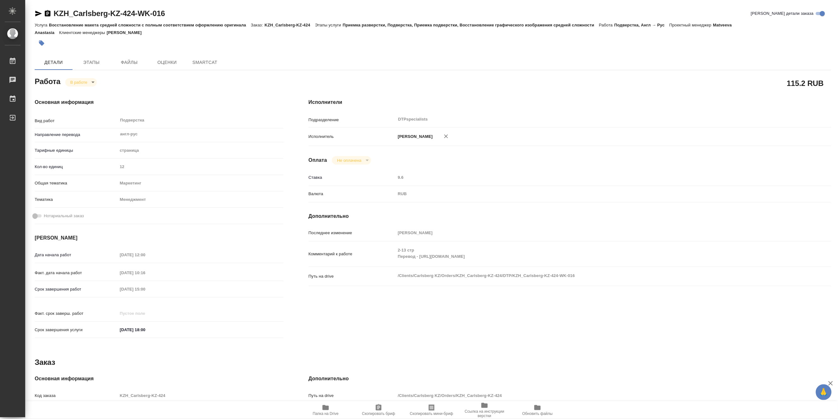
type textarea "x"
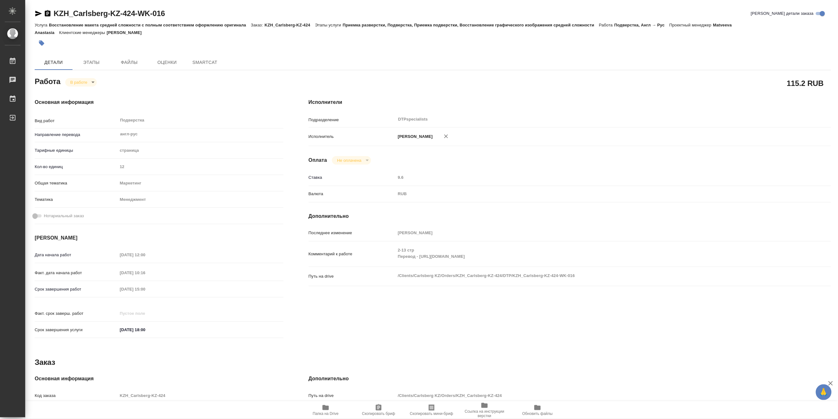
type textarea "x"
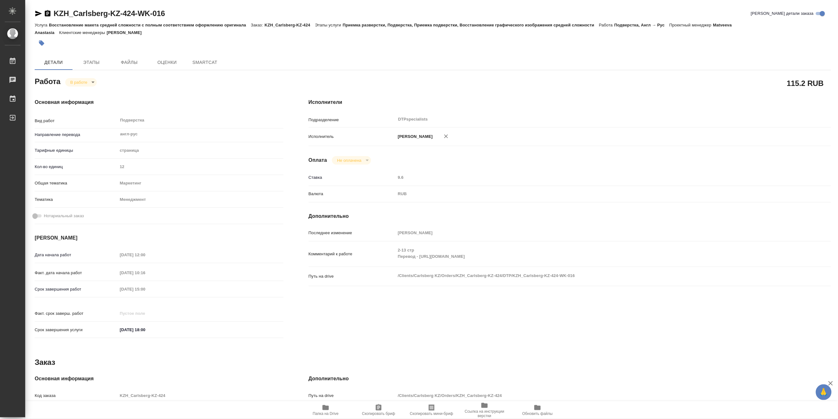
type textarea "x"
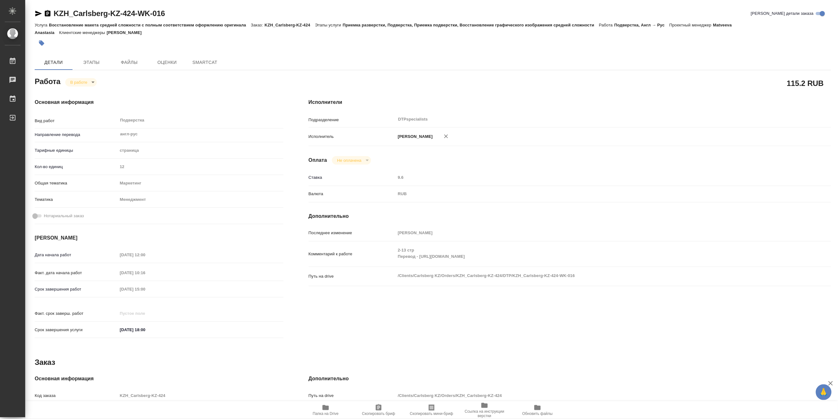
type textarea "x"
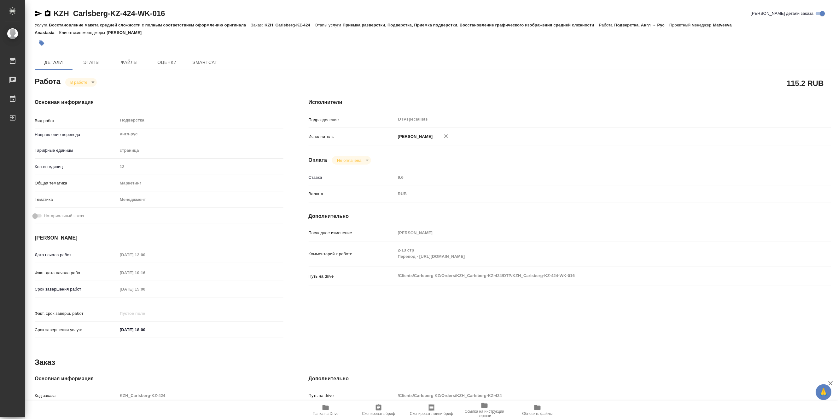
type textarea "x"
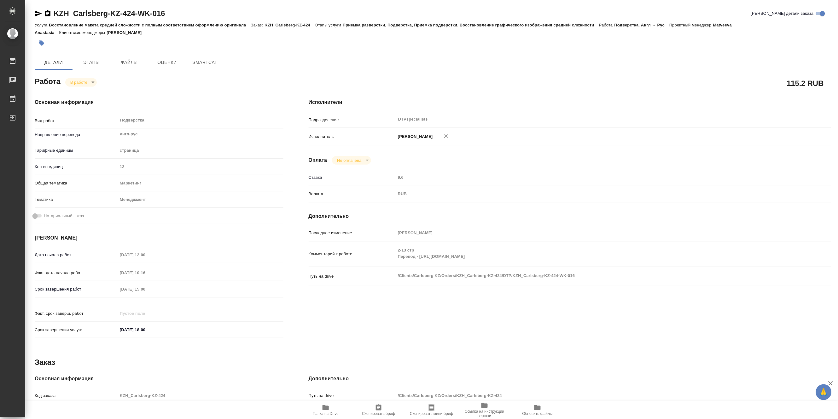
click at [321, 414] on span "Папка на Drive" at bounding box center [326, 414] width 26 height 4
type textarea "x"
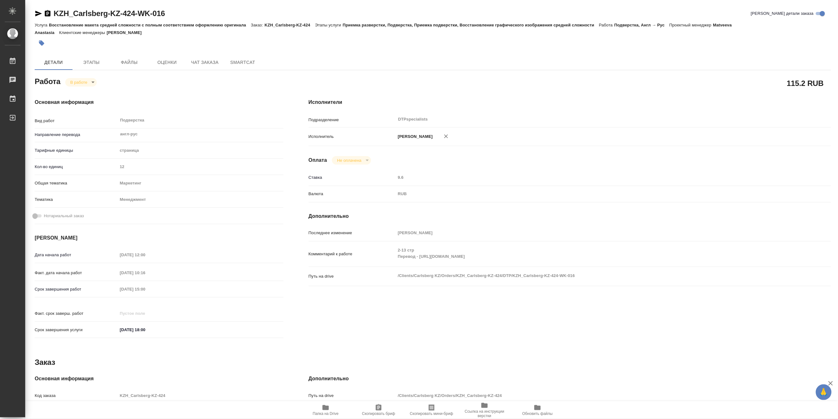
type textarea "x"
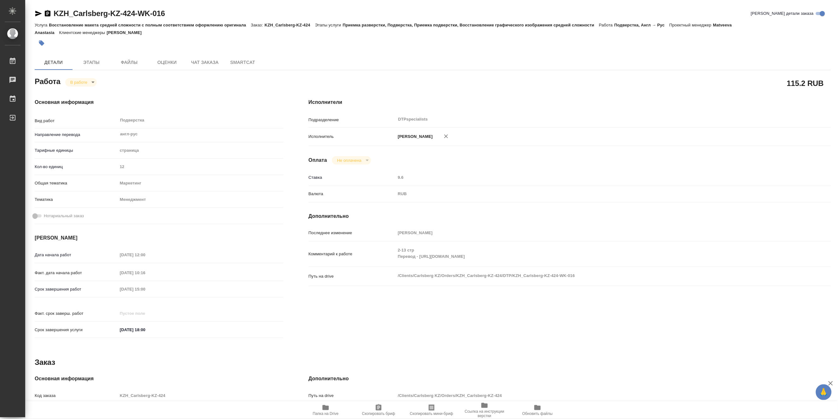
type textarea "x"
click at [74, 83] on body "🙏 .cls-1 fill:#fff; AWATERA Matveeva Maria Работы 0 Чаты График Выйти KZH_Carls…" at bounding box center [419, 209] width 838 height 419
click at [75, 93] on button "Выполнен" at bounding box center [81, 92] width 23 height 7
type textarea "x"
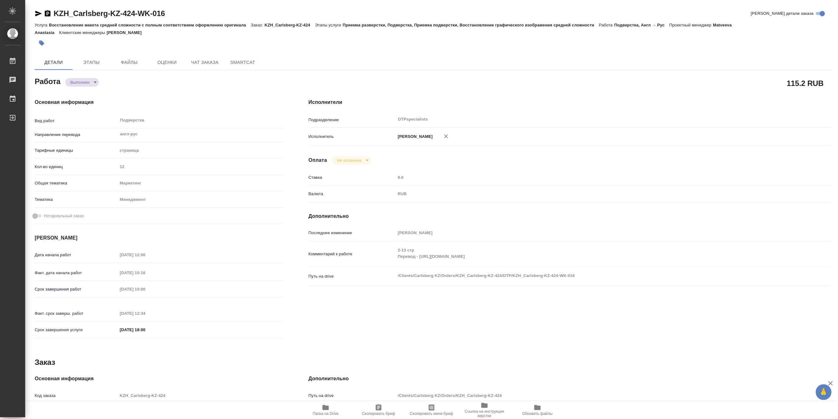
type textarea "x"
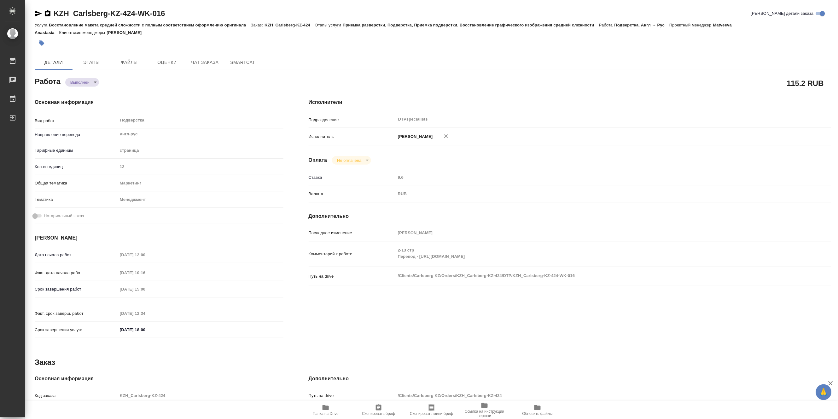
type textarea "x"
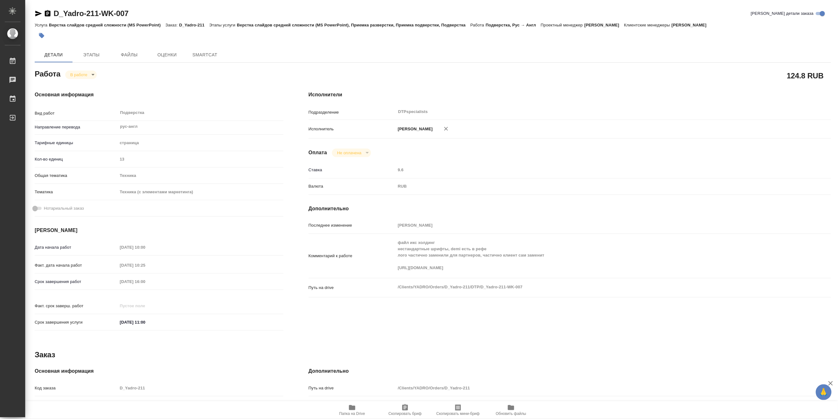
type textarea "x"
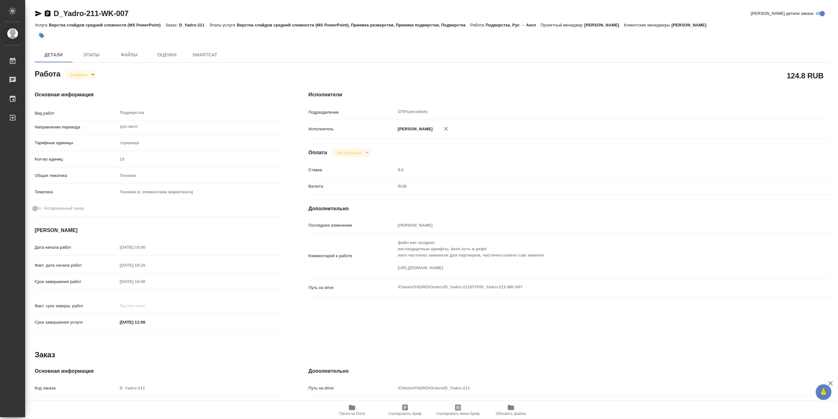
type textarea "x"
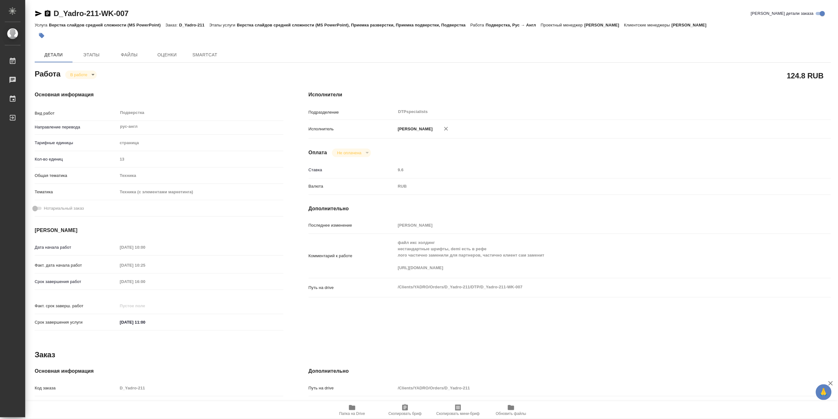
type textarea "x"
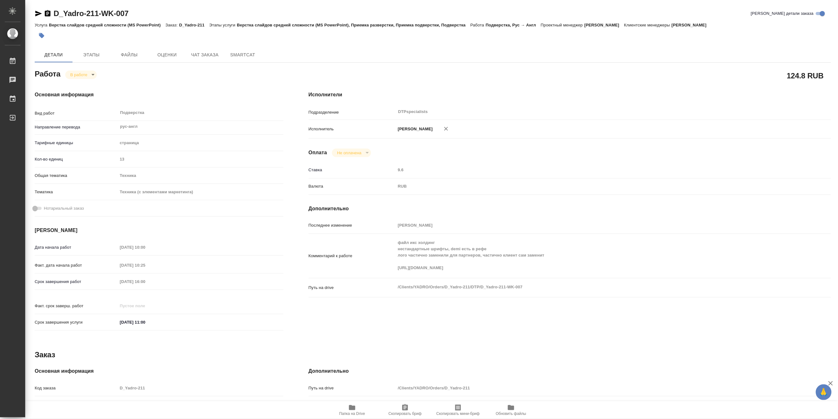
type textarea "x"
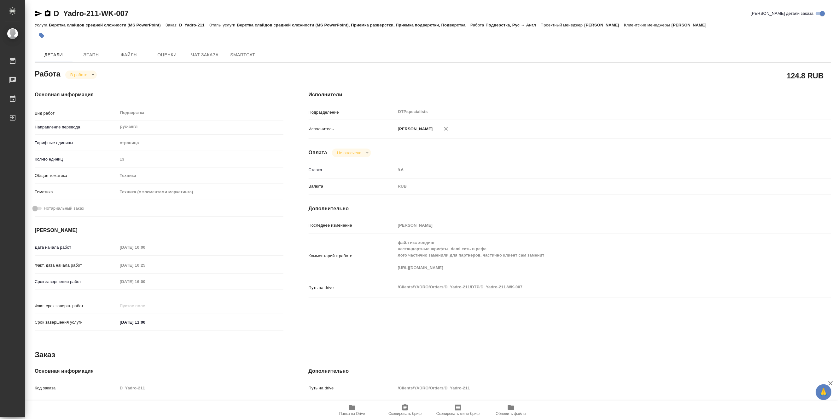
type textarea "x"
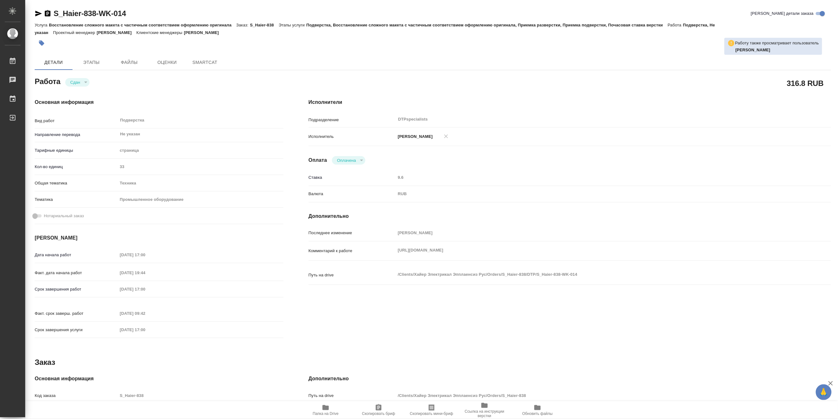
type textarea "x"
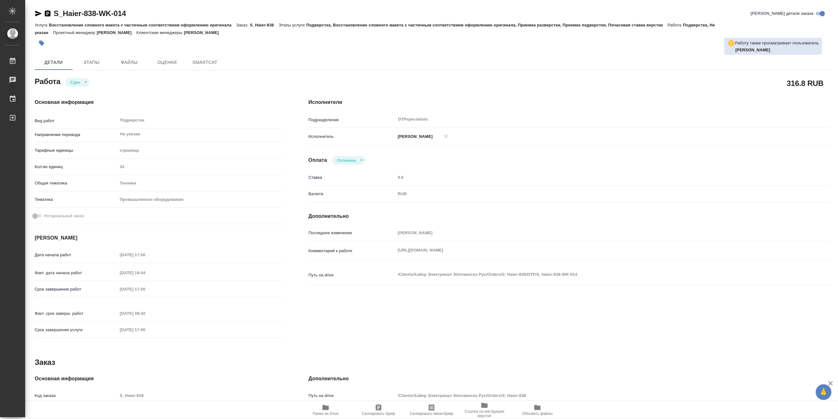
type textarea "x"
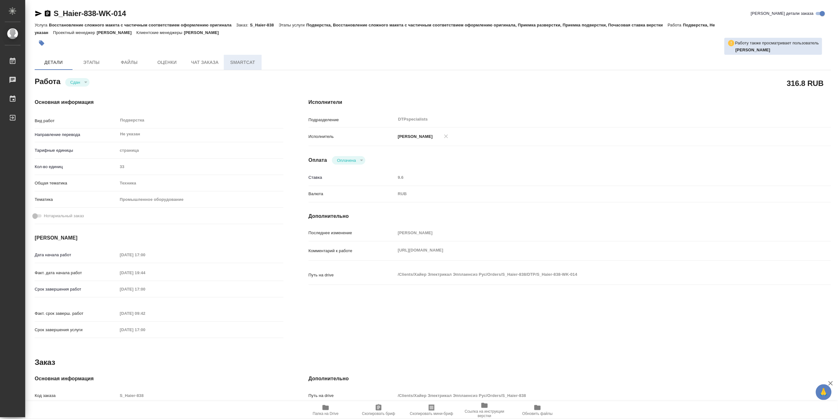
type textarea "x"
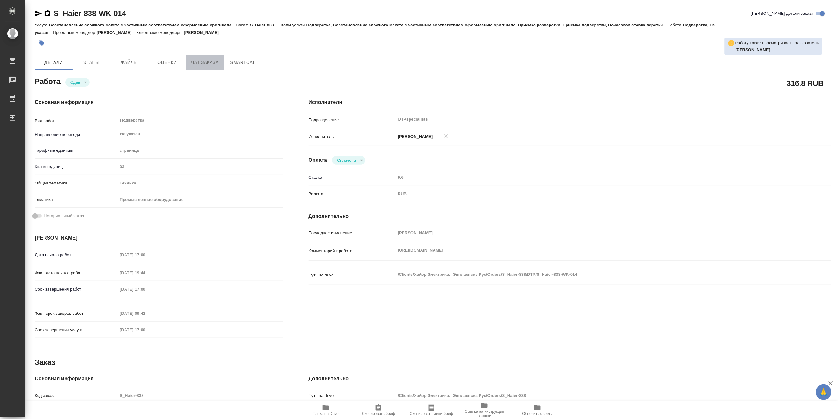
click at [205, 61] on span "Чат заказа" at bounding box center [205, 63] width 30 height 8
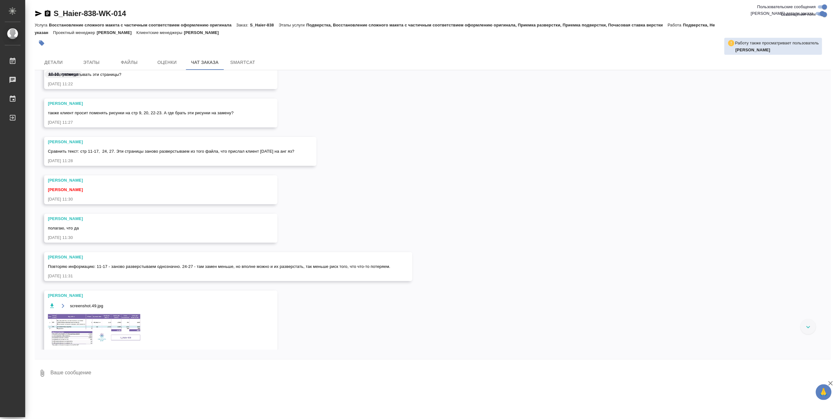
scroll to position [8783, 0]
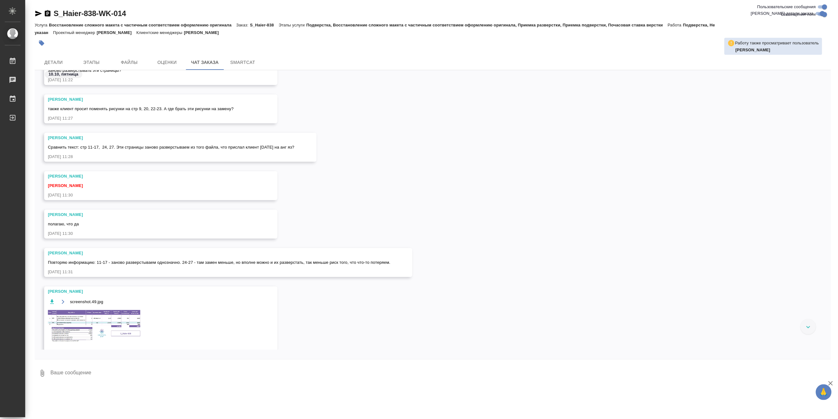
click at [107, 319] on img at bounding box center [95, 326] width 95 height 34
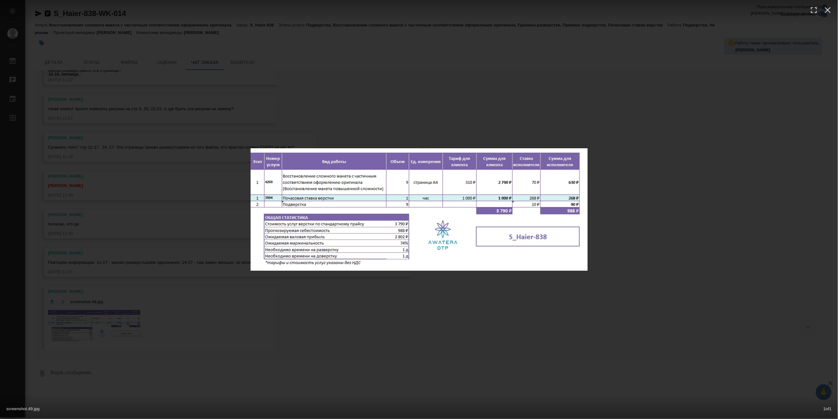
click at [455, 314] on div "screenshot.49.jpg 1 of 1" at bounding box center [419, 209] width 838 height 419
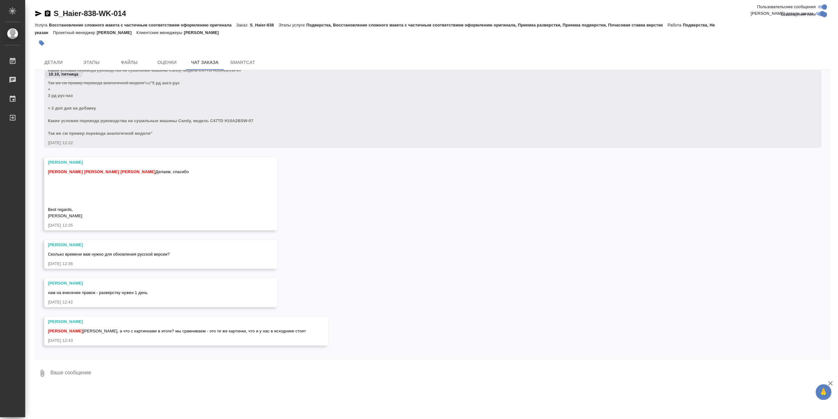
scroll to position [9404, 0]
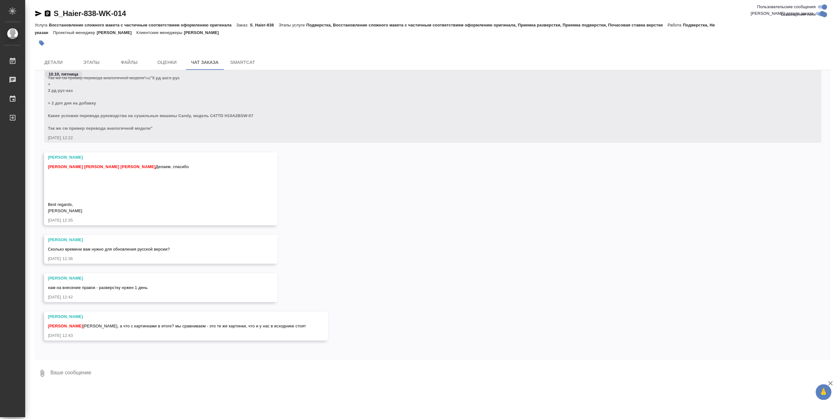
click at [37, 156] on div "Усманова Ольга Арсеньева Вера Румянцева Дарья Сергеева Анастасия Делаем, спасиб…" at bounding box center [433, 194] width 796 height 83
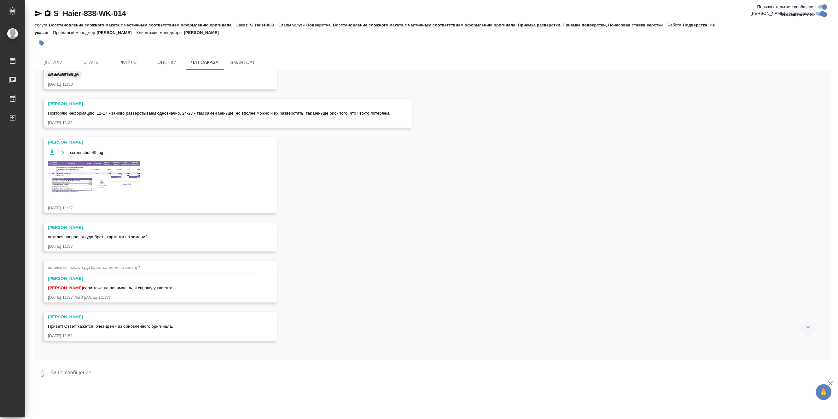
scroll to position [8913, 0]
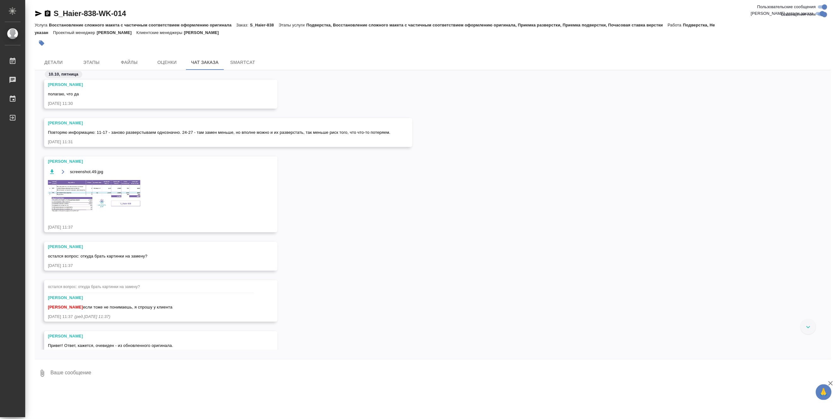
click at [94, 192] on img at bounding box center [95, 196] width 95 height 34
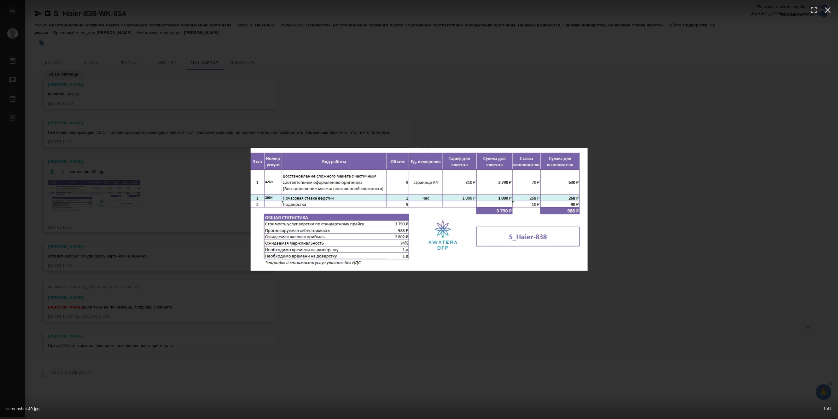
click at [156, 191] on div "screenshot.49.jpg 1 of 1" at bounding box center [419, 209] width 838 height 419
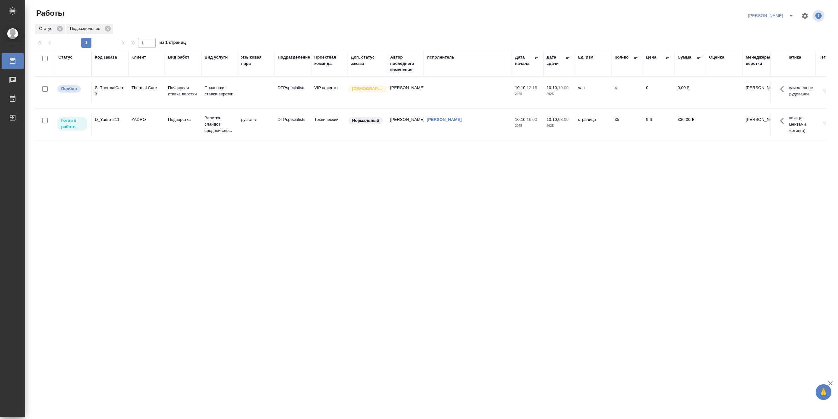
click at [249, 96] on td at bounding box center [256, 93] width 37 height 22
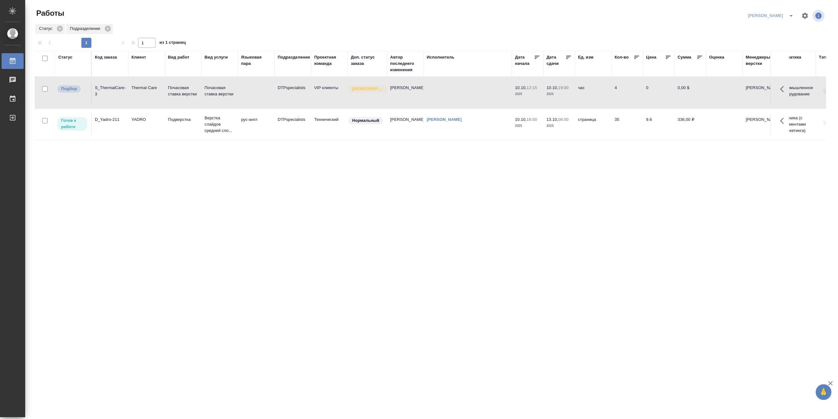
click at [249, 96] on td at bounding box center [256, 93] width 37 height 22
click at [789, 14] on icon "split button" at bounding box center [791, 16] width 8 height 8
click at [771, 27] on li "Матвеева_В работе" at bounding box center [767, 28] width 60 height 10
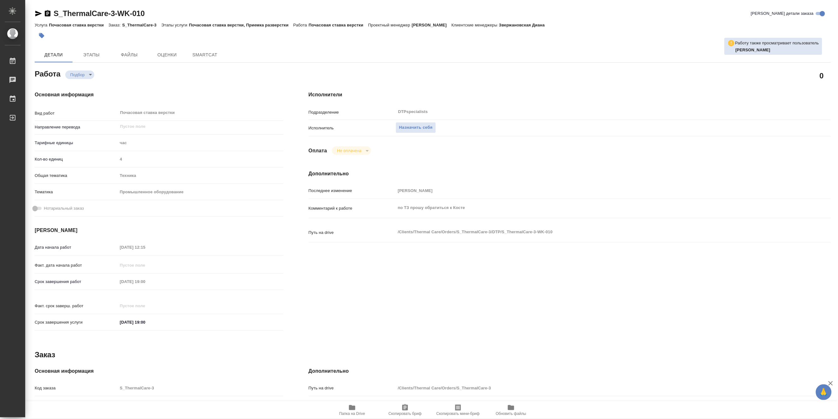
type textarea "x"
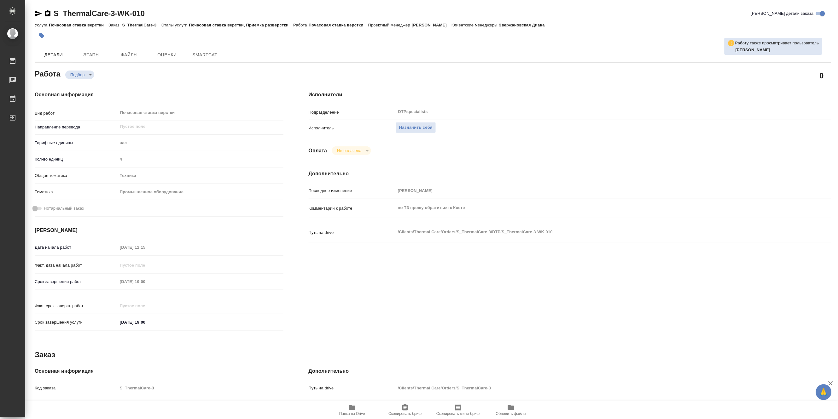
type textarea "x"
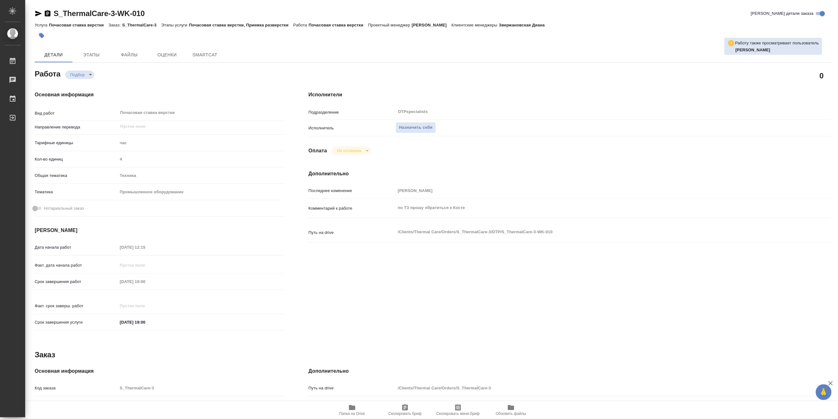
type textarea "x"
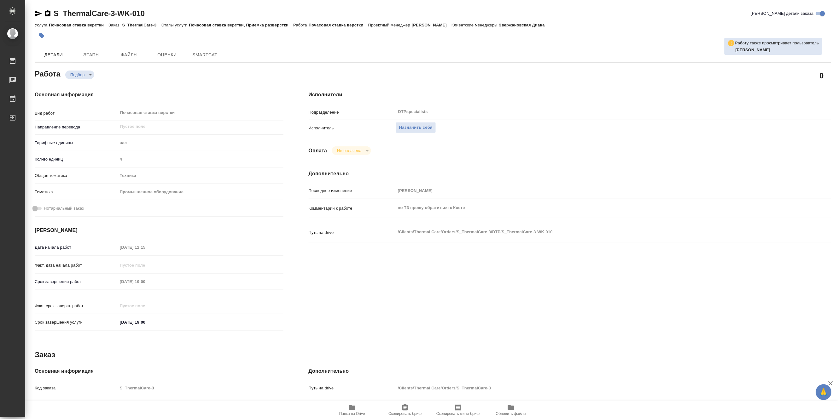
type textarea "x"
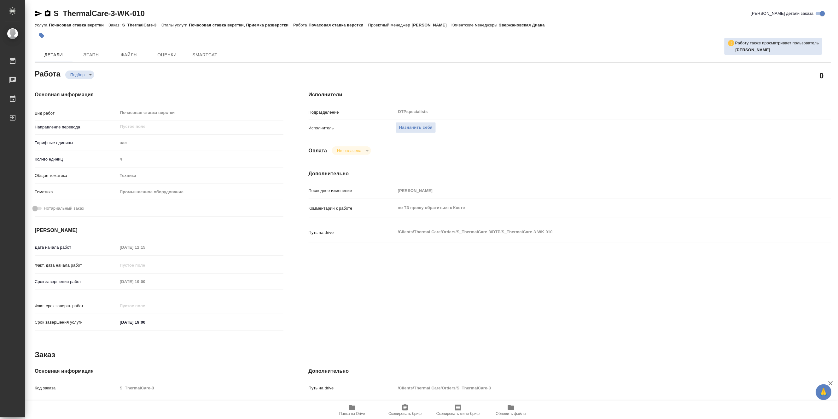
type textarea "x"
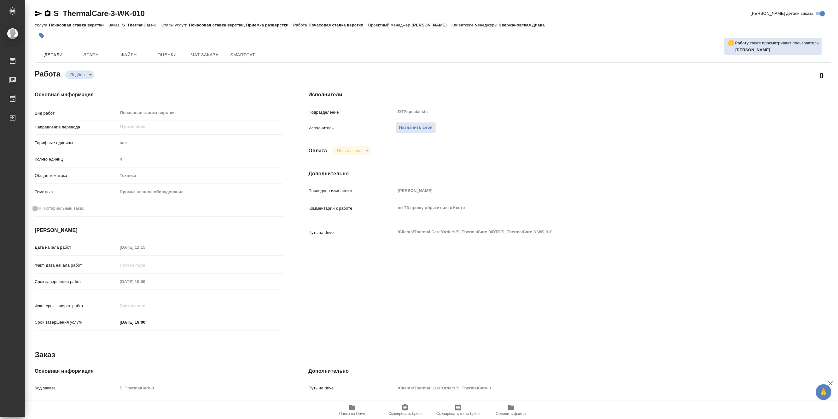
type textarea "x"
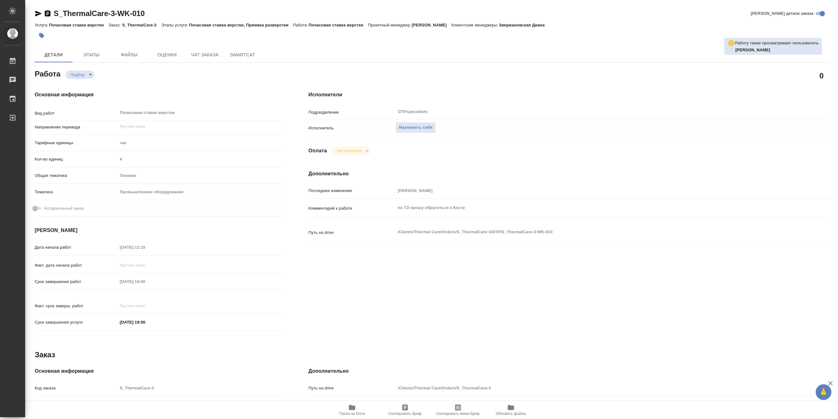
type textarea "x"
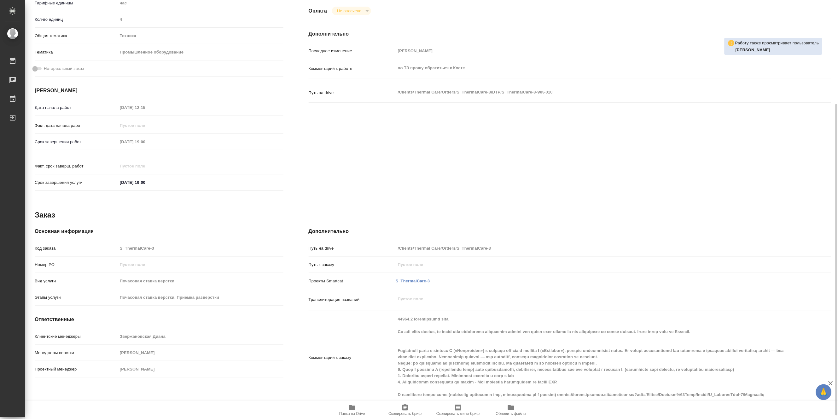
scroll to position [144, 0]
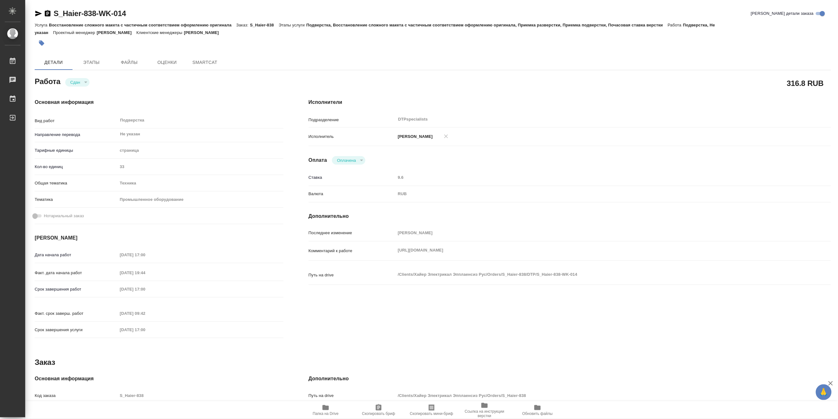
type textarea "x"
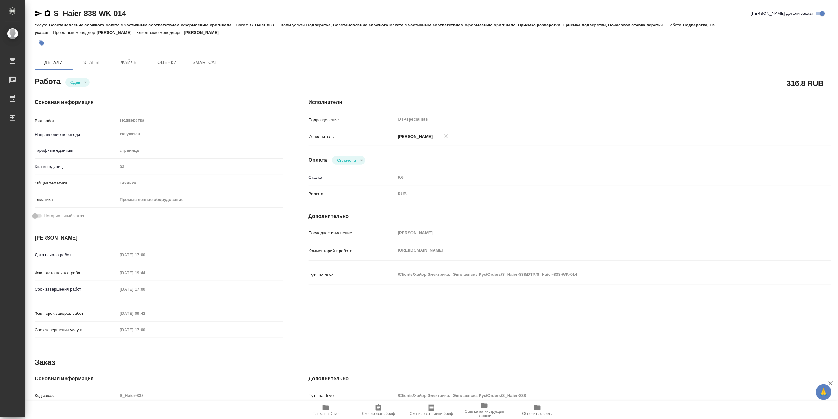
type textarea "x"
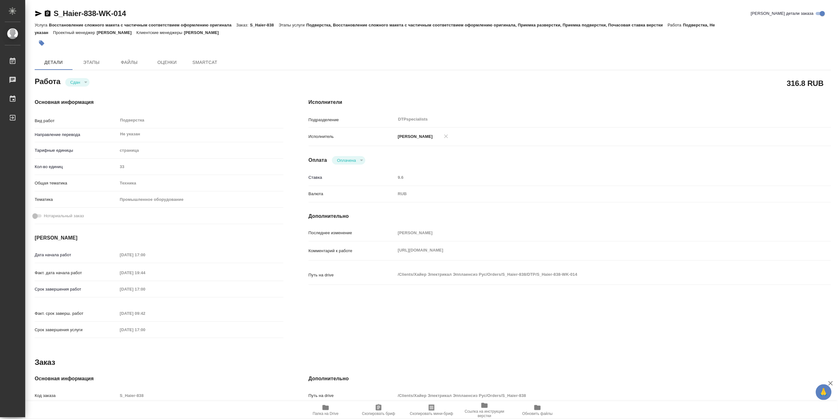
type textarea "x"
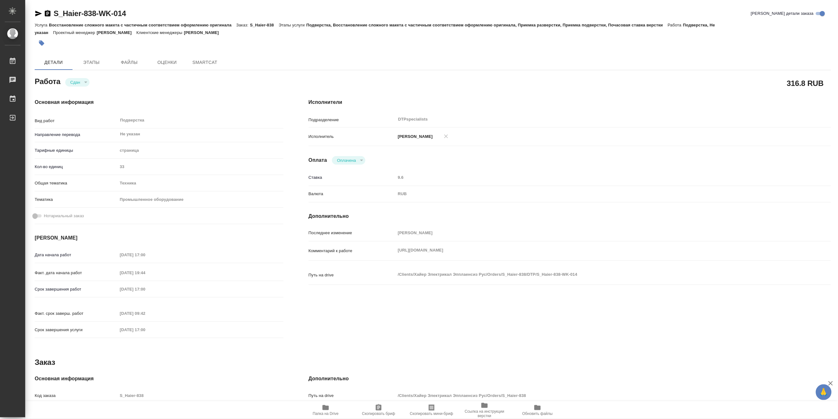
type textarea "x"
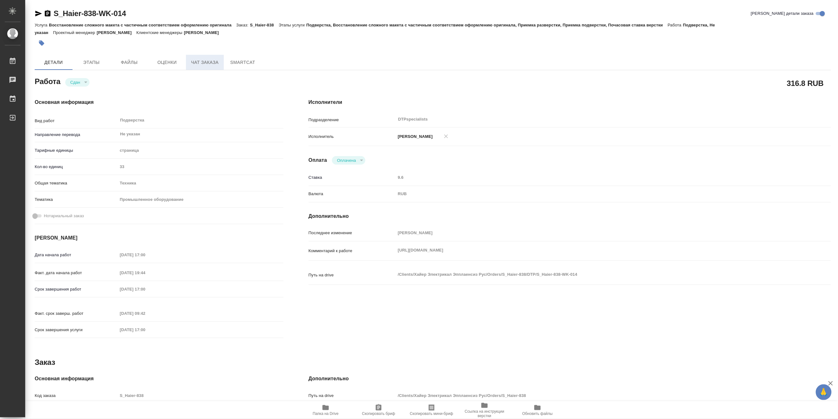
click at [198, 63] on span "Чат заказа" at bounding box center [205, 63] width 30 height 8
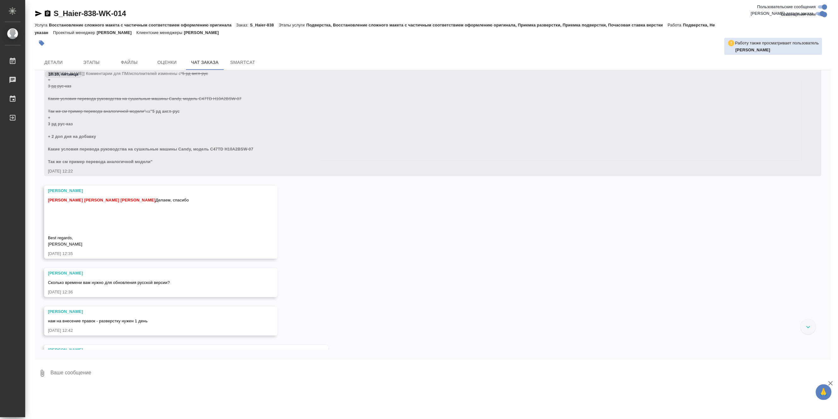
scroll to position [10837, 0]
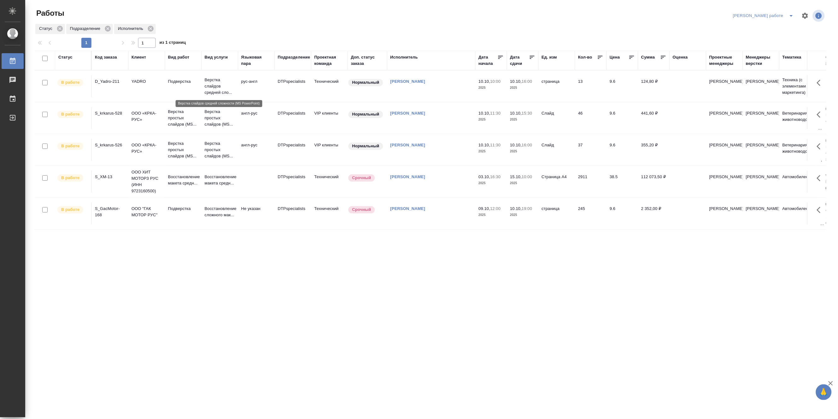
click at [207, 84] on p "Верстка слайдов средней сло..." at bounding box center [220, 86] width 30 height 19
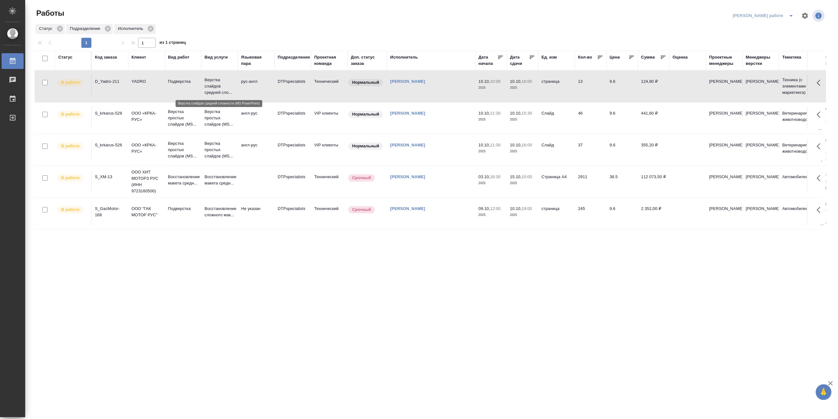
click at [207, 84] on p "Верстка слайдов средней сло..." at bounding box center [220, 86] width 30 height 19
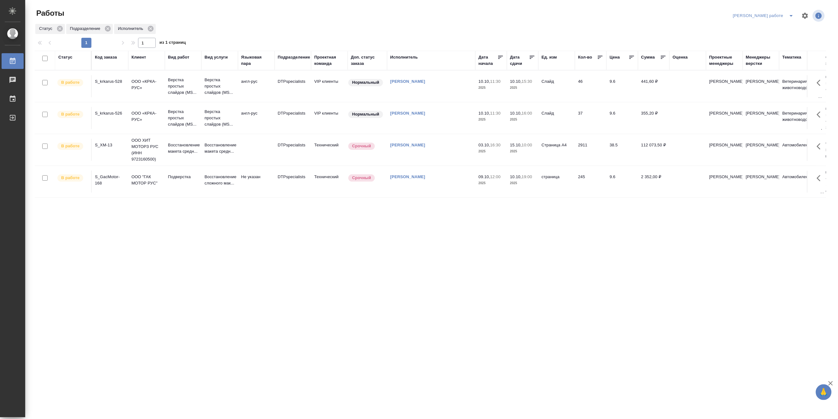
click at [200, 82] on td "Верстка простых слайдов (MS..." at bounding box center [183, 86] width 37 height 25
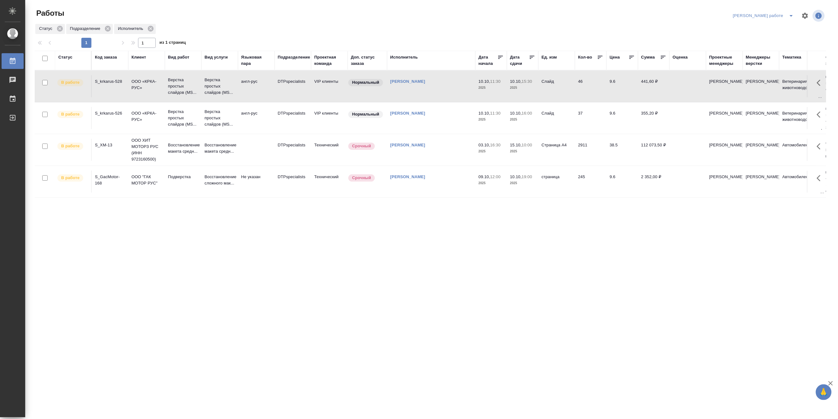
click at [200, 82] on td "Верстка простых слайдов (MS..." at bounding box center [183, 86] width 37 height 25
click at [237, 179] on td "Восстановление сложного мак..." at bounding box center [219, 182] width 37 height 22
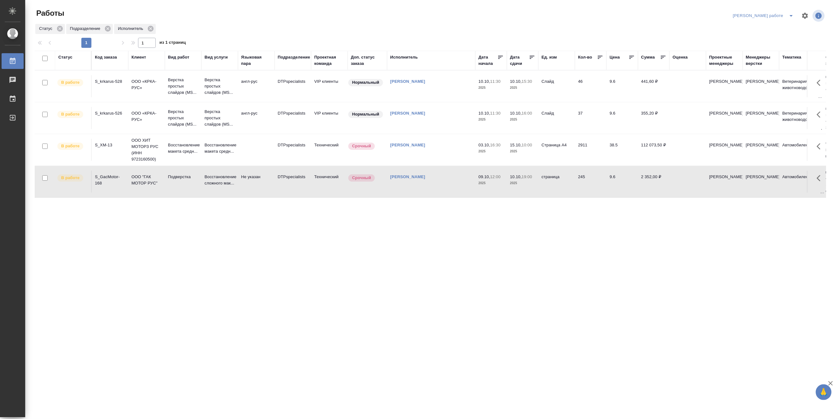
click at [237, 179] on td "Восстановление сложного мак..." at bounding box center [219, 182] width 37 height 22
click at [211, 84] on p "Верстка простых слайдов (MS..." at bounding box center [220, 86] width 30 height 19
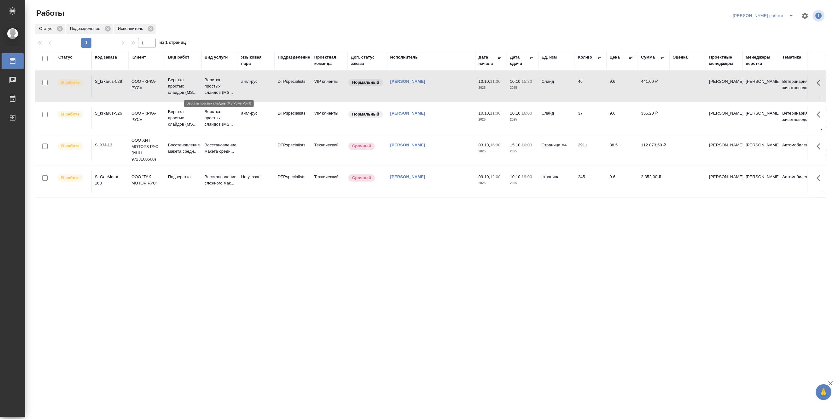
click at [211, 84] on p "Верстка простых слайдов (MS..." at bounding box center [220, 86] width 30 height 19
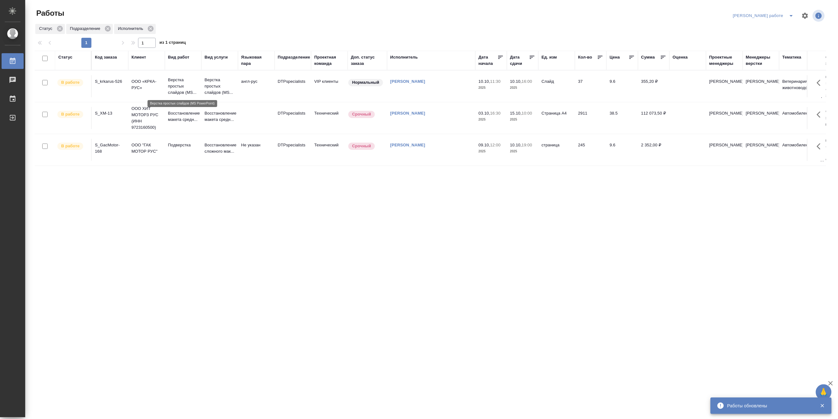
click at [186, 84] on p "Верстка простых слайдов (MS..." at bounding box center [183, 86] width 30 height 19
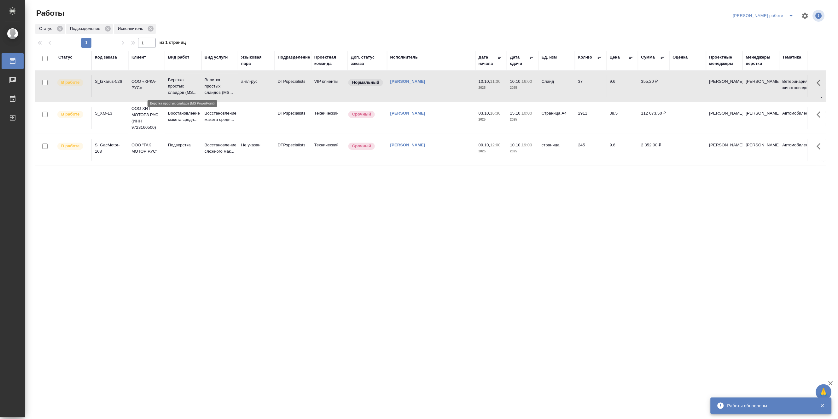
click at [186, 84] on p "Верстка простых слайдов (MS..." at bounding box center [183, 86] width 30 height 19
click at [789, 13] on icon "split button" at bounding box center [791, 16] width 8 height 8
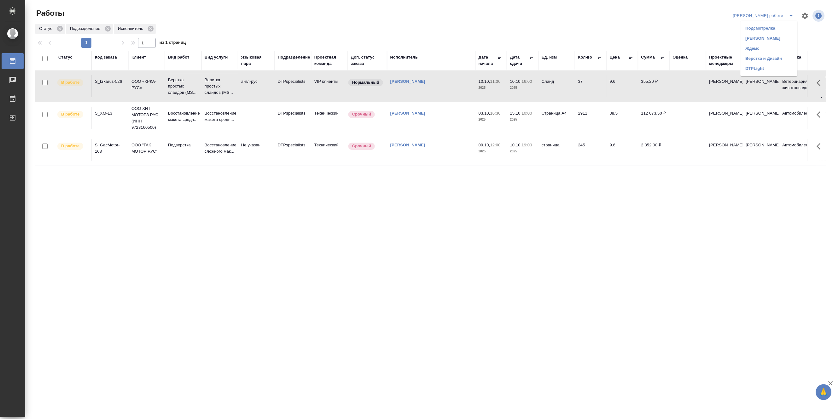
click at [783, 39] on li "Матвеева_назначено" at bounding box center [768, 38] width 57 height 10
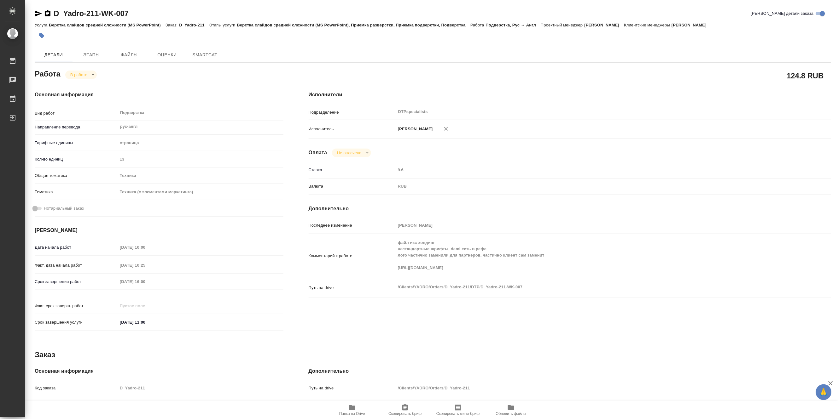
type textarea "x"
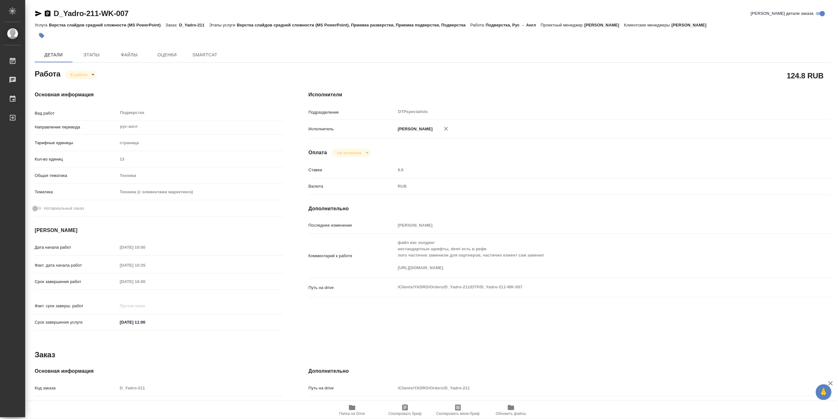
type textarea "x"
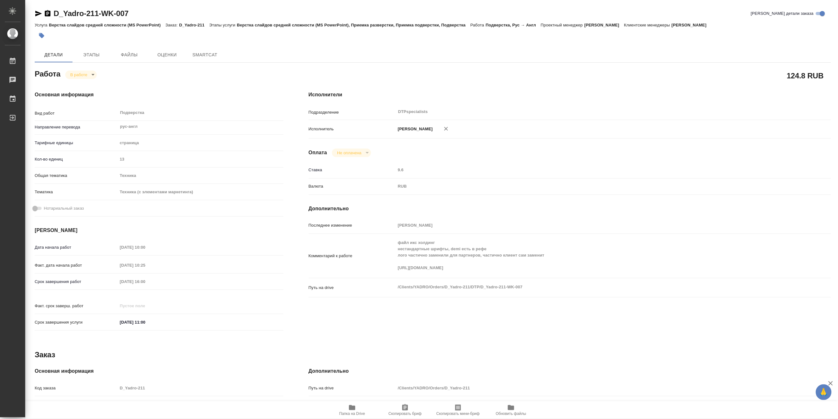
type textarea "x"
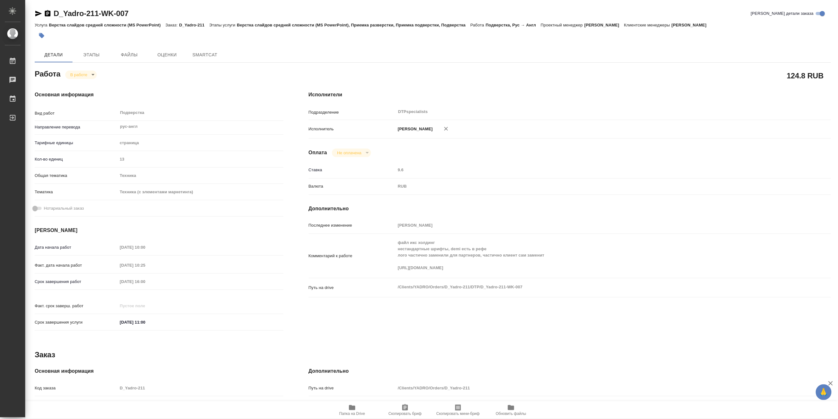
type textarea "x"
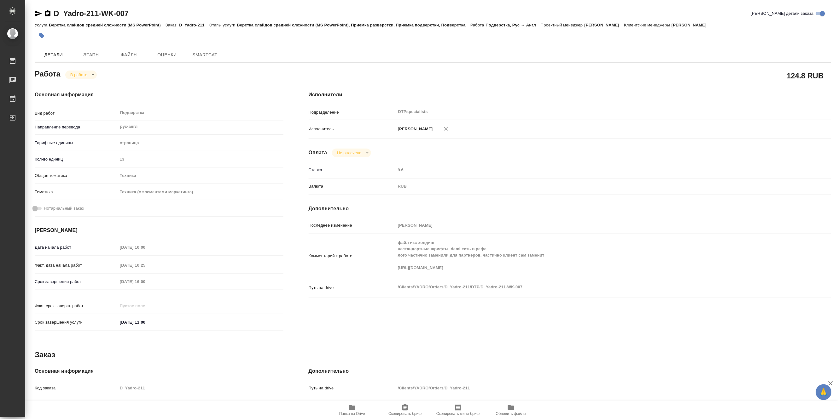
type textarea "x"
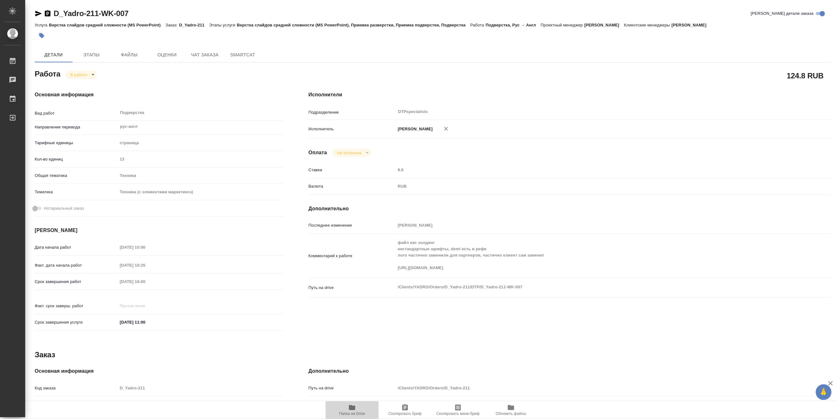
click at [356, 412] on span "Папка на Drive" at bounding box center [352, 414] width 26 height 4
type textarea "x"
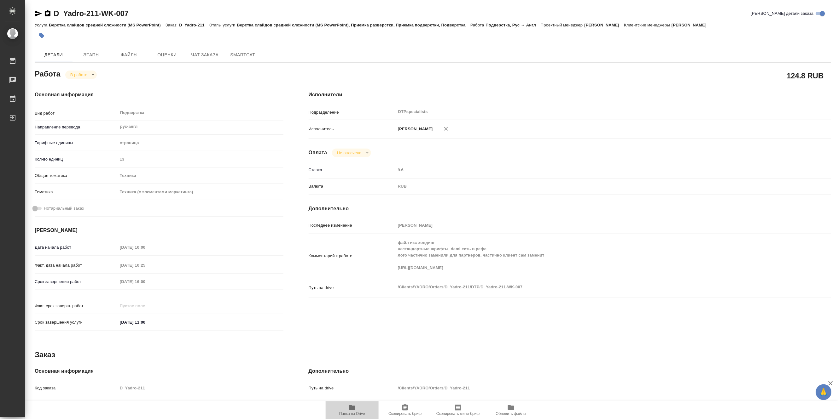
type textarea "x"
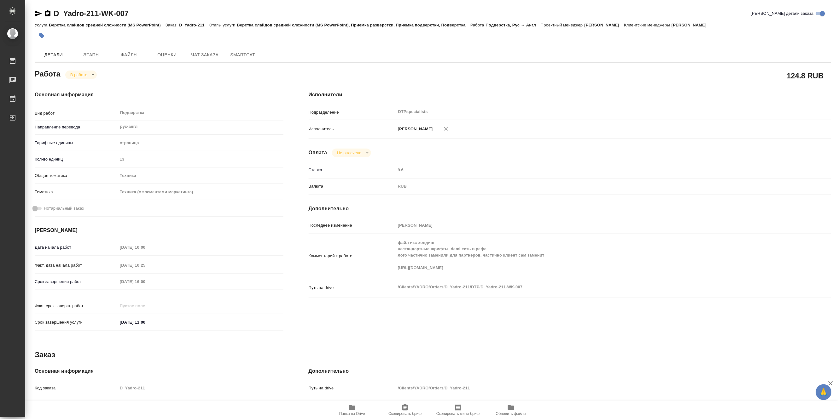
type textarea "x"
click at [72, 75] on body "🙏 .cls-1 fill:#fff; AWATERA Matveeva Maria Работы 0 Чаты График Выйти D_Yadro-2…" at bounding box center [419, 209] width 838 height 419
click at [72, 86] on button "Выполнен" at bounding box center [81, 85] width 23 height 7
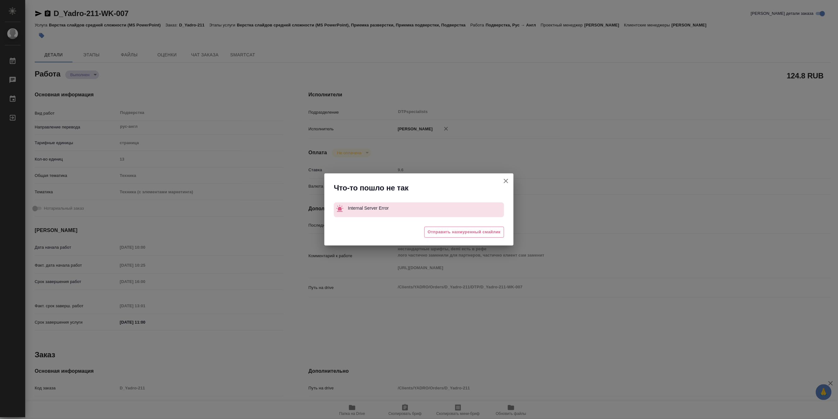
type textarea "x"
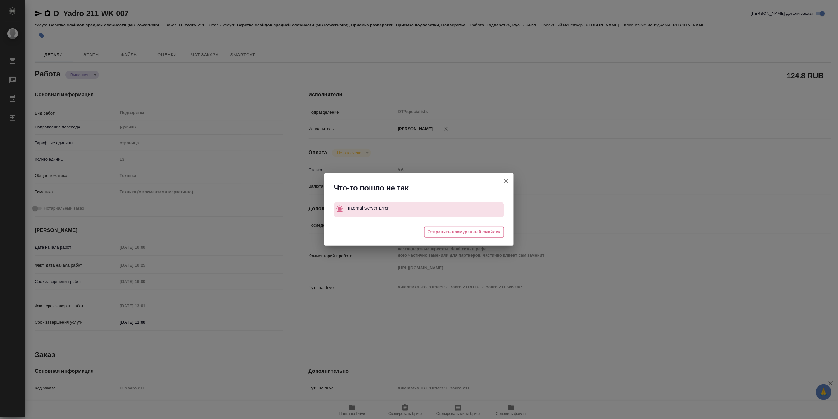
type textarea "x"
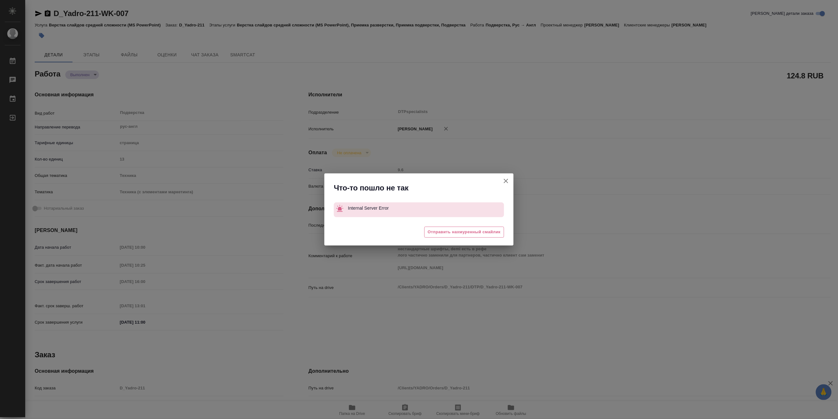
type textarea "x"
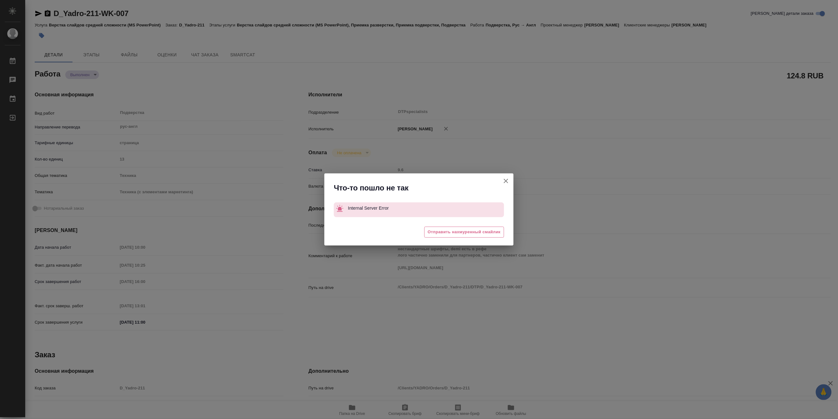
type textarea "x"
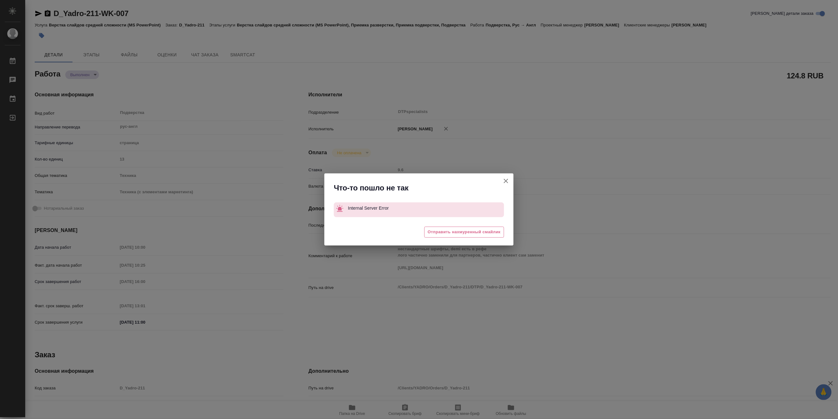
click at [504, 181] on icon "button" at bounding box center [506, 181] width 8 height 8
type textarea "x"
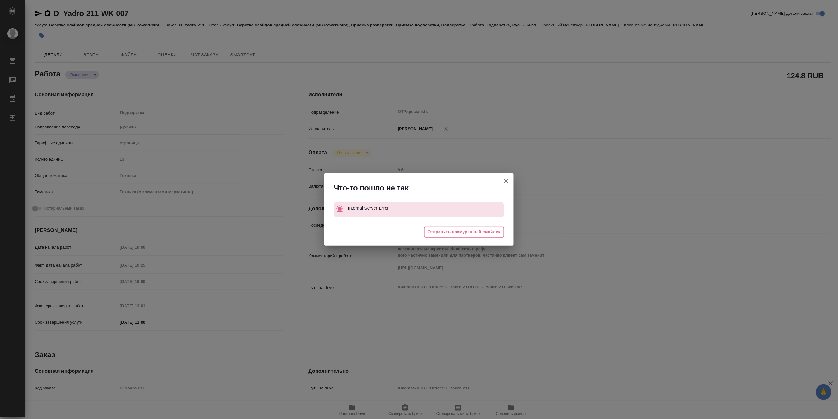
type textarea "x"
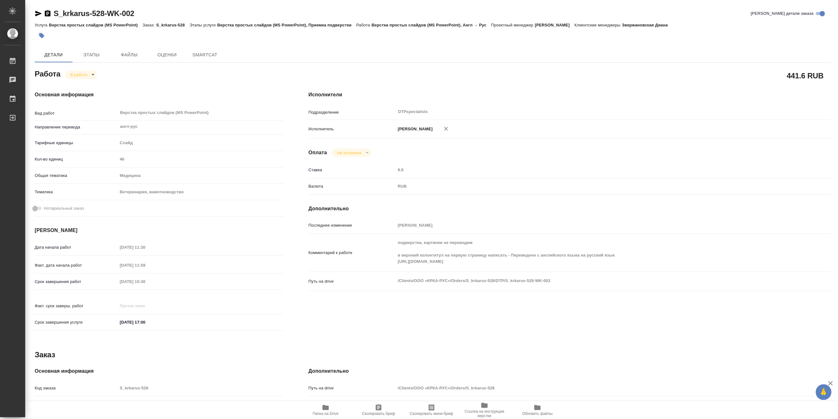
type textarea "x"
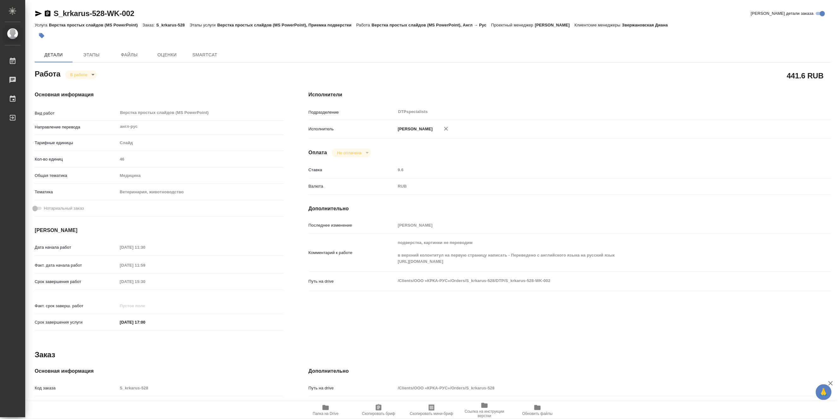
type textarea "x"
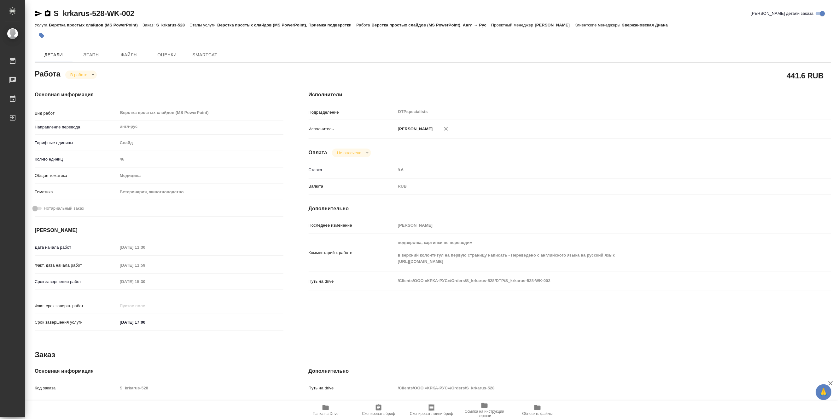
type textarea "x"
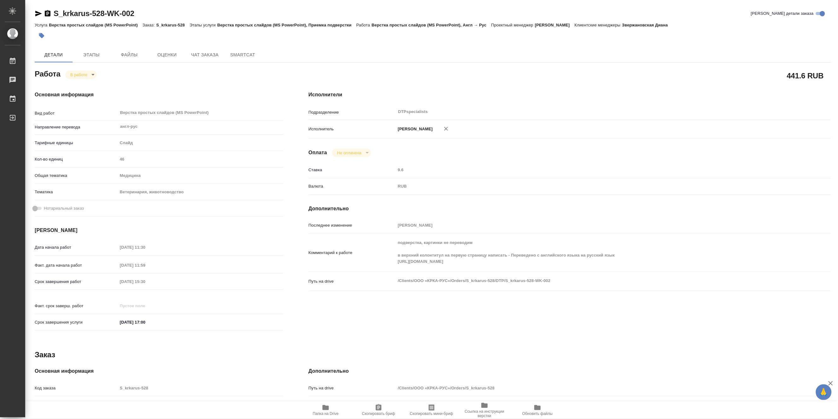
type textarea "x"
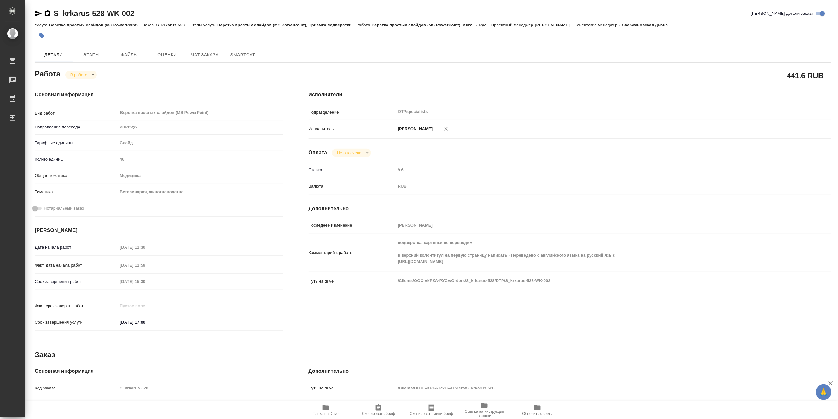
type textarea "x"
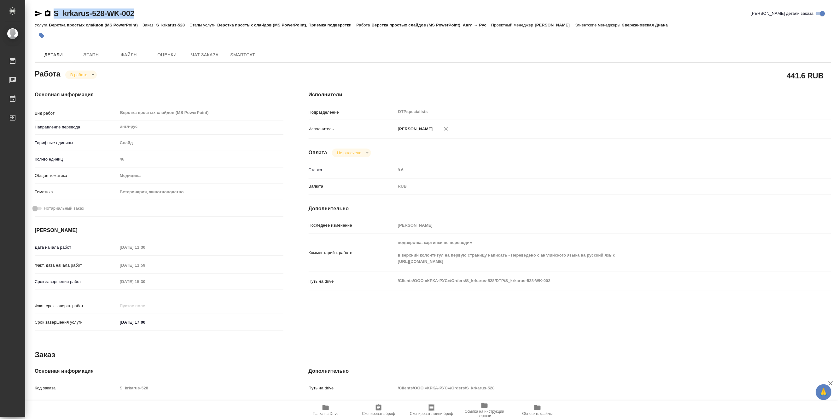
drag, startPoint x: 146, startPoint y: 14, endPoint x: 54, endPoint y: 8, distance: 92.8
click at [54, 8] on div "S_krkarus-528-WK-002 [PERSON_NAME] детали заказа Услуга Верстка простых слайдов…" at bounding box center [432, 268] width 803 height 536
copy link "S_krkarus-528-WK-002"
click at [145, 16] on div "S_krkarus-528-WK-002 [PERSON_NAME] детали заказа" at bounding box center [433, 14] width 796 height 10
drag, startPoint x: 149, startPoint y: 14, endPoint x: 54, endPoint y: 13, distance: 95.2
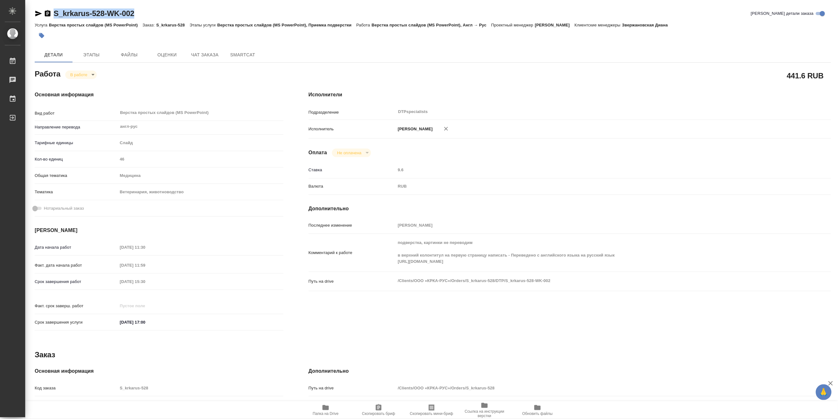
click at [54, 13] on div "S_krkarus-528-WK-002 Кратко детали заказа" at bounding box center [433, 14] width 796 height 10
copy link "S_krkarus-528-WK-002"
click at [386, 268] on div "Комментарий к работе подверстка, картинки не переводим в верхний колонтитул на …" at bounding box center [569, 253] width 522 height 33
click at [320, 410] on span "Папка на Drive" at bounding box center [325, 410] width 45 height 12
click at [76, 73] on body "🙏 .cls-1 fill:#fff; AWATERA Matveeva Maria Работы 0 Чаты График Выйти S_krkarus…" at bounding box center [419, 209] width 838 height 419
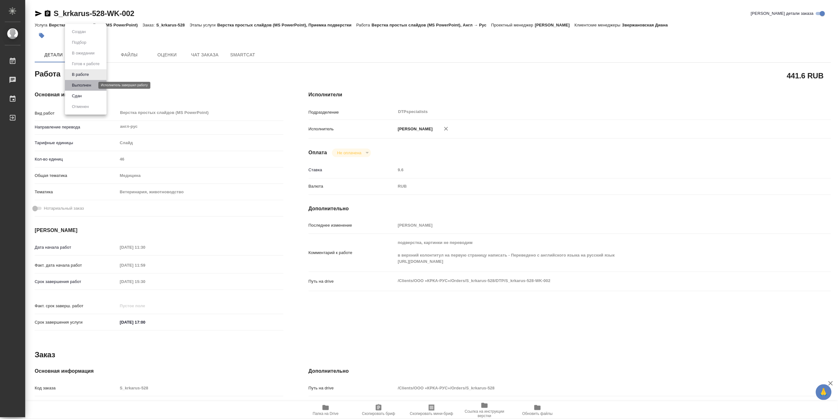
click at [77, 83] on button "Выполнен" at bounding box center [81, 85] width 23 height 7
type textarea "x"
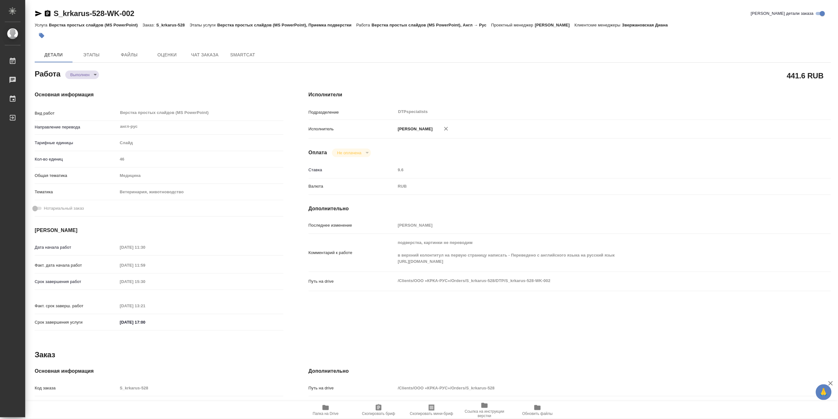
type textarea "x"
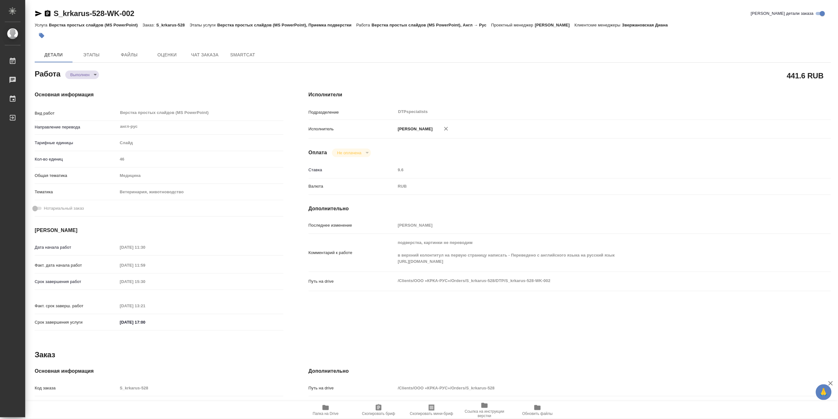
type textarea "x"
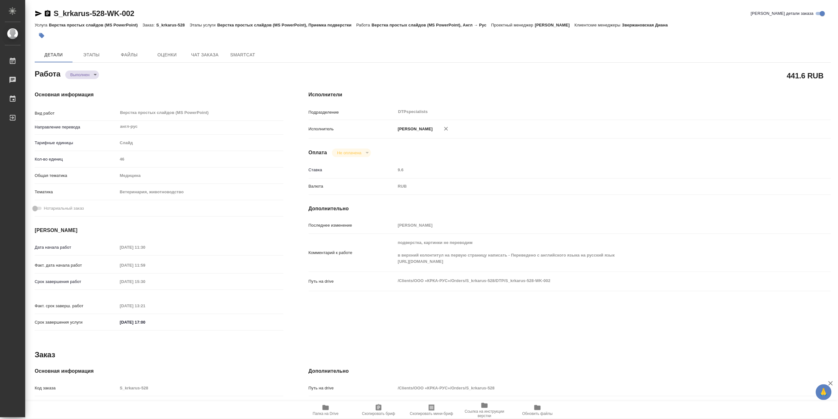
type textarea "x"
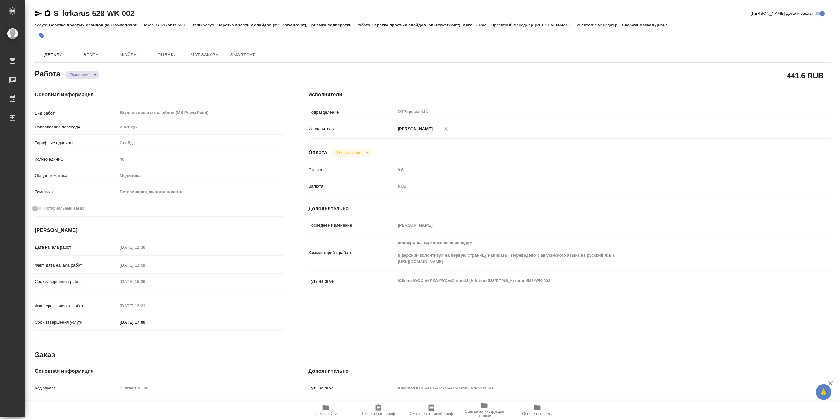
type textarea "x"
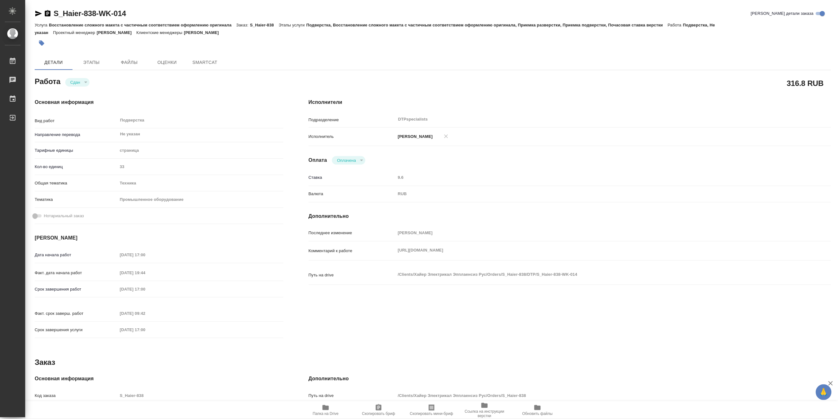
type textarea "x"
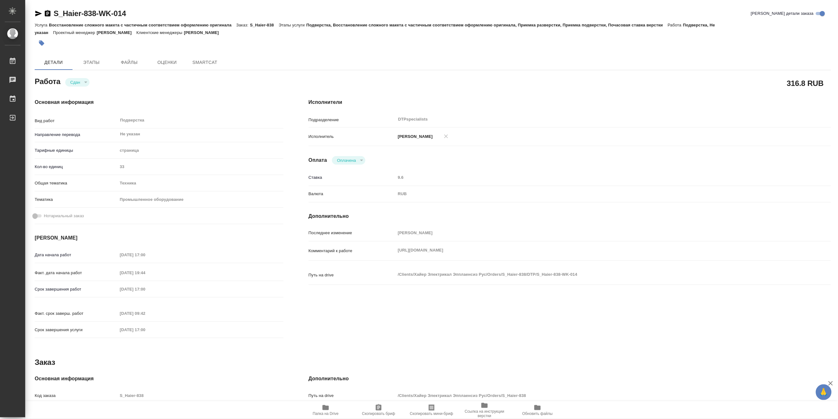
type textarea "x"
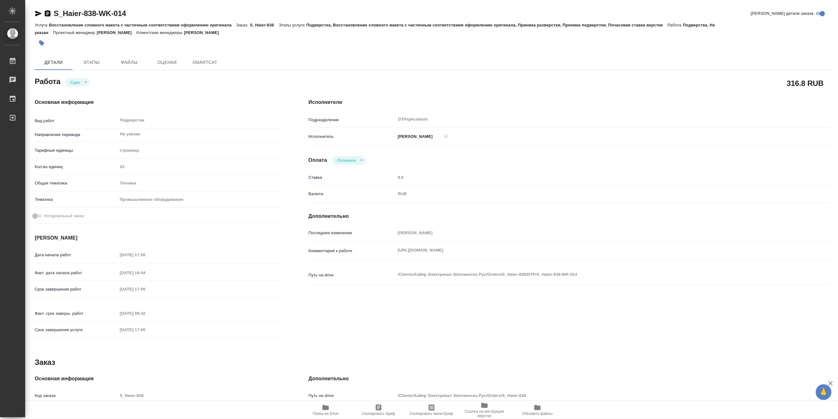
type textarea "x"
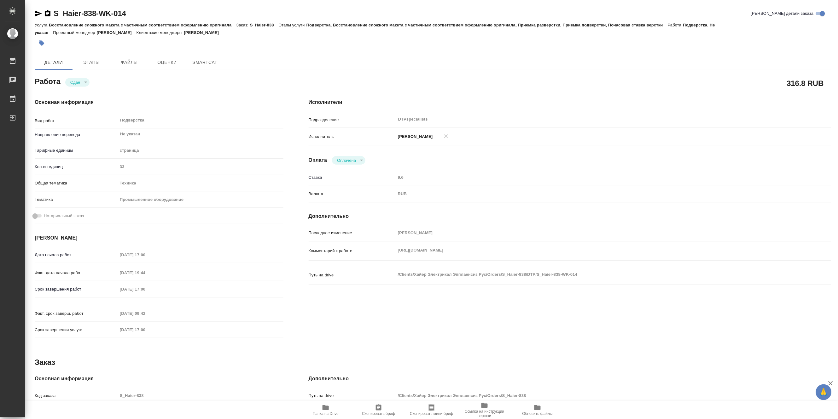
type textarea "x"
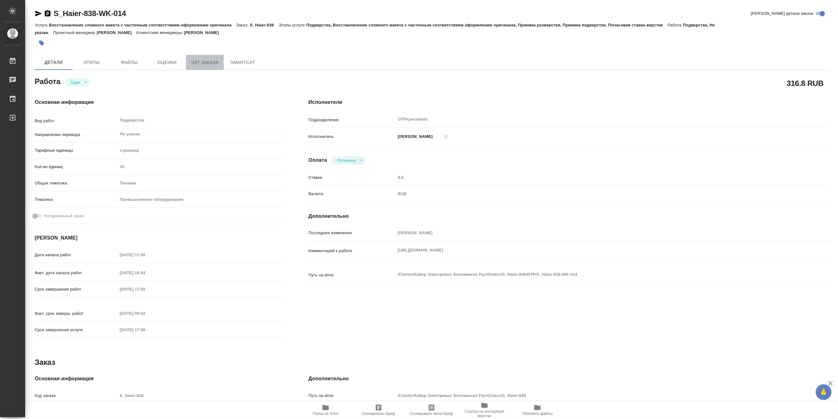
click at [196, 58] on button "Чат заказа" at bounding box center [205, 62] width 38 height 15
type textarea "x"
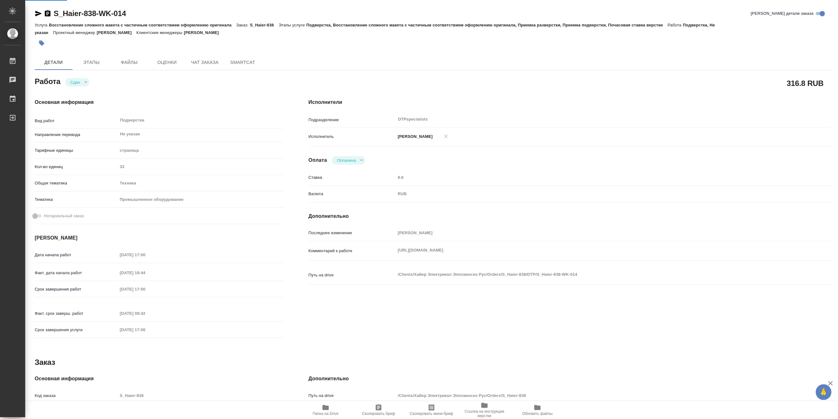
type textarea "x"
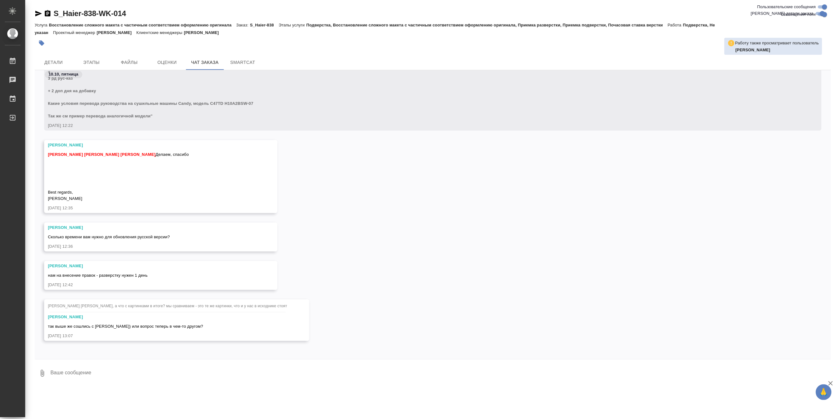
scroll to position [11030, 0]
click at [123, 371] on textarea at bounding box center [440, 373] width 781 height 21
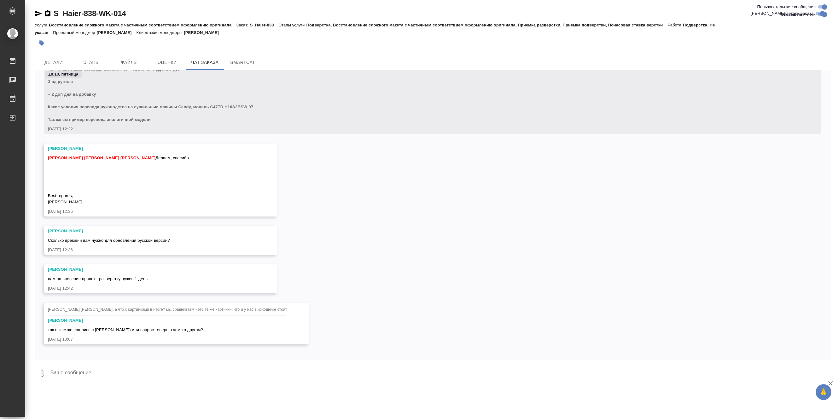
scroll to position [10970, 0]
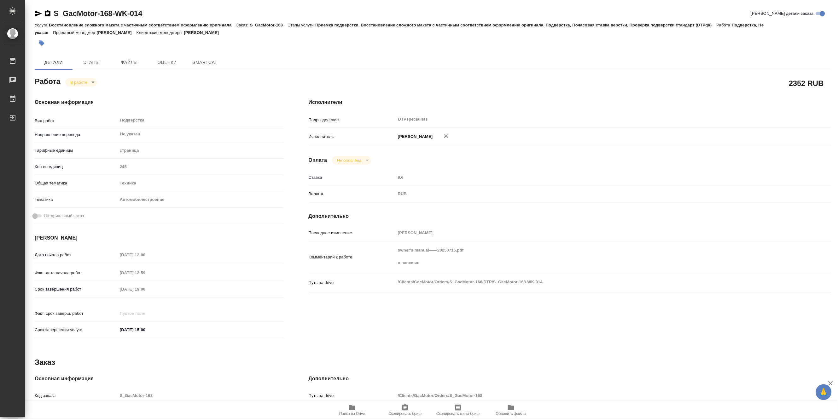
type textarea "x"
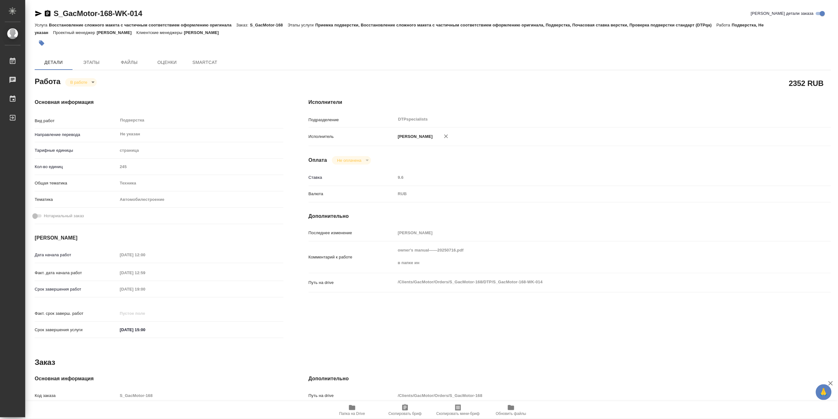
type textarea "x"
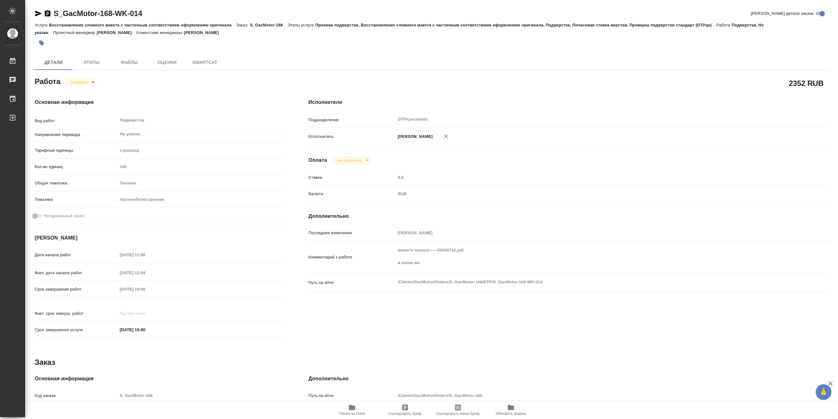
type textarea "x"
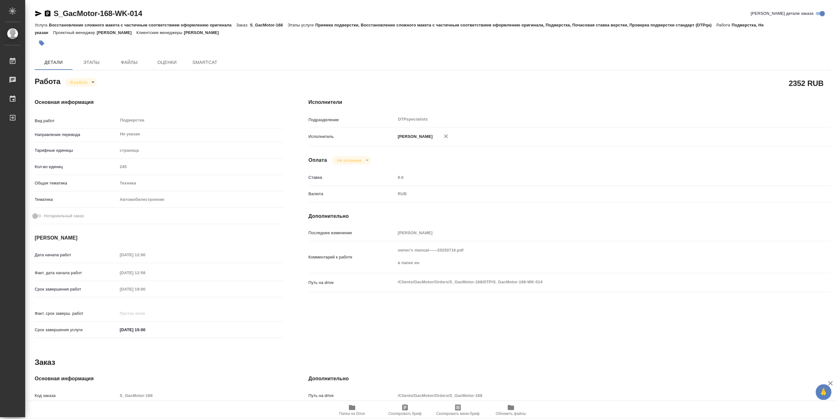
type textarea "x"
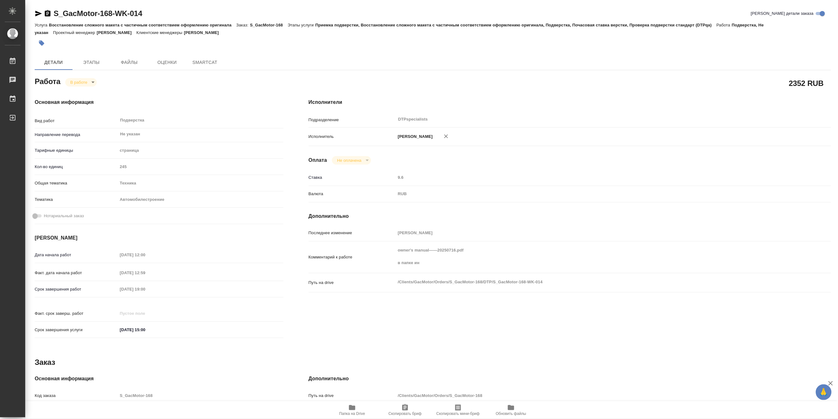
type textarea "x"
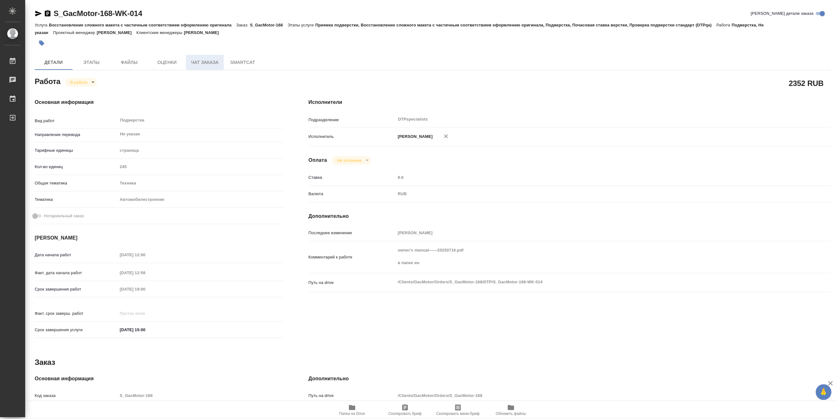
click at [204, 62] on span "Чат заказа" at bounding box center [205, 63] width 30 height 8
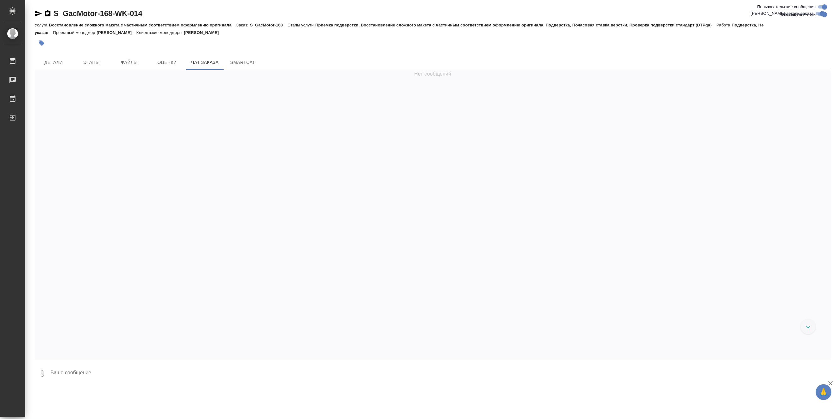
scroll to position [23054, 0]
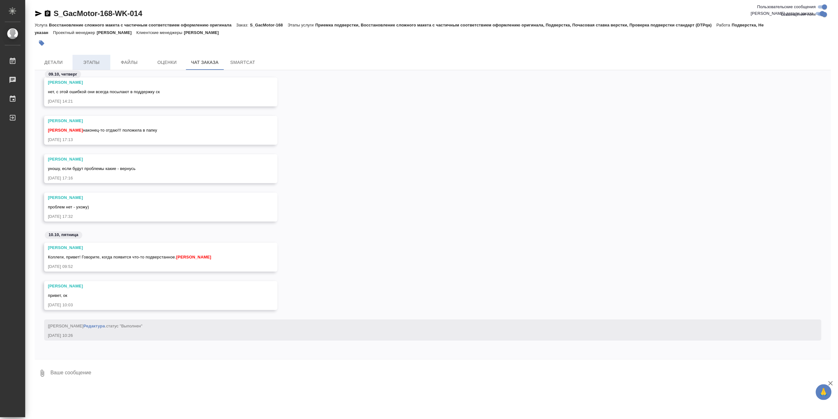
click at [95, 64] on span "Этапы" at bounding box center [91, 63] width 30 height 8
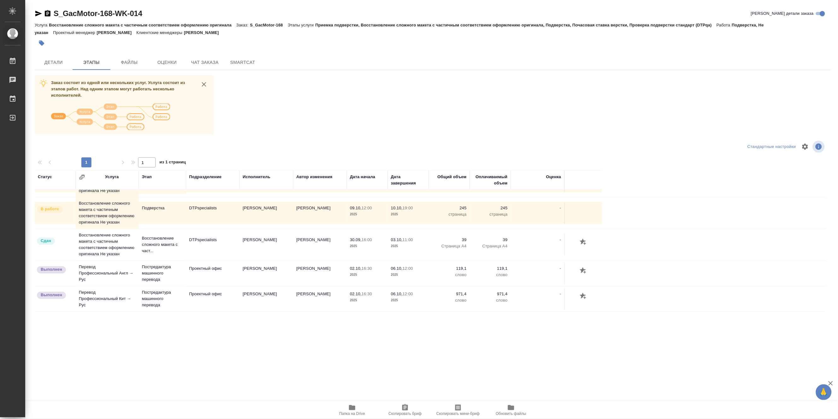
scroll to position [512, 0]
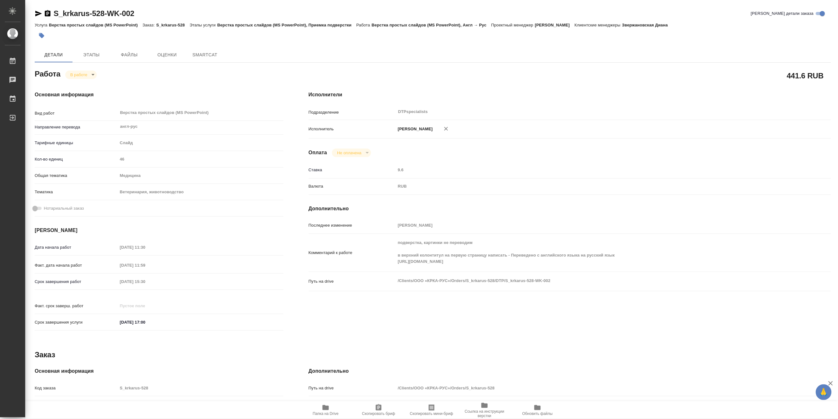
type textarea "x"
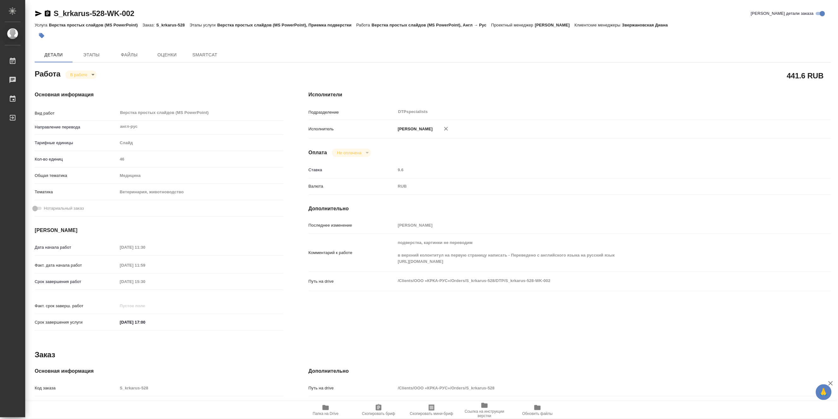
type textarea "x"
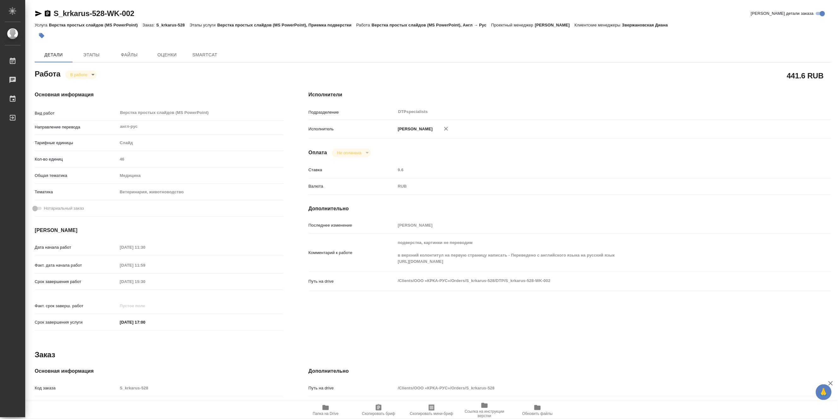
type textarea "x"
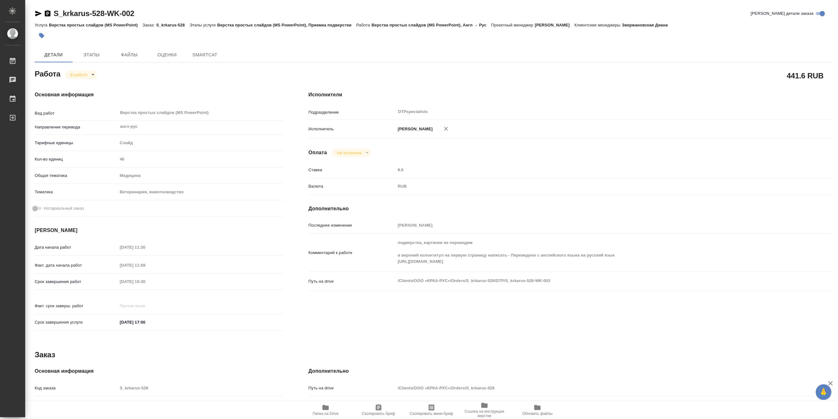
type textarea "x"
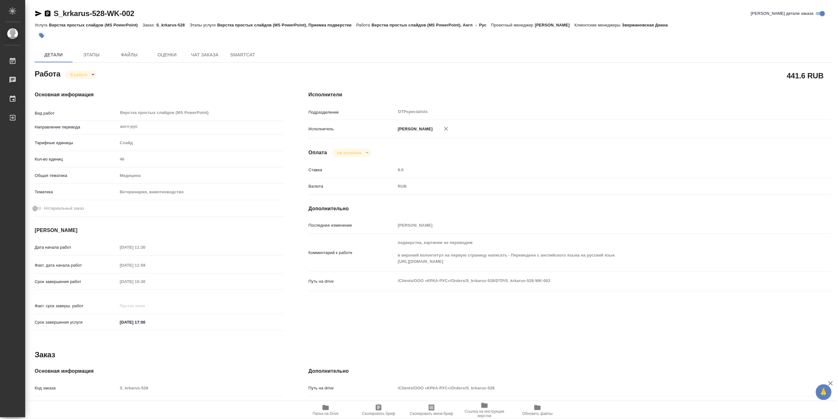
type textarea "x"
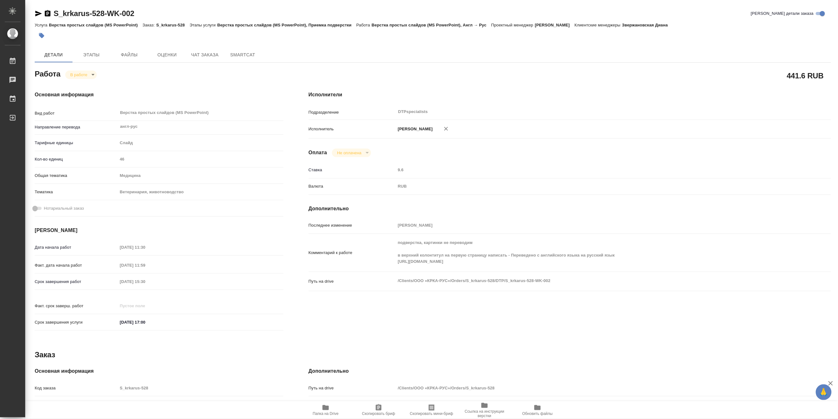
type textarea "x"
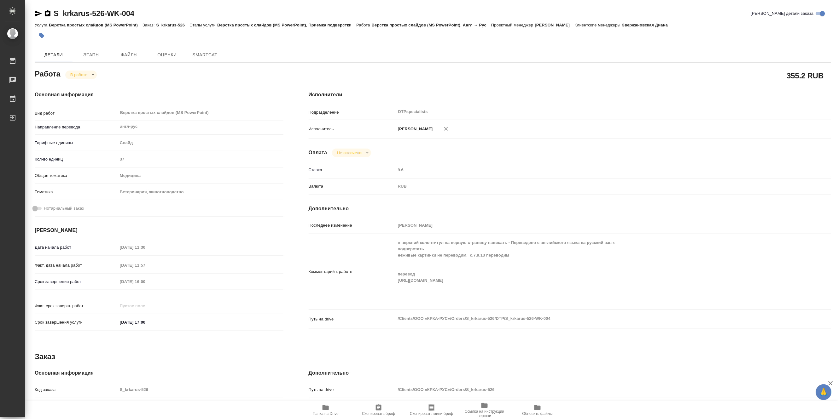
type textarea "x"
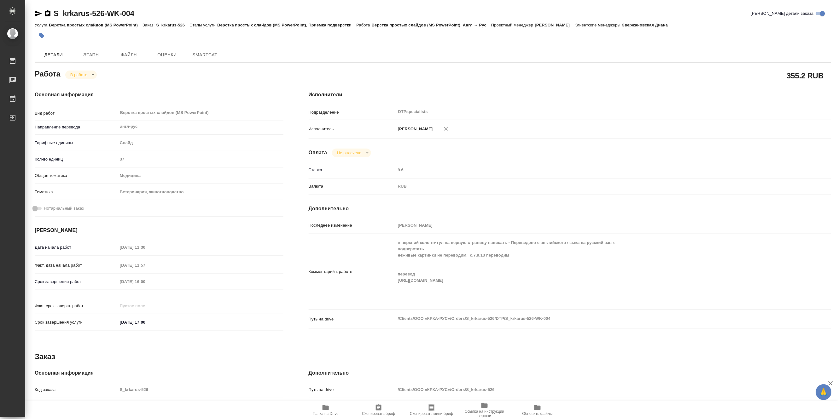
type textarea "x"
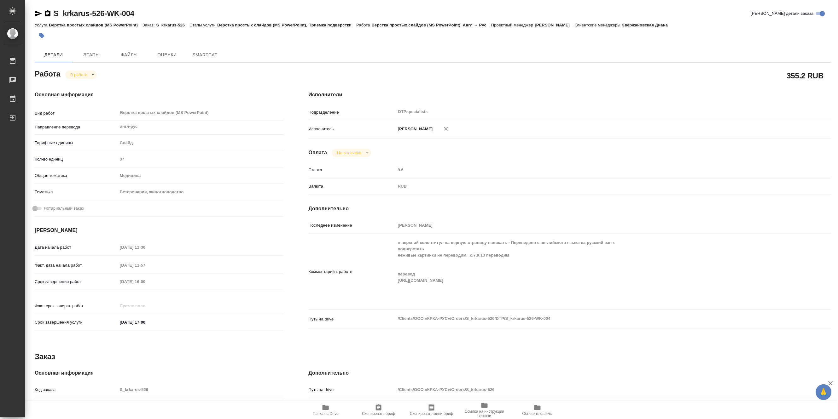
type textarea "x"
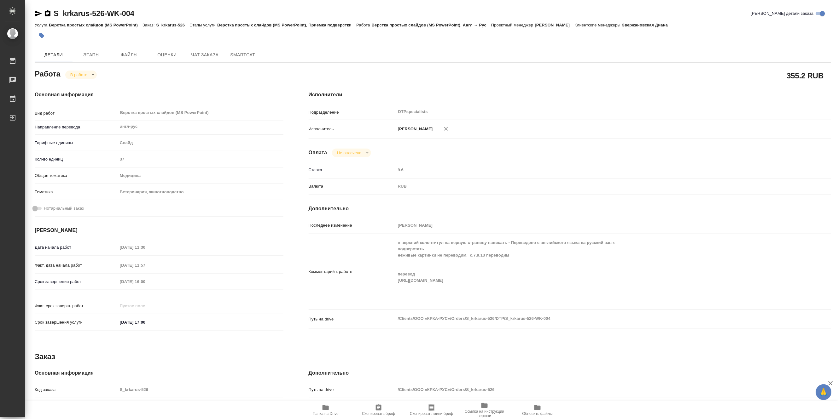
type textarea "x"
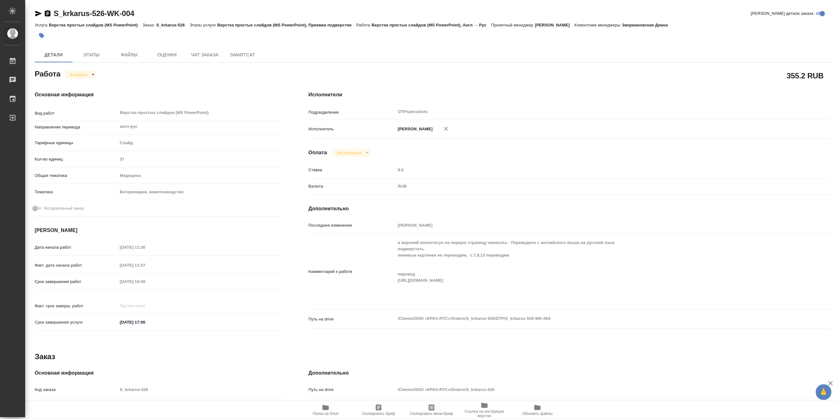
click at [386, 287] on div "Комментарий к работе в верхний колонтитул на первую страницу написать - Перевед…" at bounding box center [569, 272] width 522 height 71
type textarea "x"
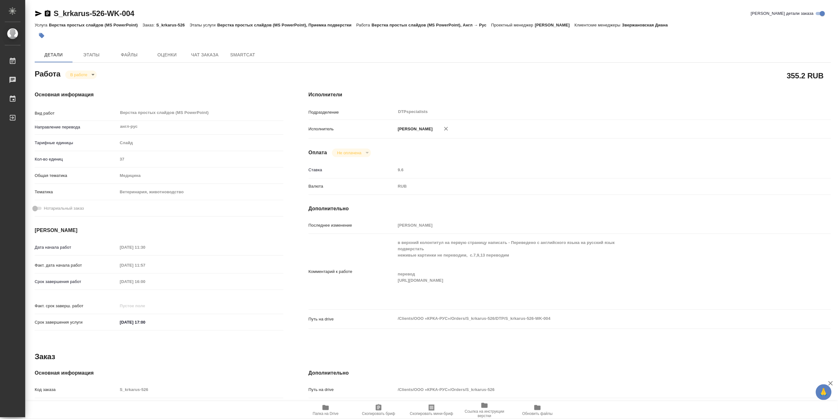
type textarea "x"
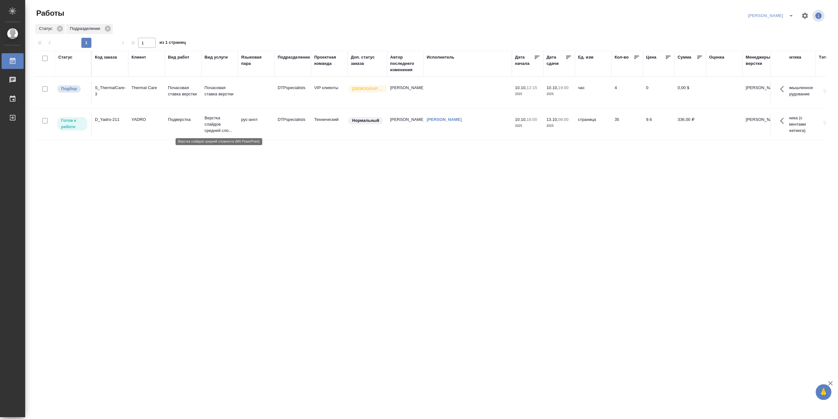
click at [225, 128] on p "Верстка слайдов средней сло..." at bounding box center [220, 124] width 30 height 19
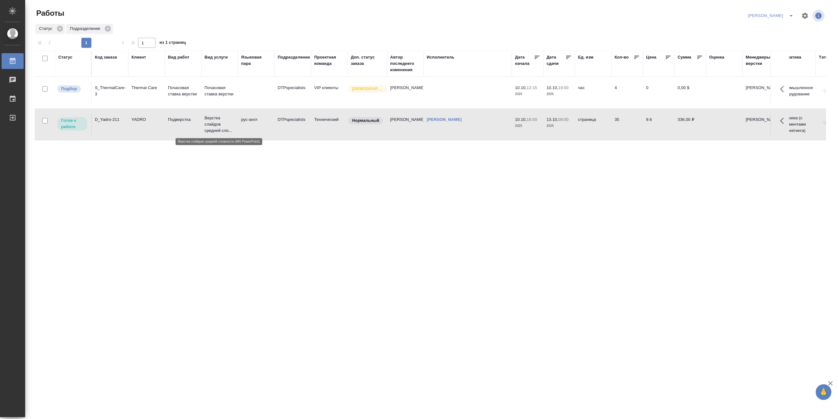
click at [225, 128] on p "Верстка слайдов средней сло..." at bounding box center [220, 124] width 30 height 19
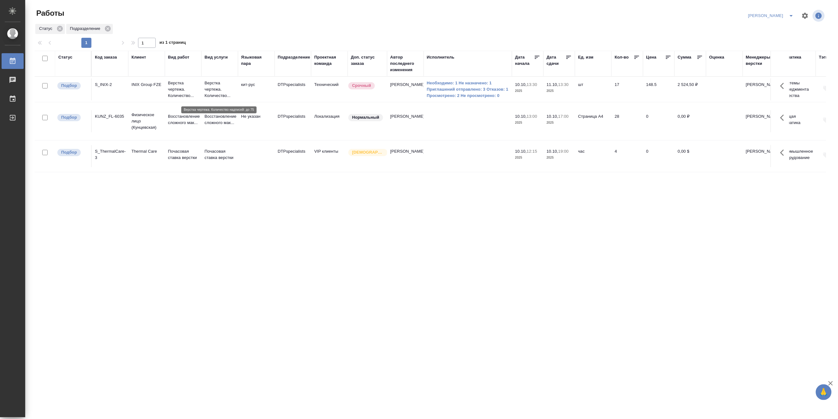
click at [213, 89] on p "Верстка чертежа. Количество..." at bounding box center [220, 89] width 30 height 19
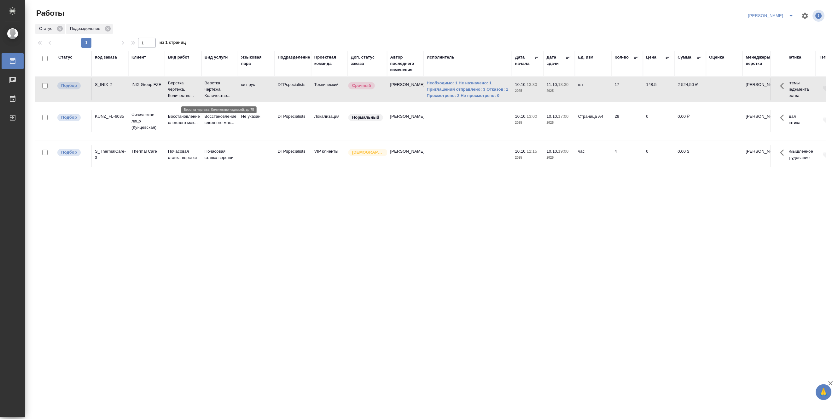
click at [213, 89] on p "Верстка чертежа. Количество..." at bounding box center [220, 89] width 30 height 19
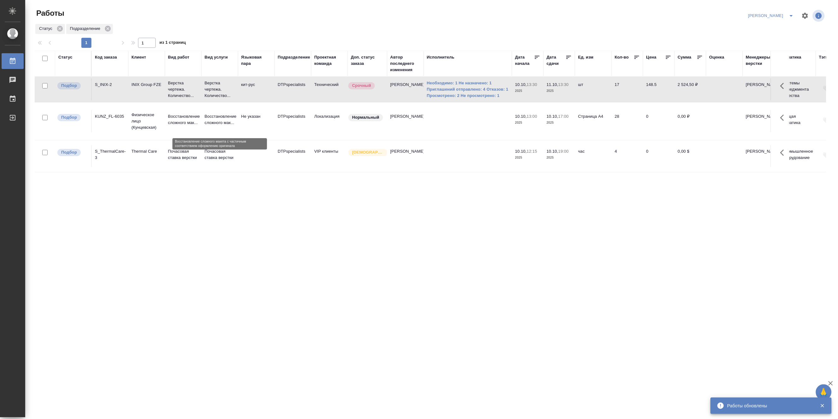
click at [216, 122] on p "Восстановление сложного мак..." at bounding box center [220, 119] width 30 height 13
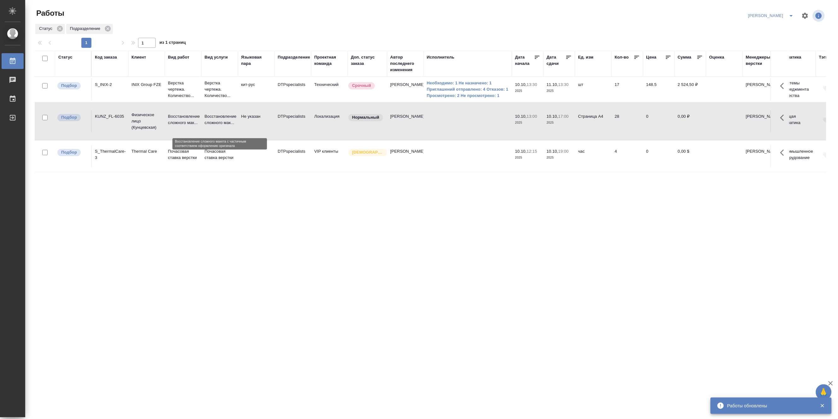
click at [216, 122] on p "Восстановление сложного мак..." at bounding box center [220, 119] width 30 height 13
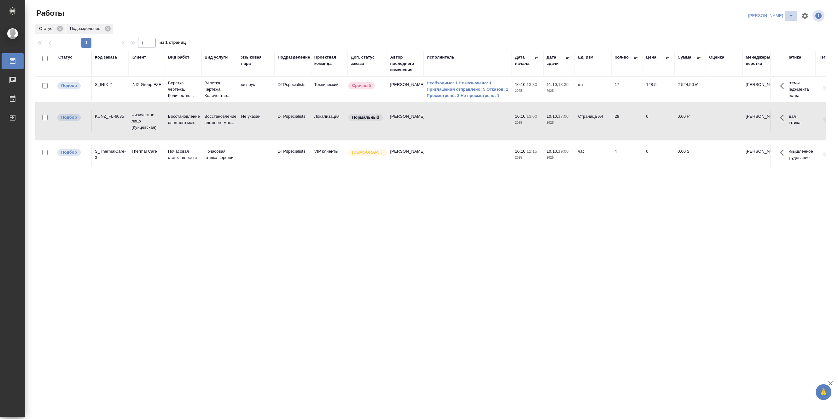
click at [792, 11] on button "split button" at bounding box center [791, 16] width 13 height 10
click at [776, 32] on li "Матвеева_В работе" at bounding box center [767, 28] width 60 height 10
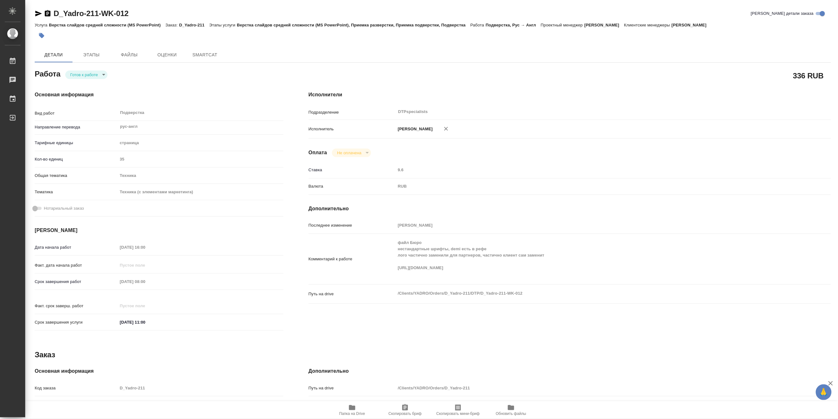
type textarea "x"
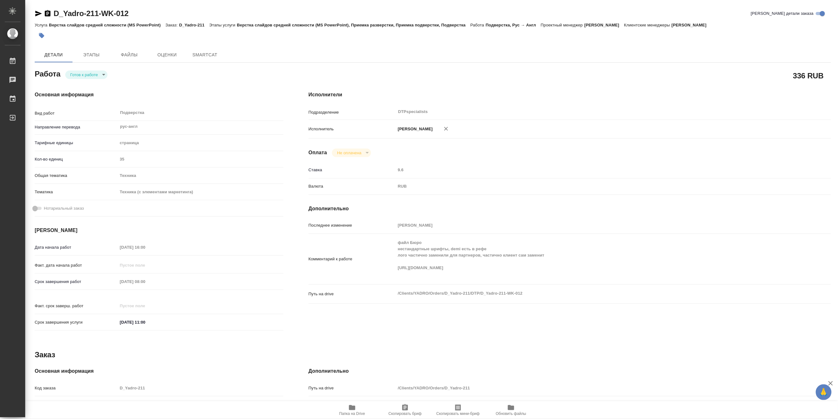
type textarea "x"
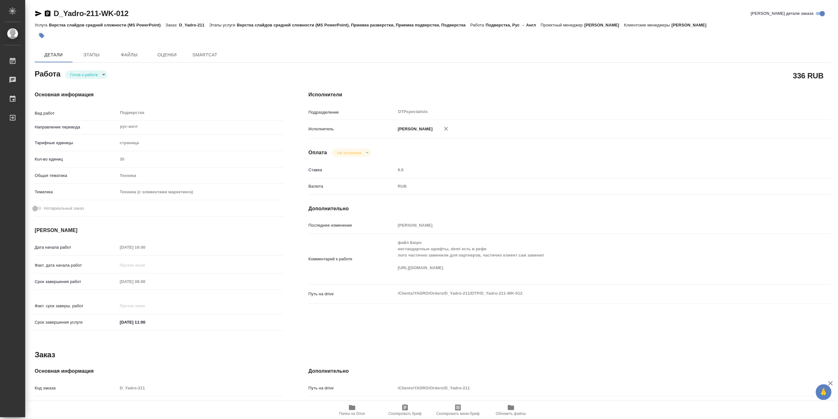
type textarea "x"
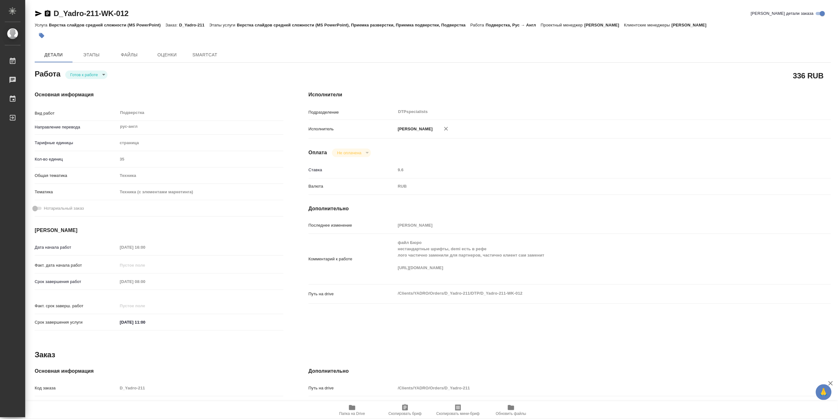
type textarea "x"
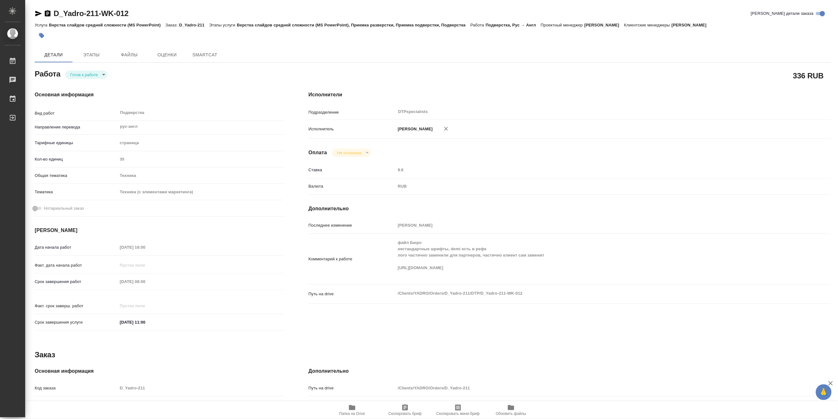
type textarea "x"
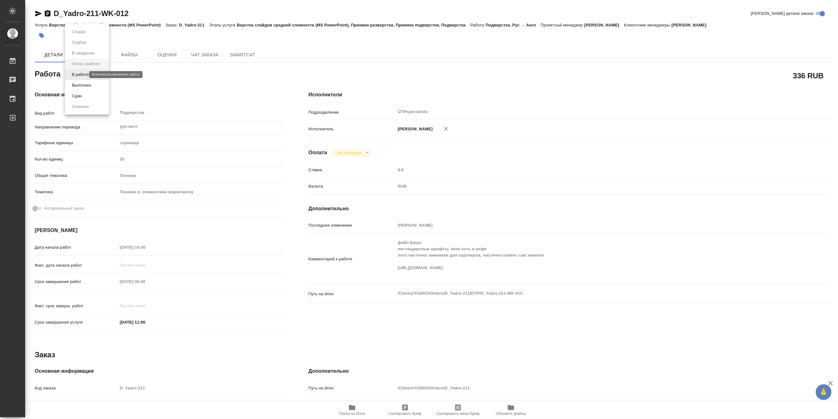
click at [76, 75] on body "🙏 .cls-1 fill:#fff; AWATERA Matveeva Maria Работы Чаты График Выйти D_Yadro-211…" at bounding box center [419, 209] width 838 height 419
type textarea "x"
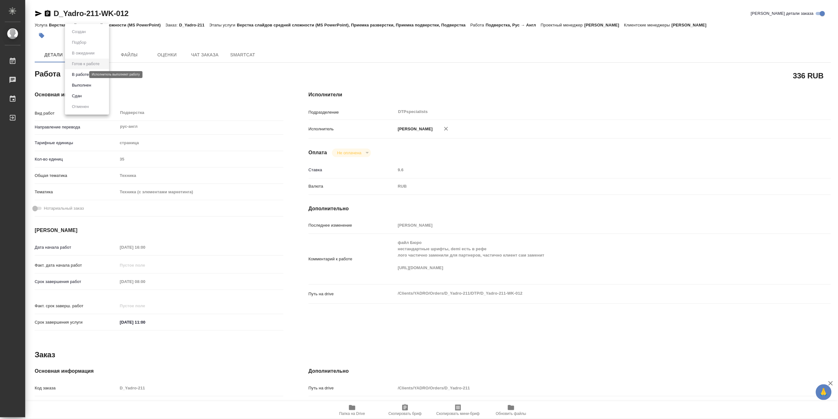
type textarea "x"
click at [74, 75] on button "В работе" at bounding box center [80, 74] width 21 height 7
type textarea "x"
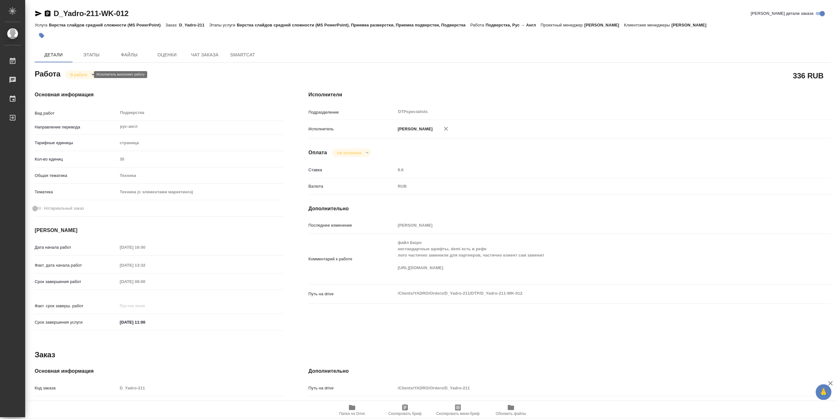
type textarea "x"
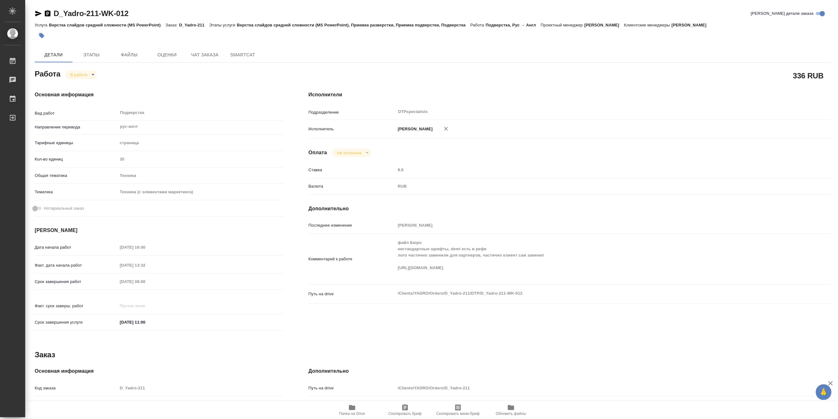
type textarea "x"
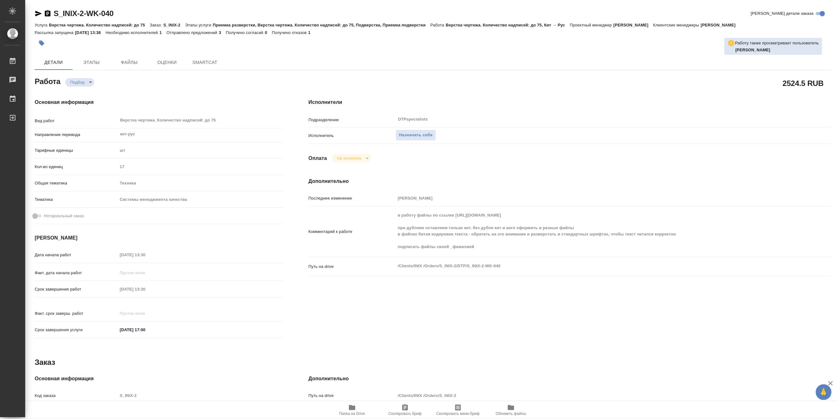
type textarea "x"
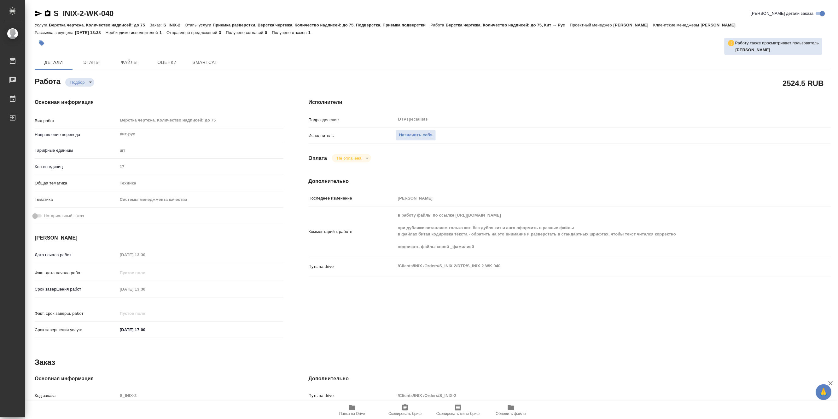
type textarea "x"
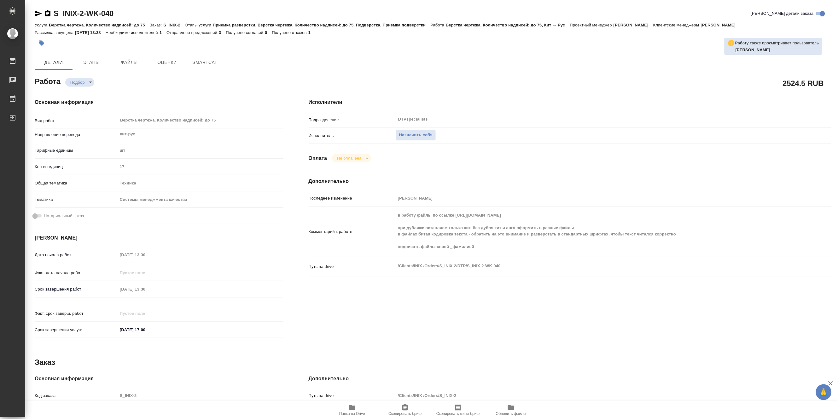
type textarea "x"
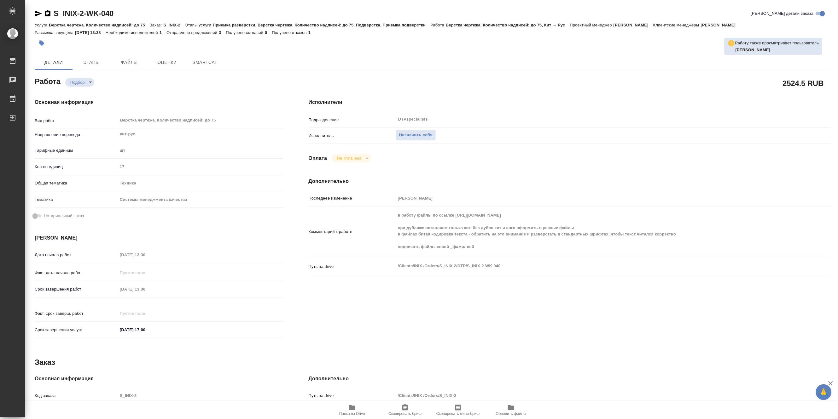
type textarea "x"
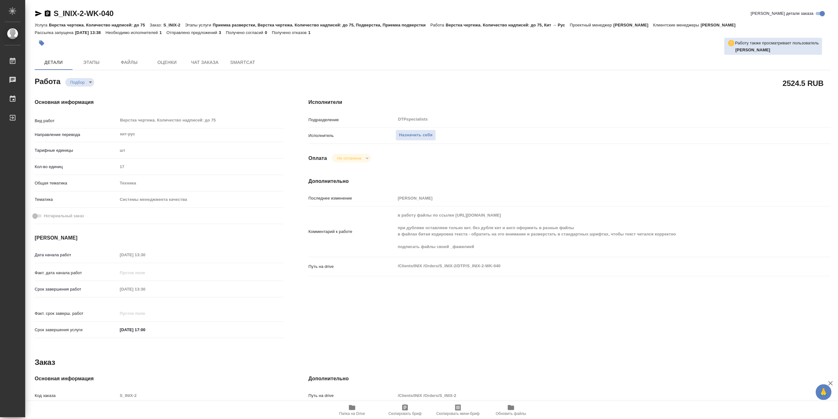
type textarea "x"
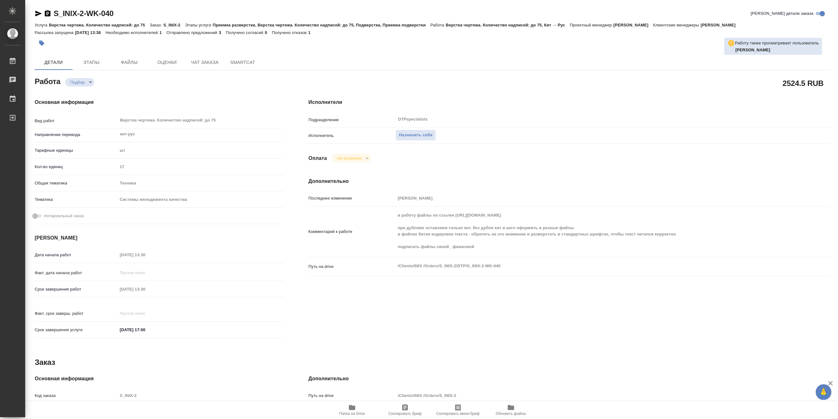
type textarea "x"
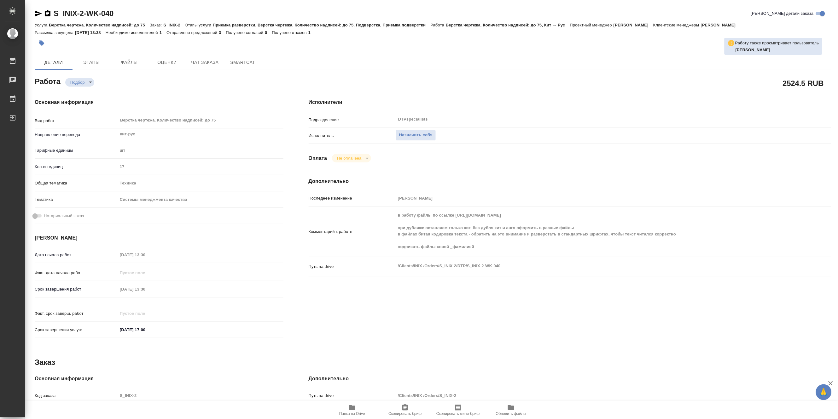
click at [352, 415] on span "Папка на Drive" at bounding box center [352, 414] width 26 height 4
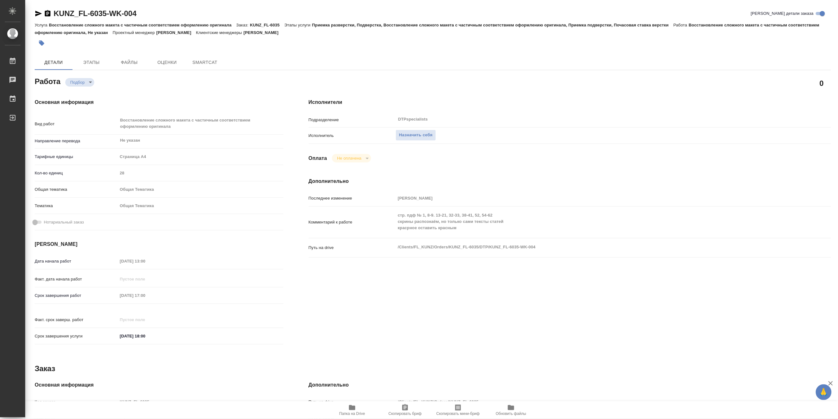
type textarea "x"
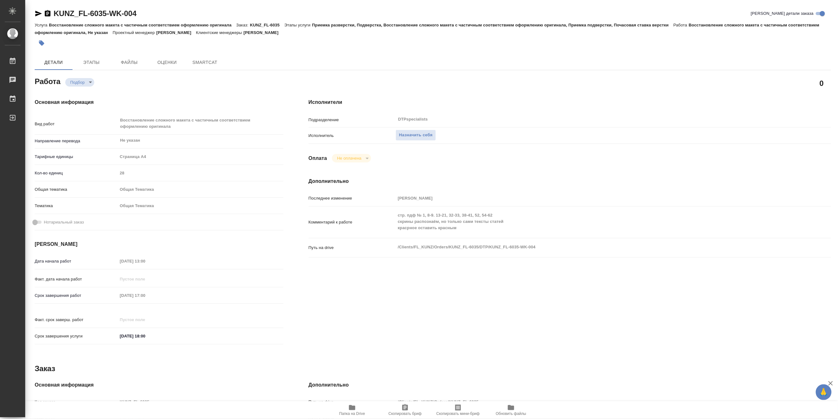
type textarea "x"
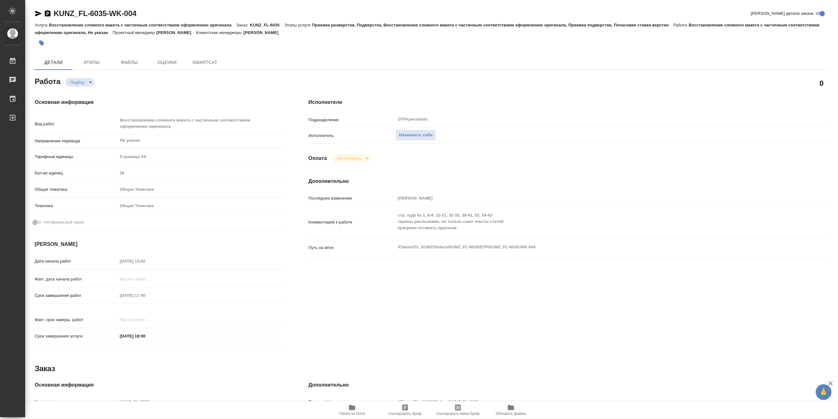
type textarea "x"
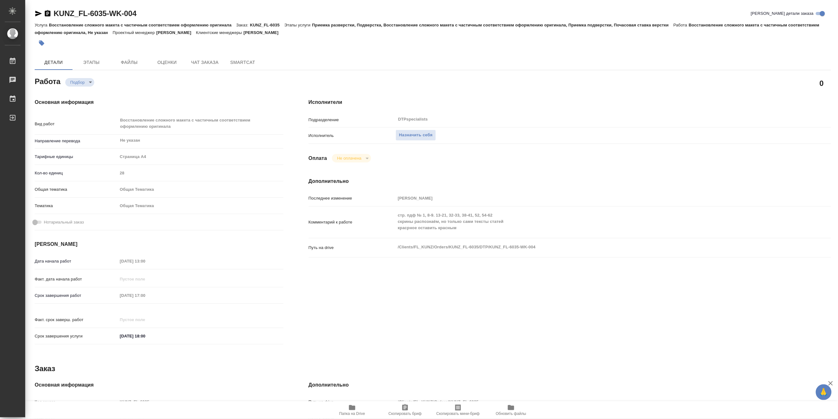
type textarea "x"
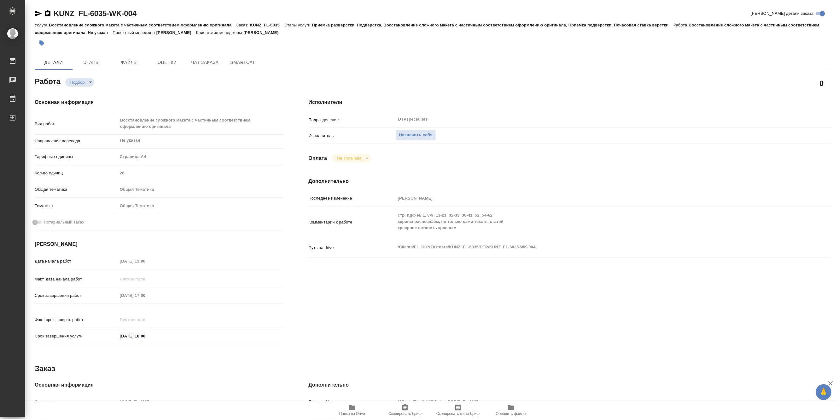
type textarea "x"
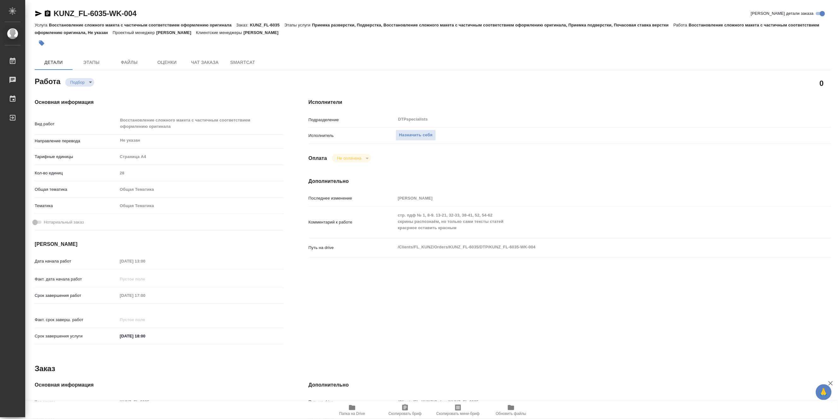
click at [347, 414] on span "Папка на Drive" at bounding box center [352, 414] width 26 height 4
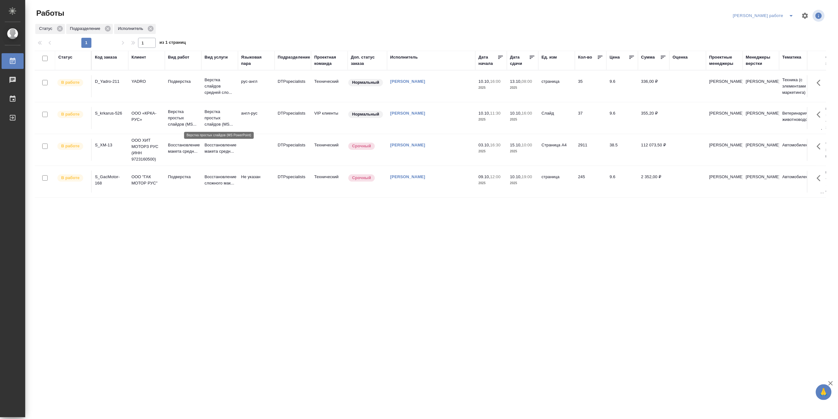
click at [222, 116] on p "Верстка простых слайдов (MS..." at bounding box center [220, 118] width 30 height 19
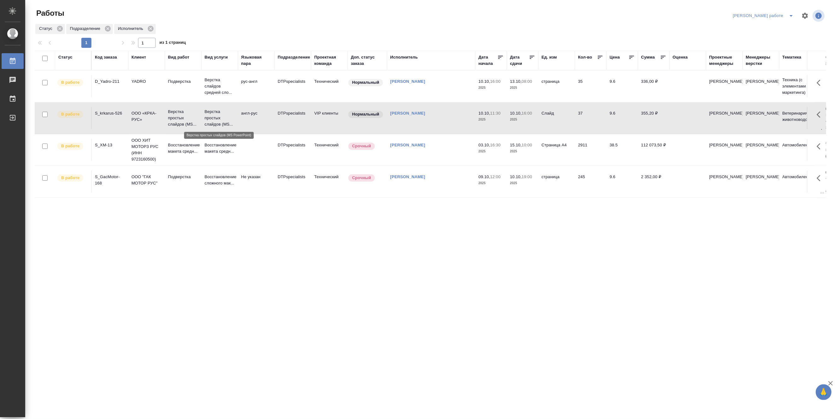
click at [222, 116] on p "Верстка простых слайдов (MS..." at bounding box center [220, 118] width 30 height 19
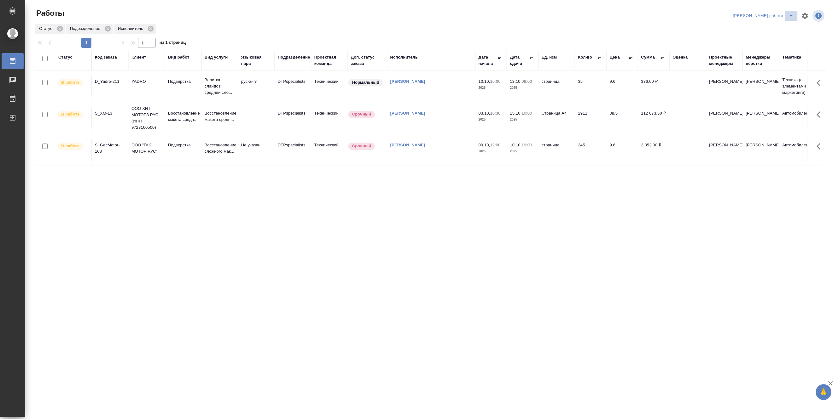
click at [788, 11] on button "split button" at bounding box center [791, 16] width 13 height 10
click at [777, 38] on li "[PERSON_NAME]" at bounding box center [768, 38] width 57 height 10
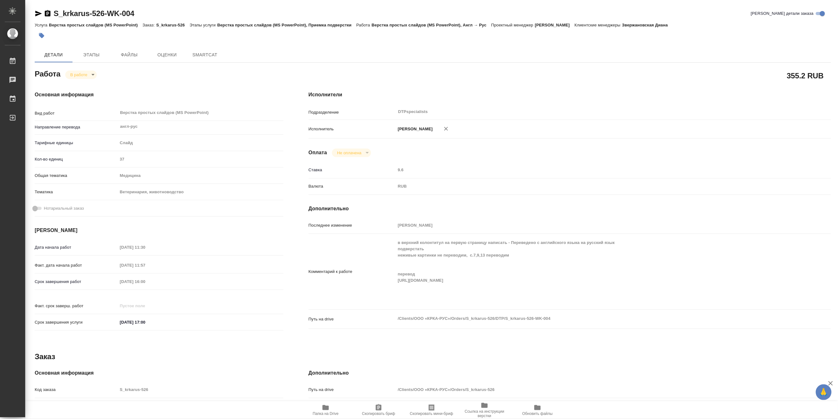
type textarea "x"
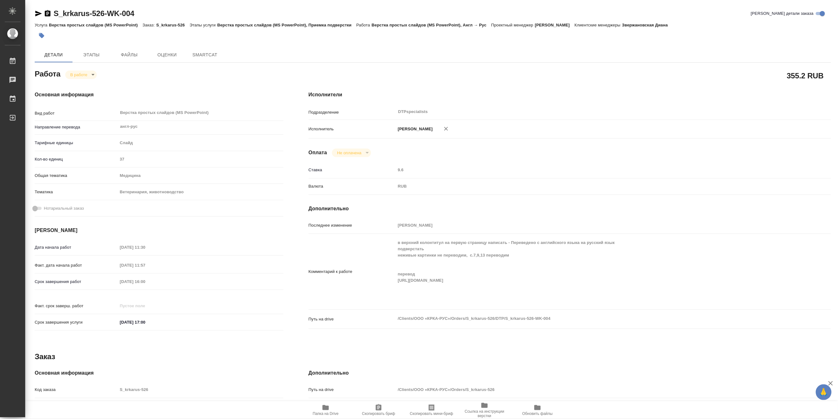
type textarea "x"
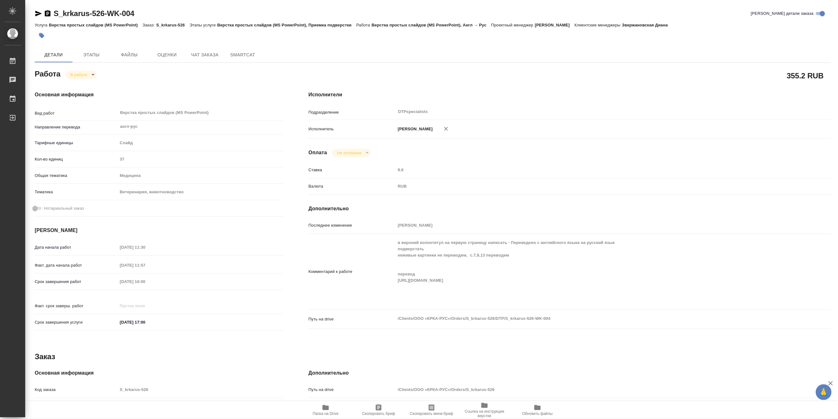
click at [324, 413] on span "Папка на Drive" at bounding box center [326, 414] width 26 height 4
type textarea "x"
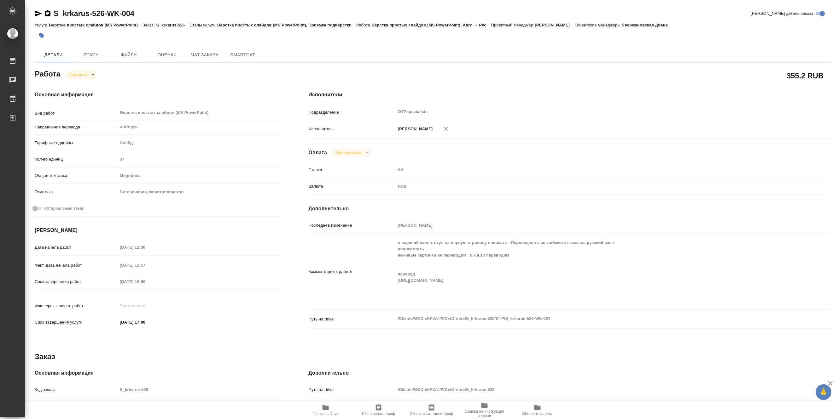
type textarea "x"
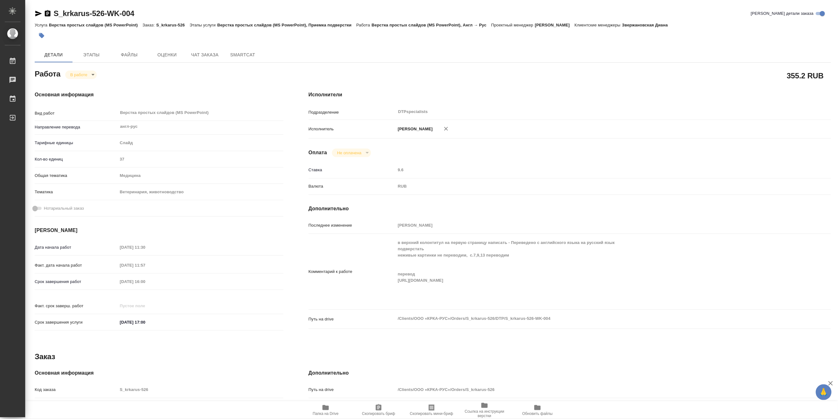
type textarea "x"
click at [77, 78] on body "🙏 .cls-1 fill:#fff; AWATERA Matveeva Maria Работы 0 Чаты График Выйти S_krkarus…" at bounding box center [419, 209] width 838 height 419
click at [76, 84] on button "Выполнен" at bounding box center [81, 85] width 23 height 7
type textarea "x"
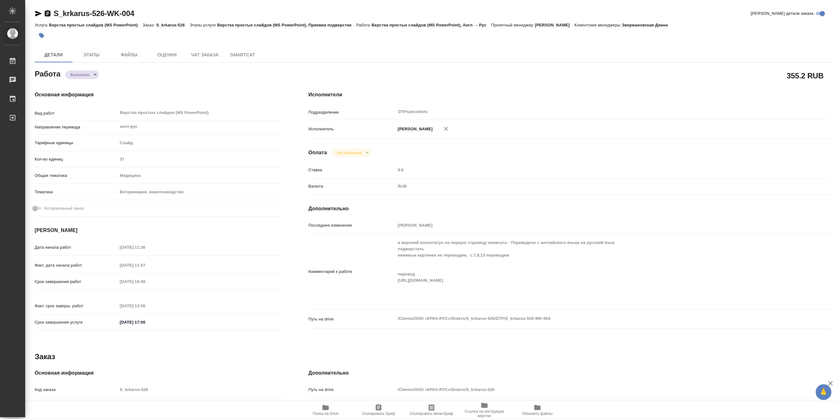
type textarea "x"
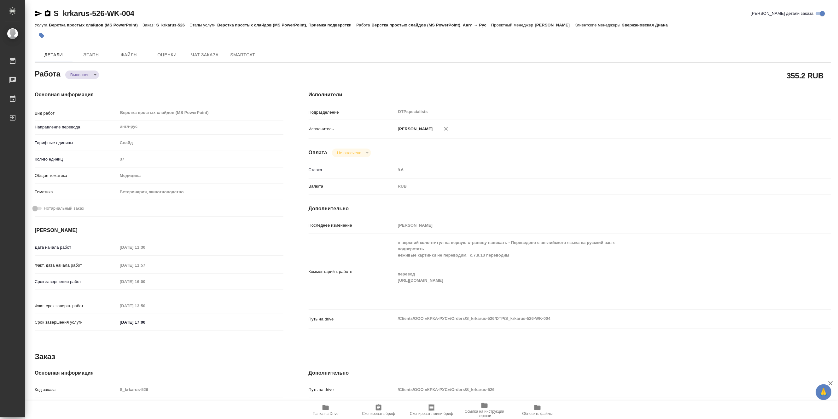
type textarea "x"
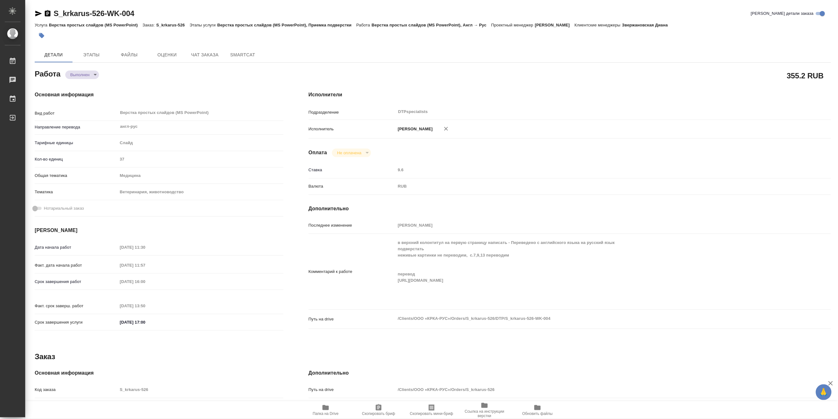
type textarea "x"
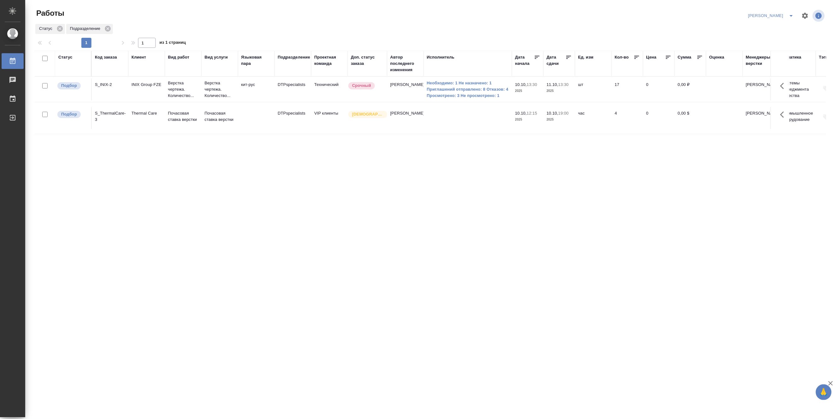
click at [102, 57] on div "Код заказа" at bounding box center [106, 57] width 22 height 6
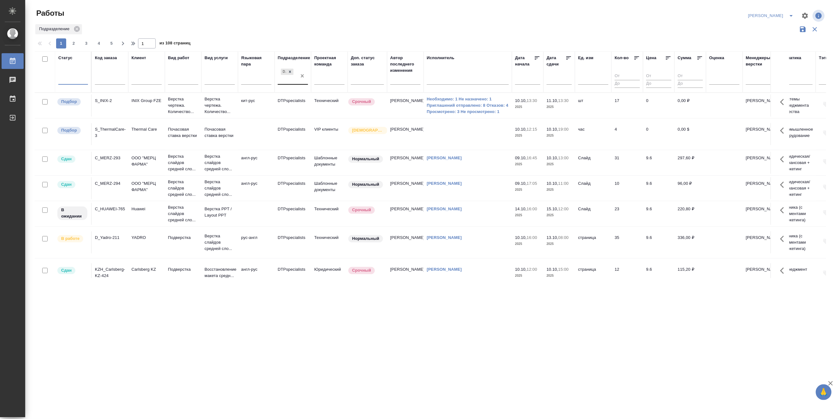
drag, startPoint x: 304, startPoint y: 78, endPoint x: 185, endPoint y: 86, distance: 119.7
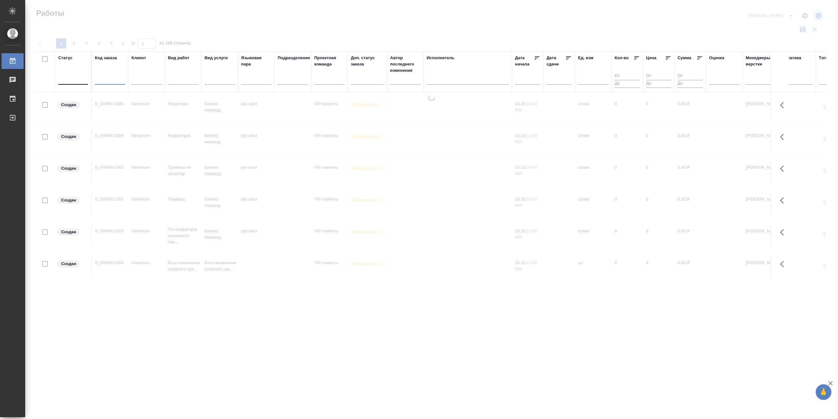
click at [110, 83] on input "text" at bounding box center [110, 81] width 30 height 8
paste input "S_Haier-838"
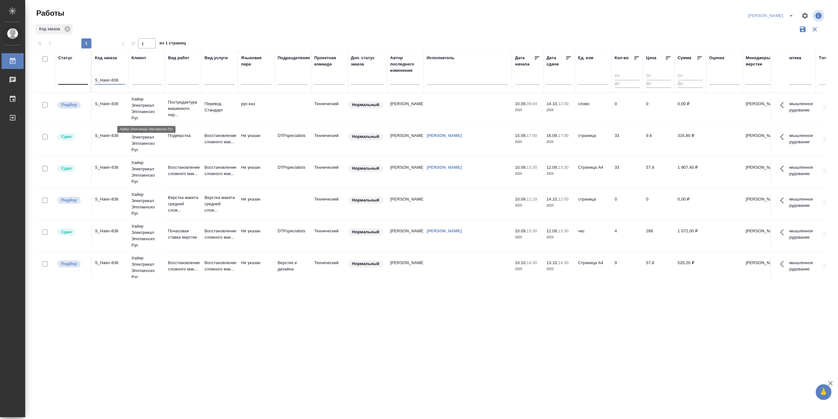
type input "S_Haier-838"
click at [141, 109] on p "Хайер Электрикал Эпплаенсиз Рус" at bounding box center [146, 108] width 30 height 25
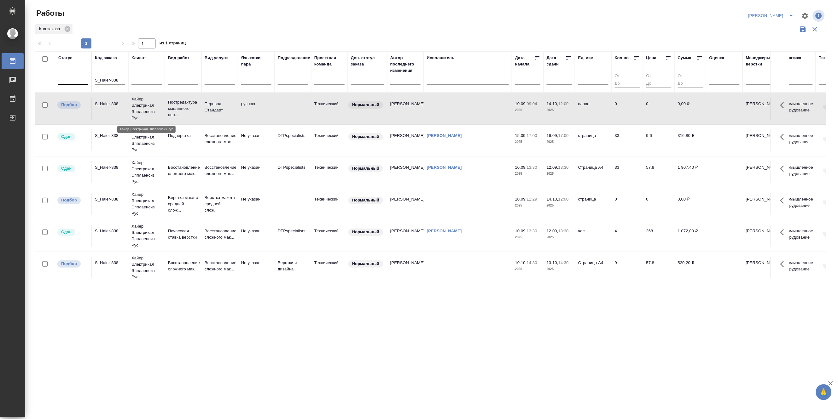
click at [141, 109] on p "Хайер Электрикал Эпплаенсиз Рус" at bounding box center [146, 108] width 30 height 25
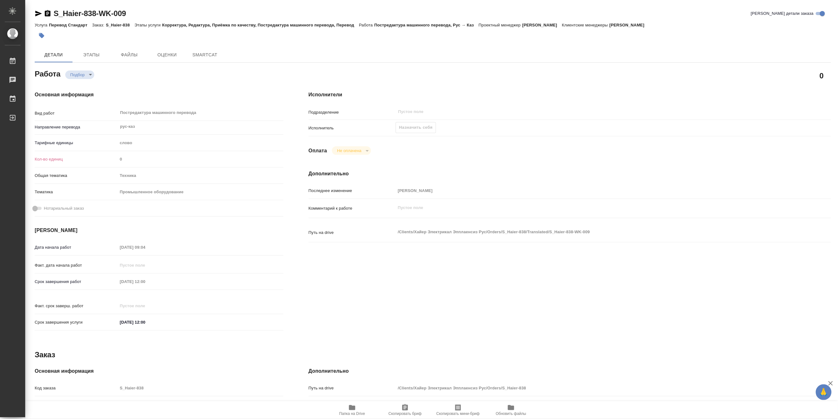
type textarea "x"
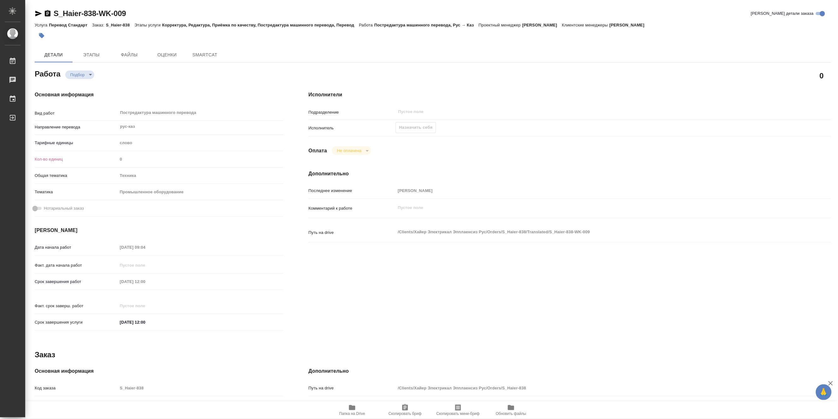
type textarea "x"
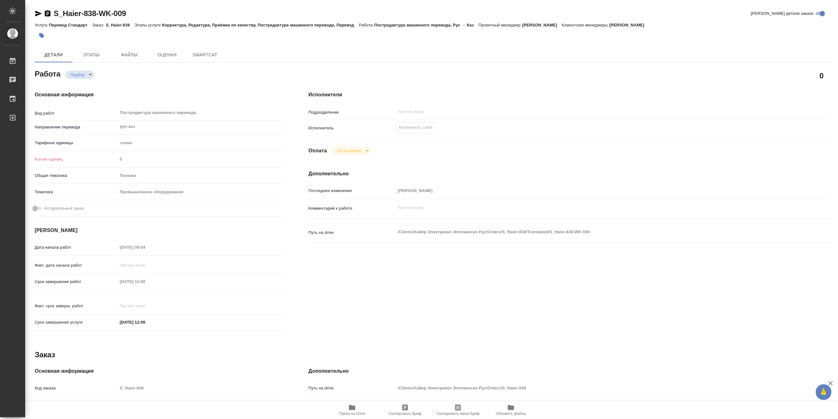
type textarea "x"
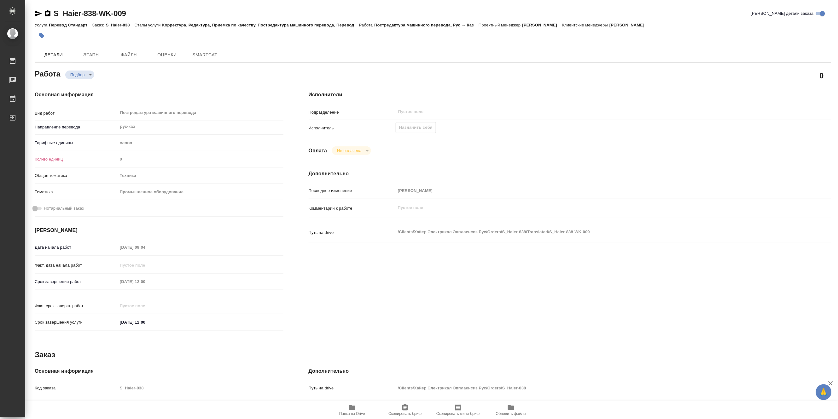
type textarea "x"
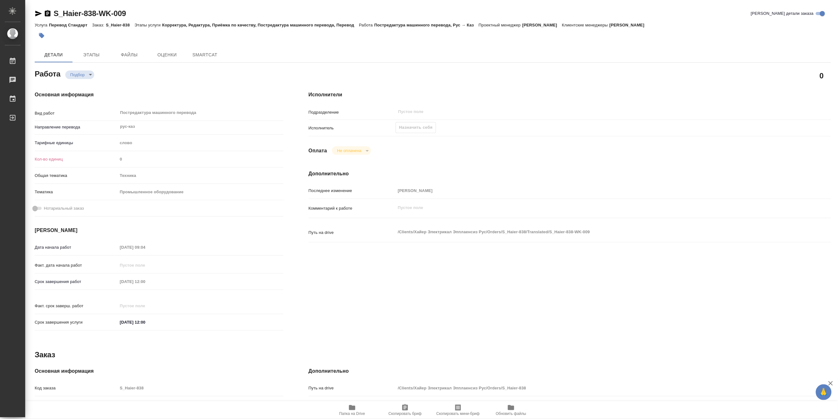
type textarea "x"
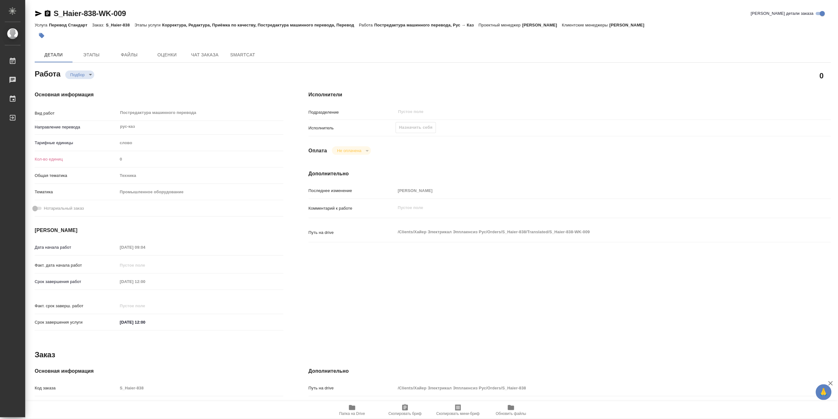
type textarea "x"
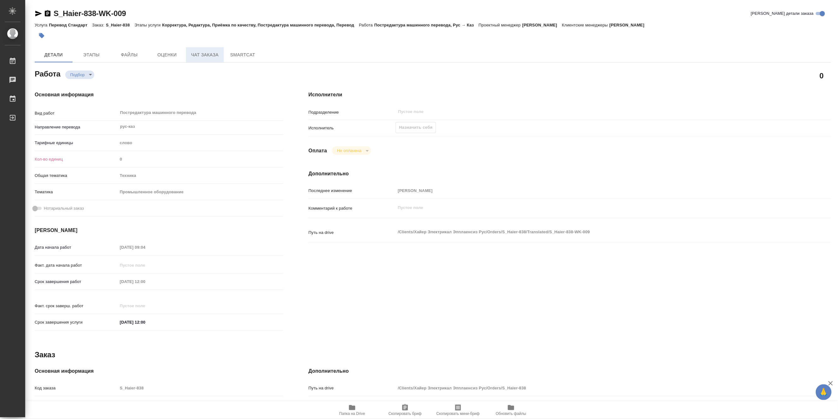
type textarea "x"
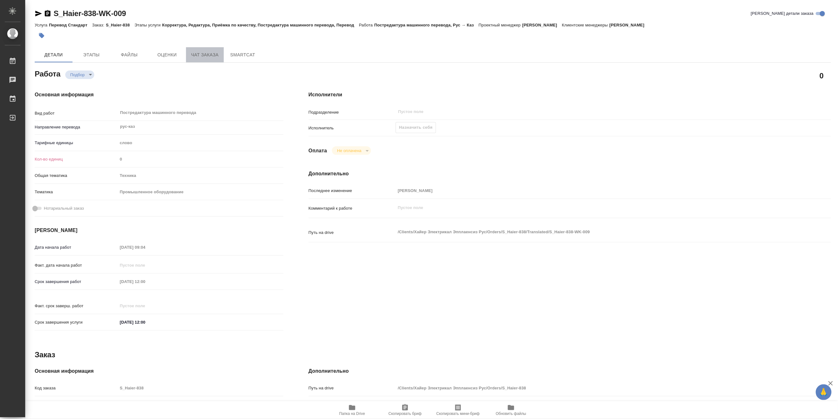
click at [200, 60] on button "Чат заказа" at bounding box center [205, 54] width 38 height 15
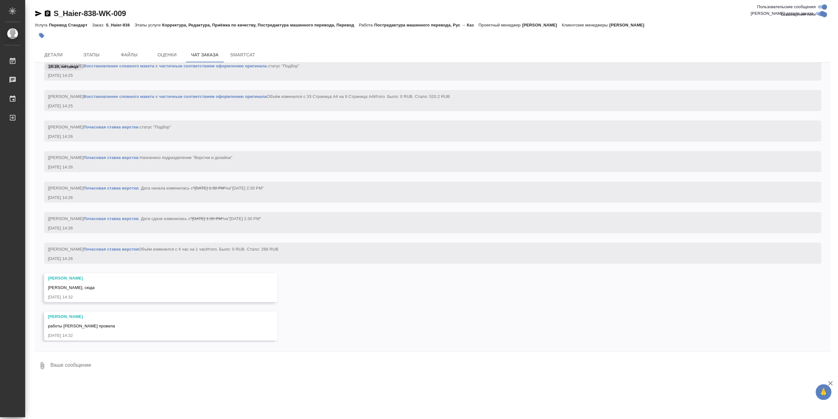
scroll to position [11613, 0]
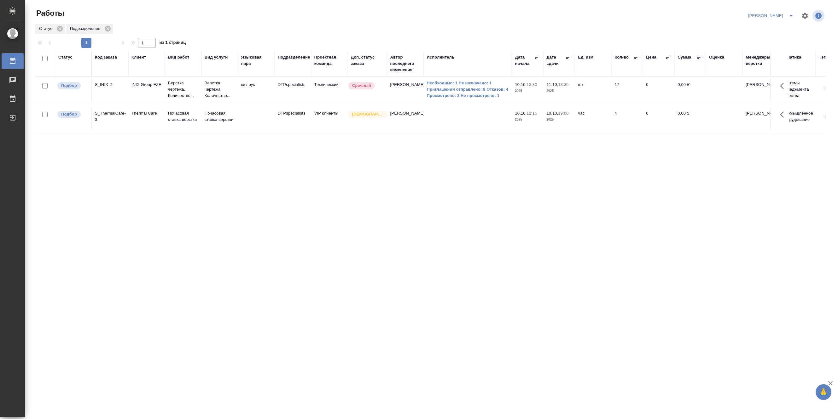
click at [235, 88] on td "Верстка чертежа. Количество..." at bounding box center [219, 89] width 37 height 25
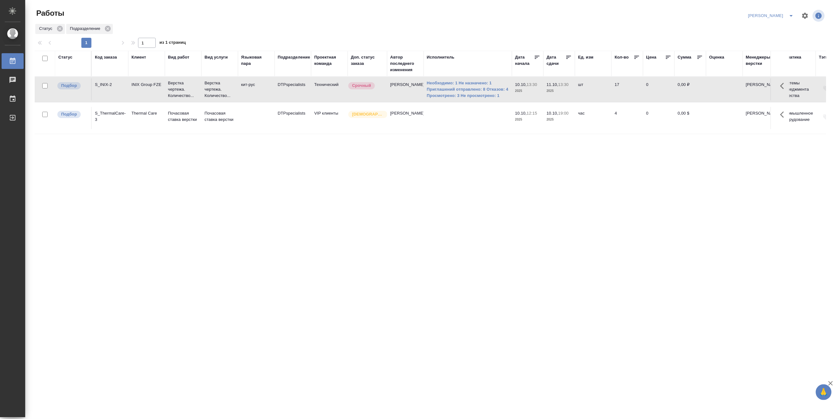
click at [235, 88] on td "Верстка чертежа. Количество..." at bounding box center [219, 89] width 37 height 25
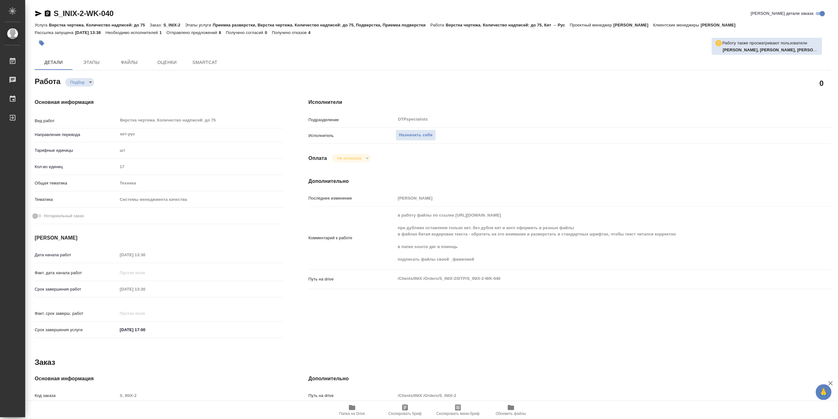
type textarea "x"
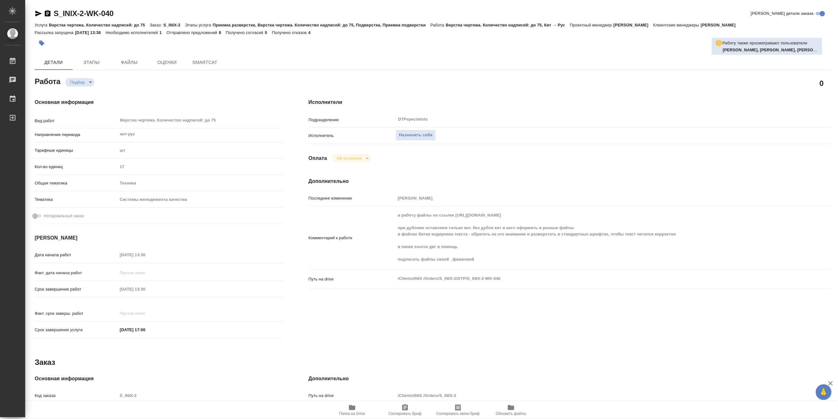
type textarea "x"
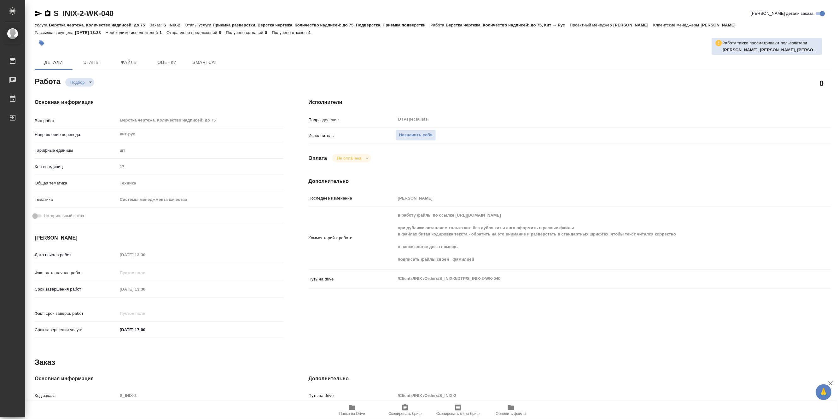
type textarea "x"
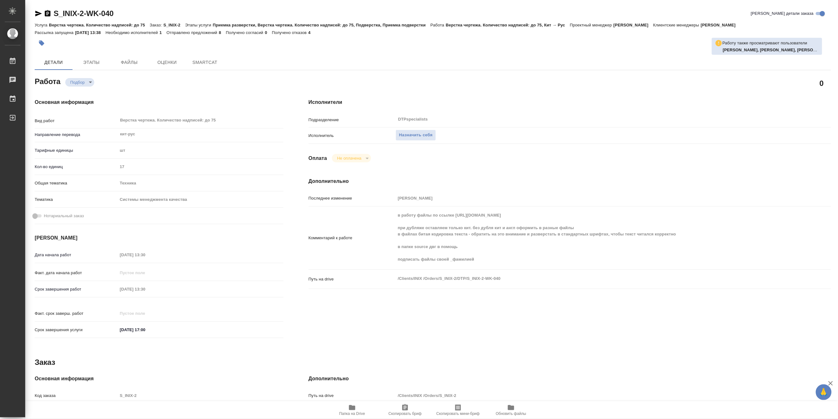
type textarea "x"
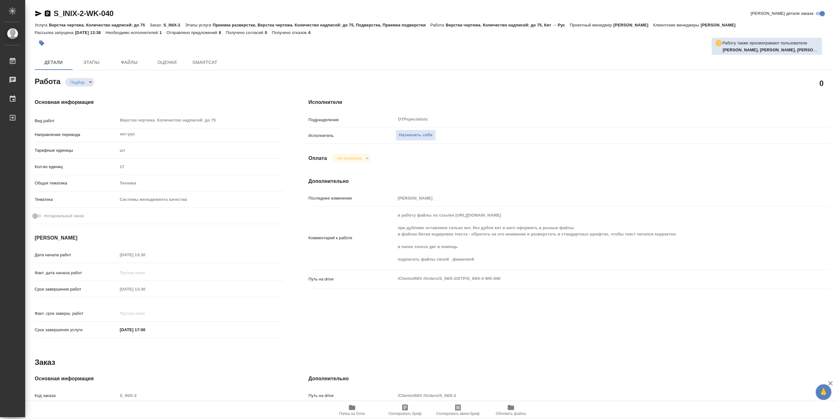
type textarea "x"
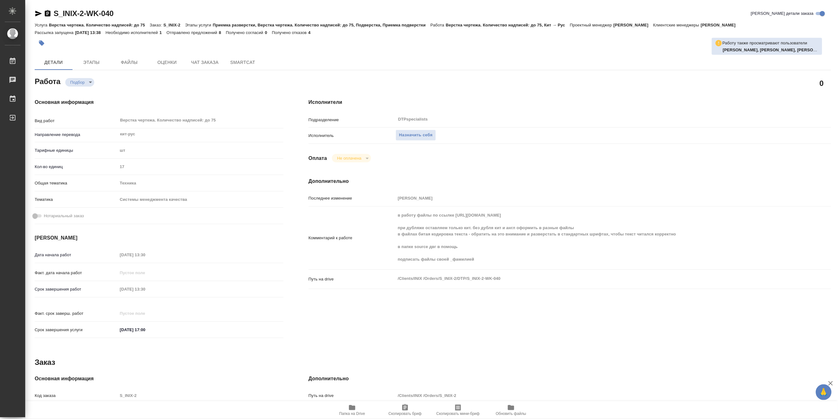
type textarea "x"
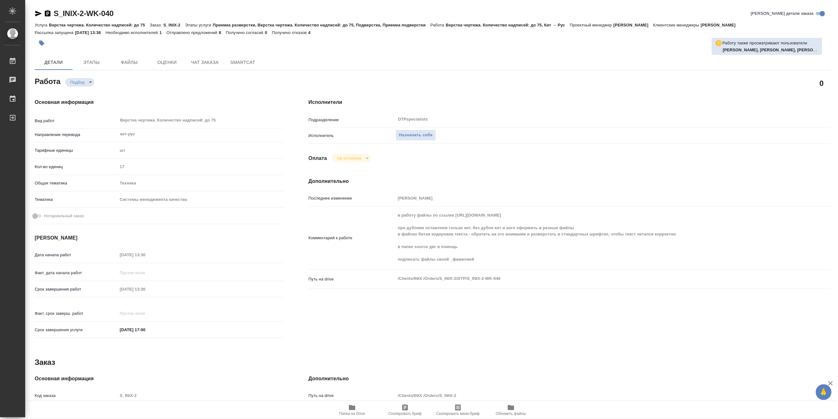
type textarea "x"
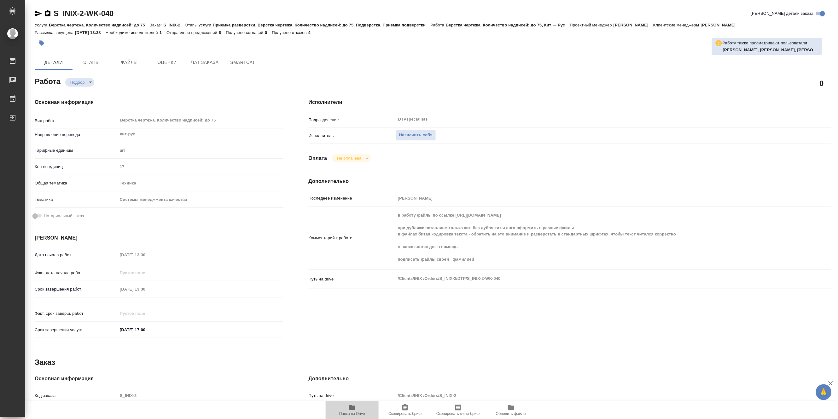
click at [351, 409] on icon "button" at bounding box center [352, 408] width 6 height 5
click at [198, 63] on span "Чат заказа" at bounding box center [205, 63] width 30 height 8
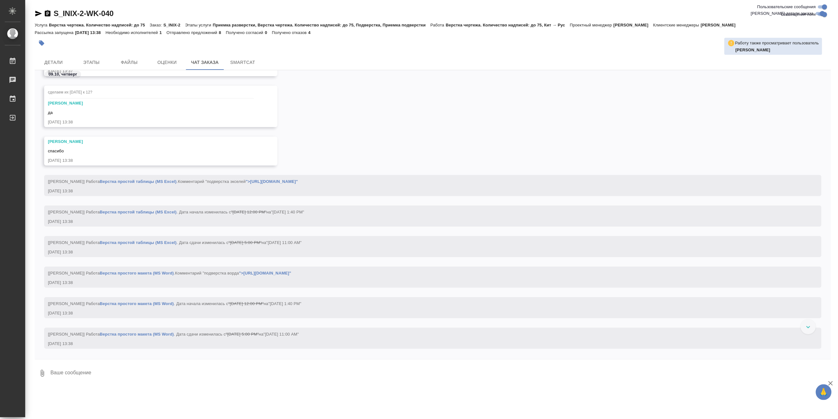
scroll to position [6719, 0]
